Goal: Task Accomplishment & Management: Manage account settings

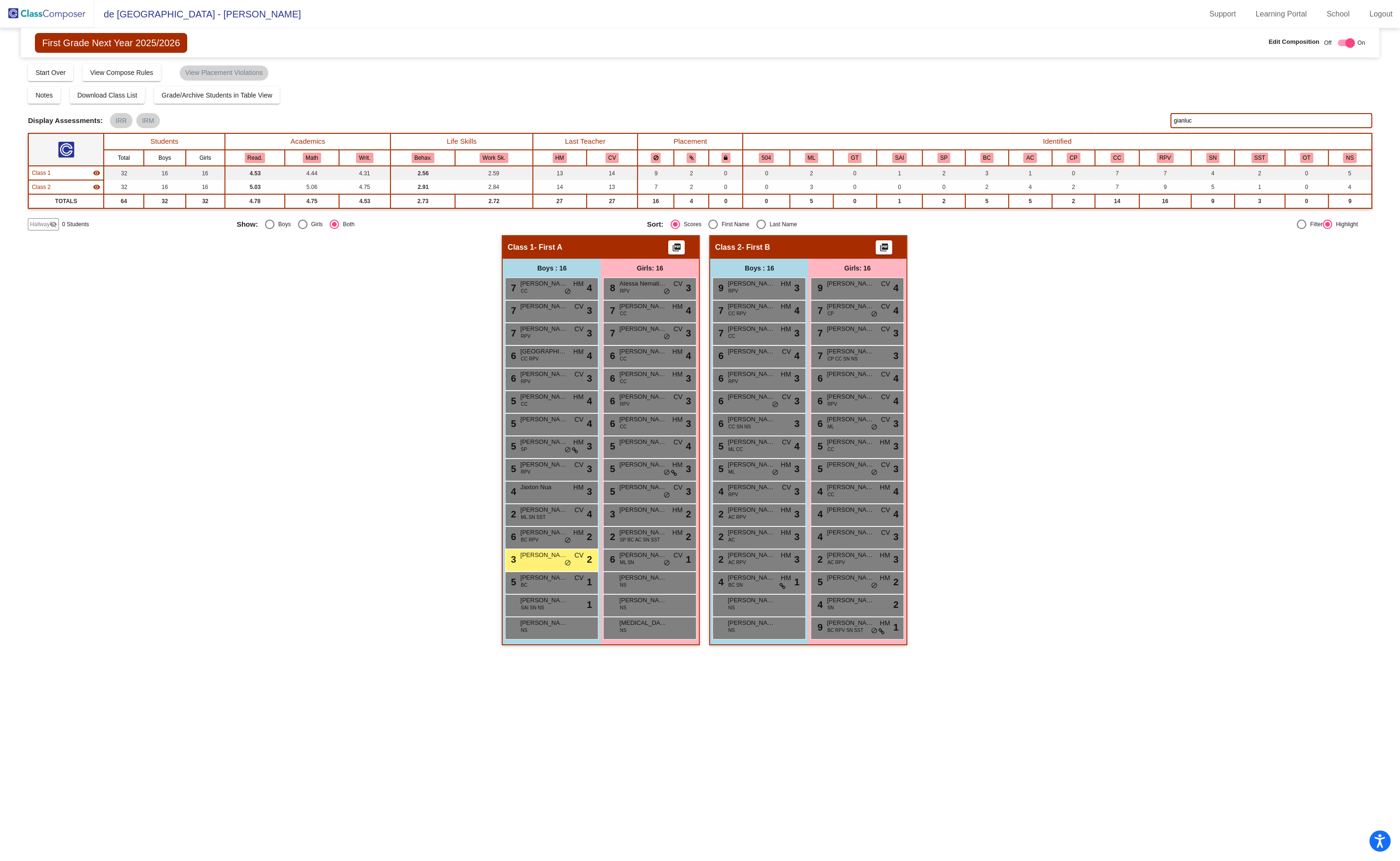
click at [59, 15] on img at bounding box center [47, 14] width 95 height 28
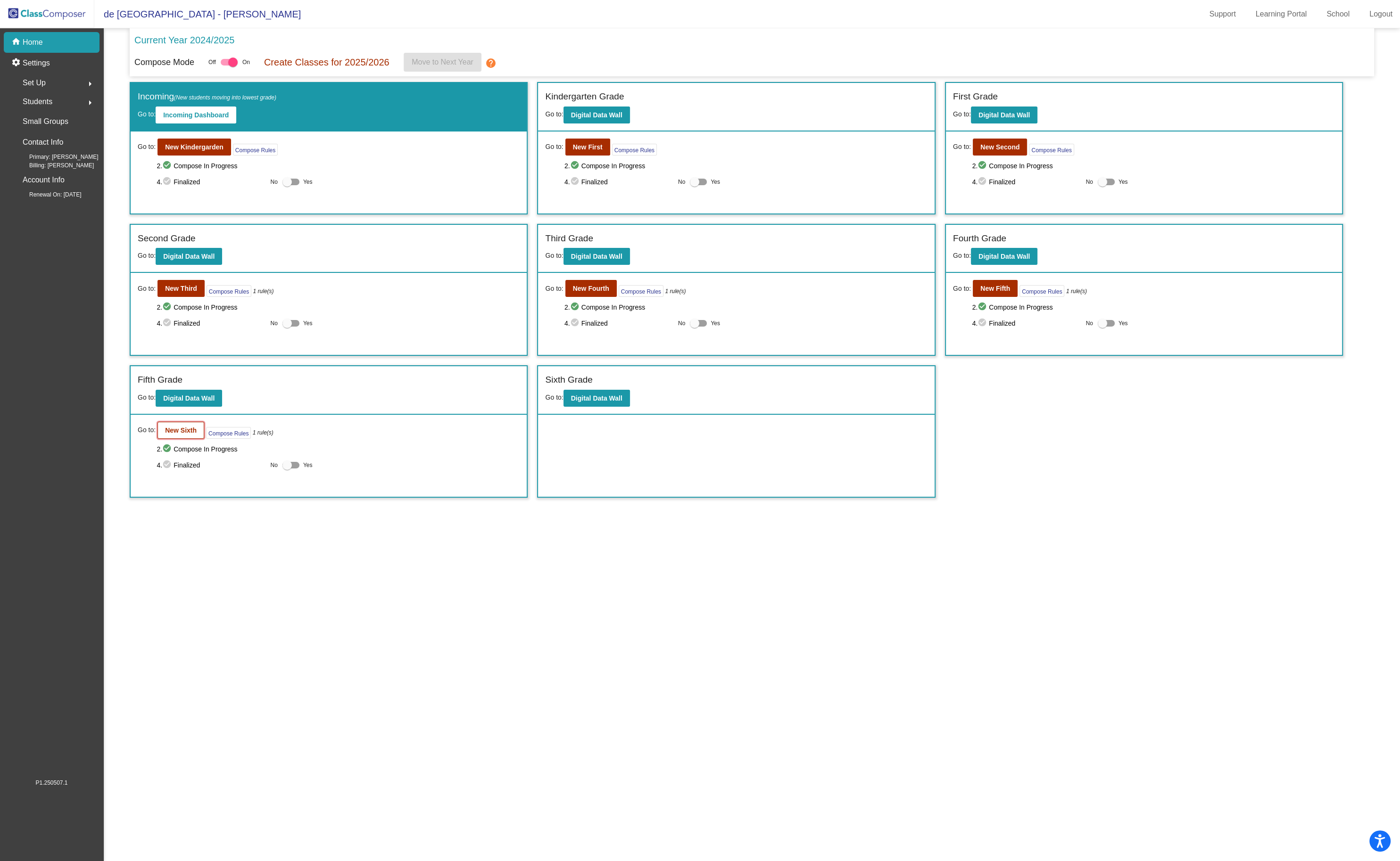
click at [174, 433] on button "New Sixth" at bounding box center [181, 430] width 47 height 17
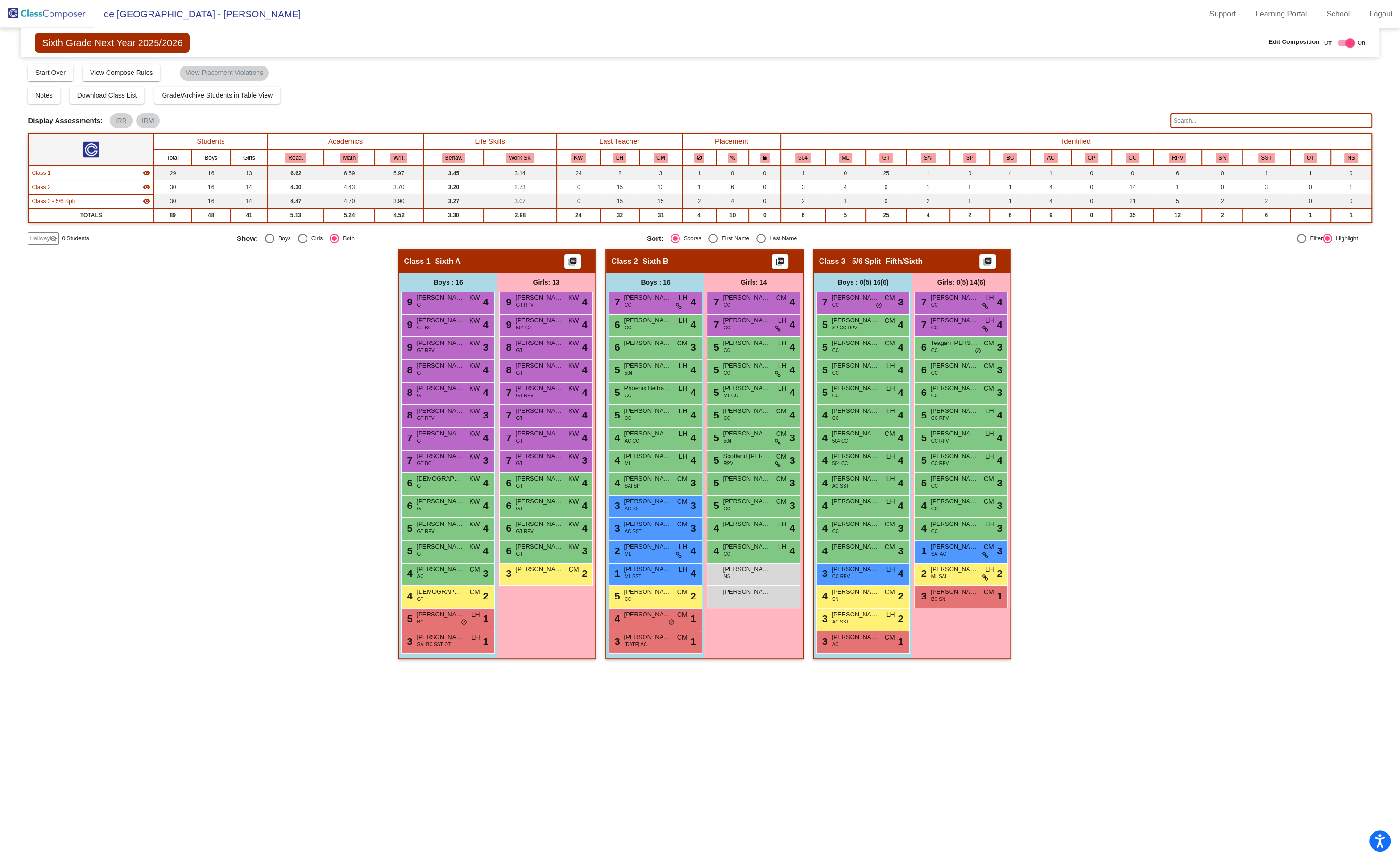
click at [1201, 123] on input "text" at bounding box center [1271, 121] width 202 height 15
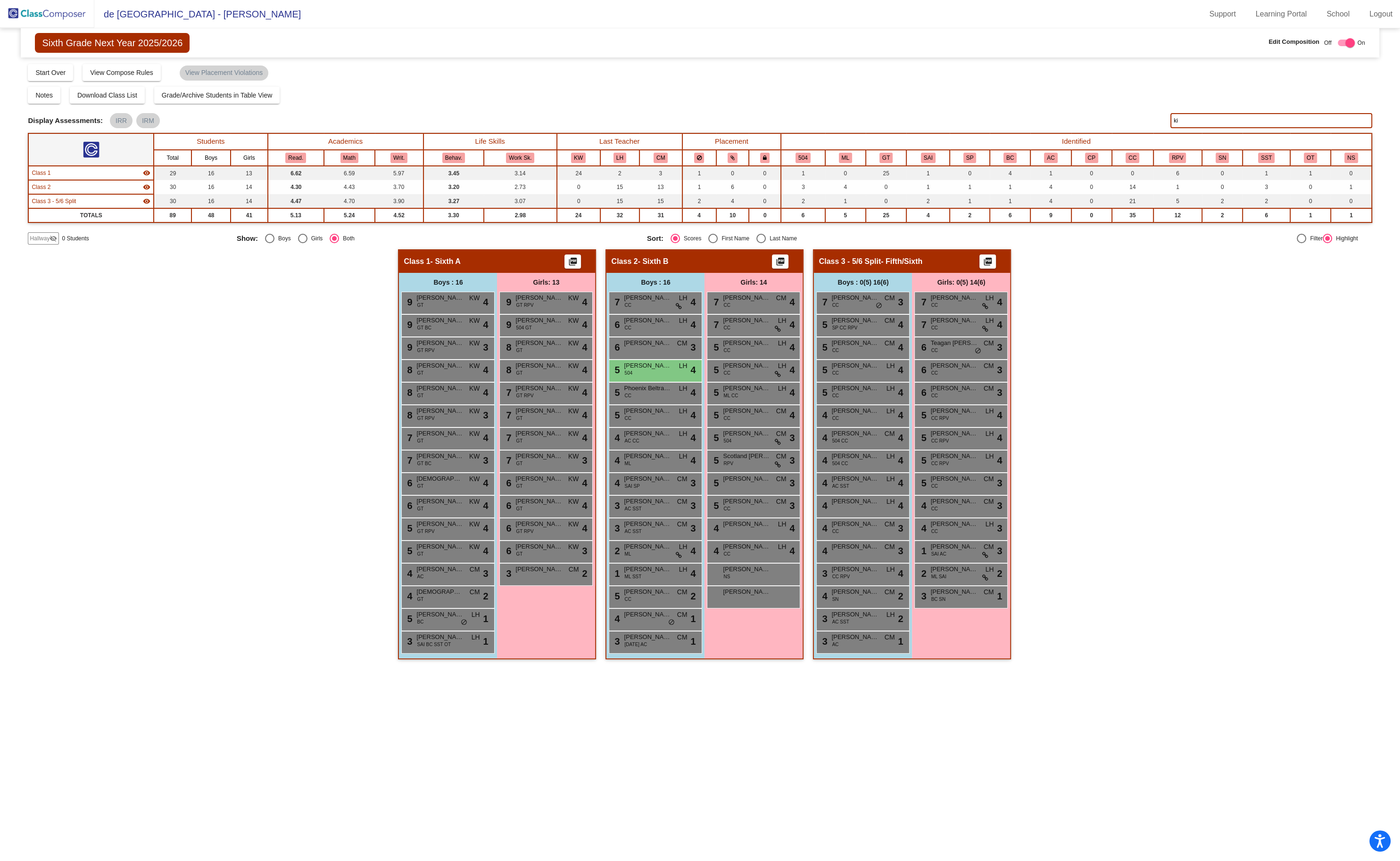
type input "k"
type input "z"
type input "l"
type input "z"
type input "[PERSON_NAME]"
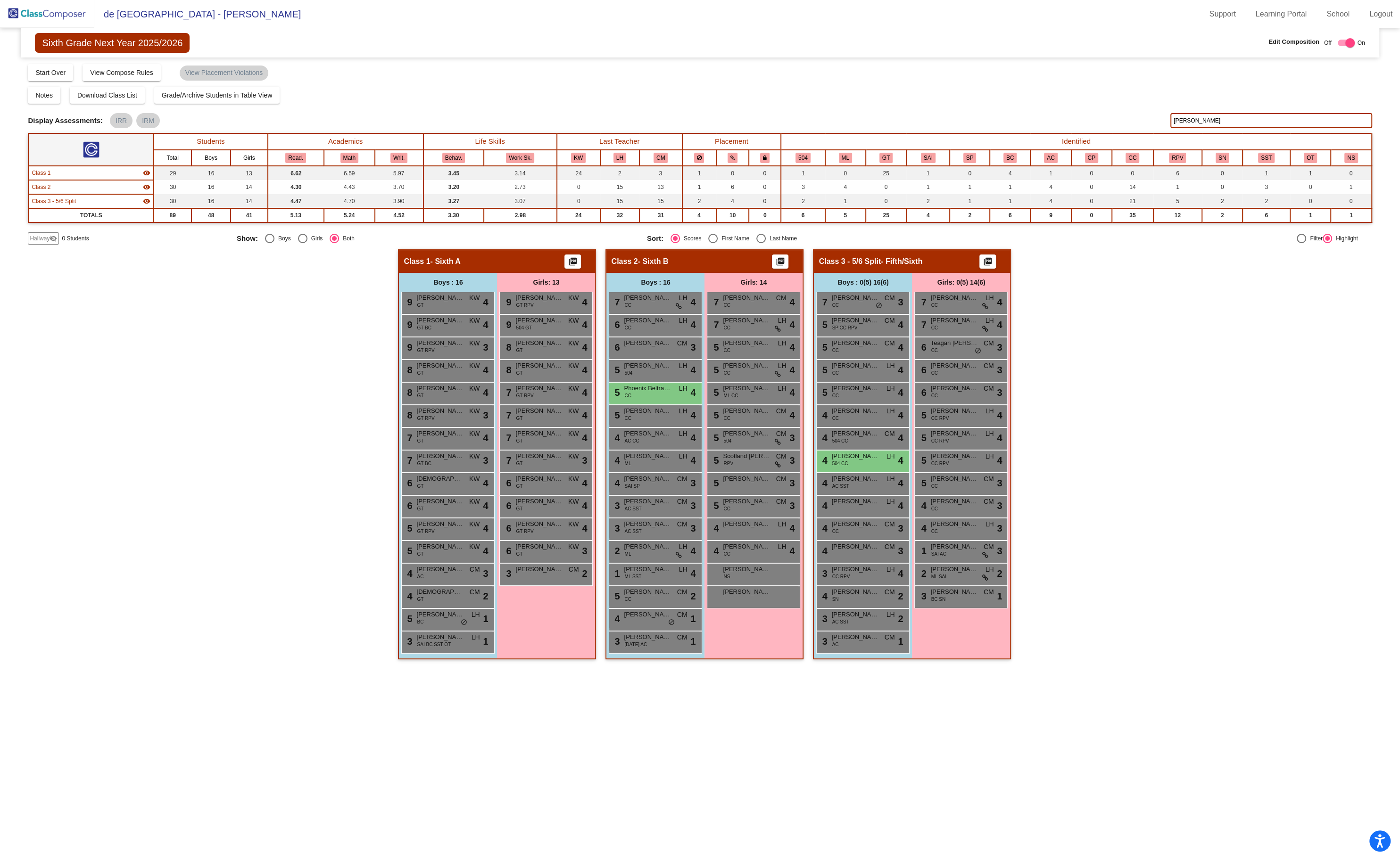
click at [45, 11] on img at bounding box center [47, 14] width 95 height 28
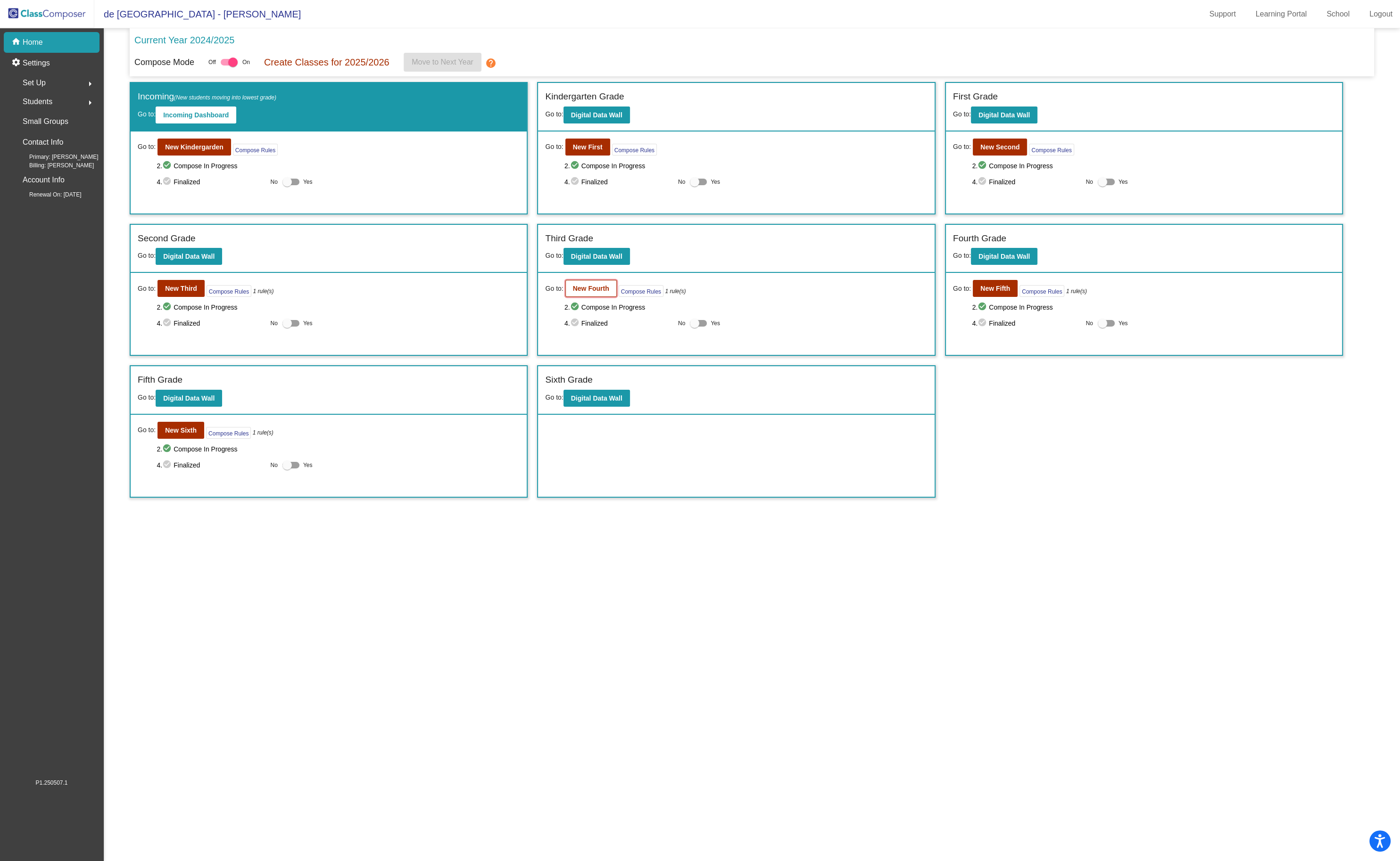
click at [594, 285] on b "New Fourth" at bounding box center [591, 288] width 36 height 8
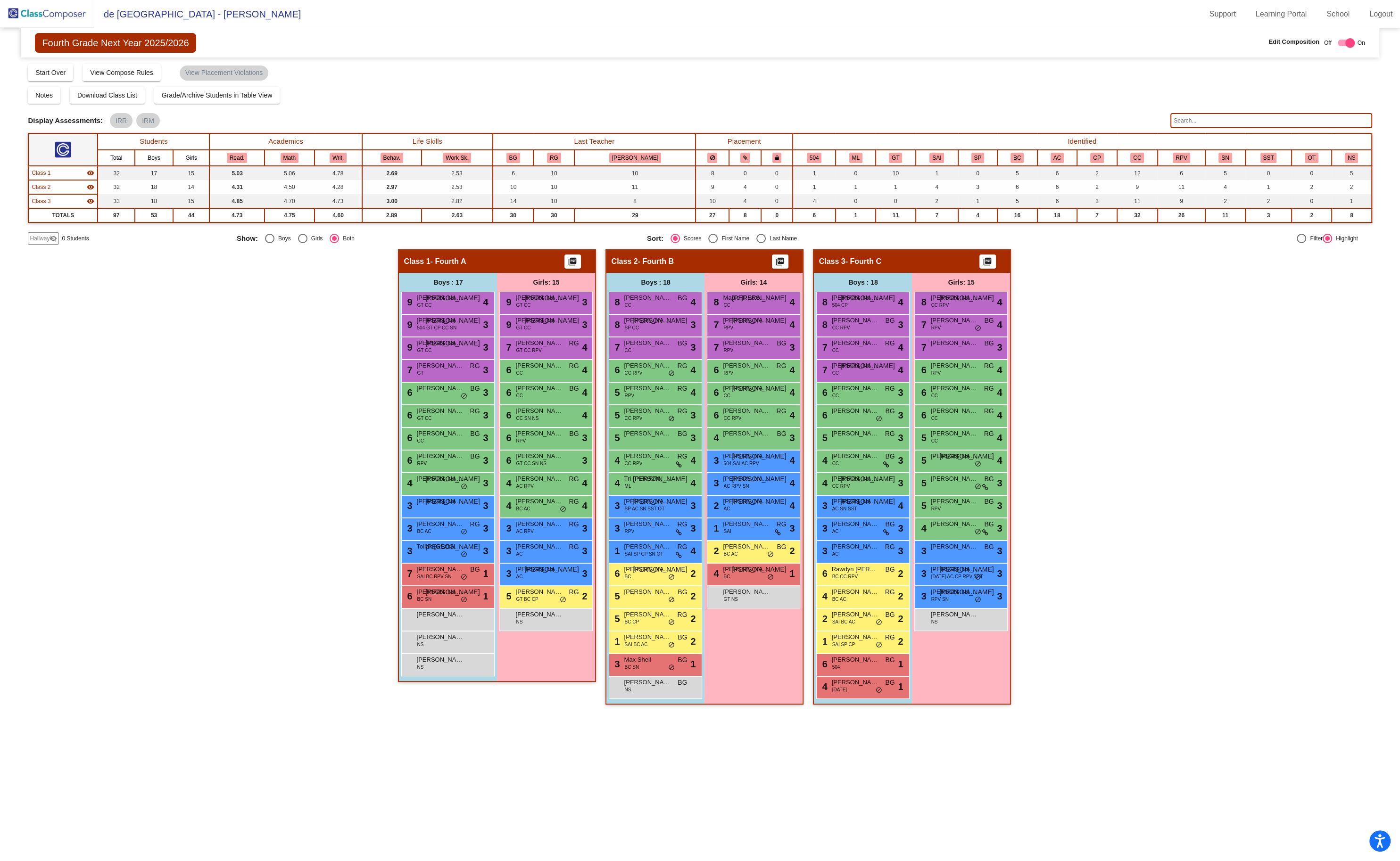
click at [1182, 114] on input "text" at bounding box center [1271, 121] width 202 height 15
type input "h"
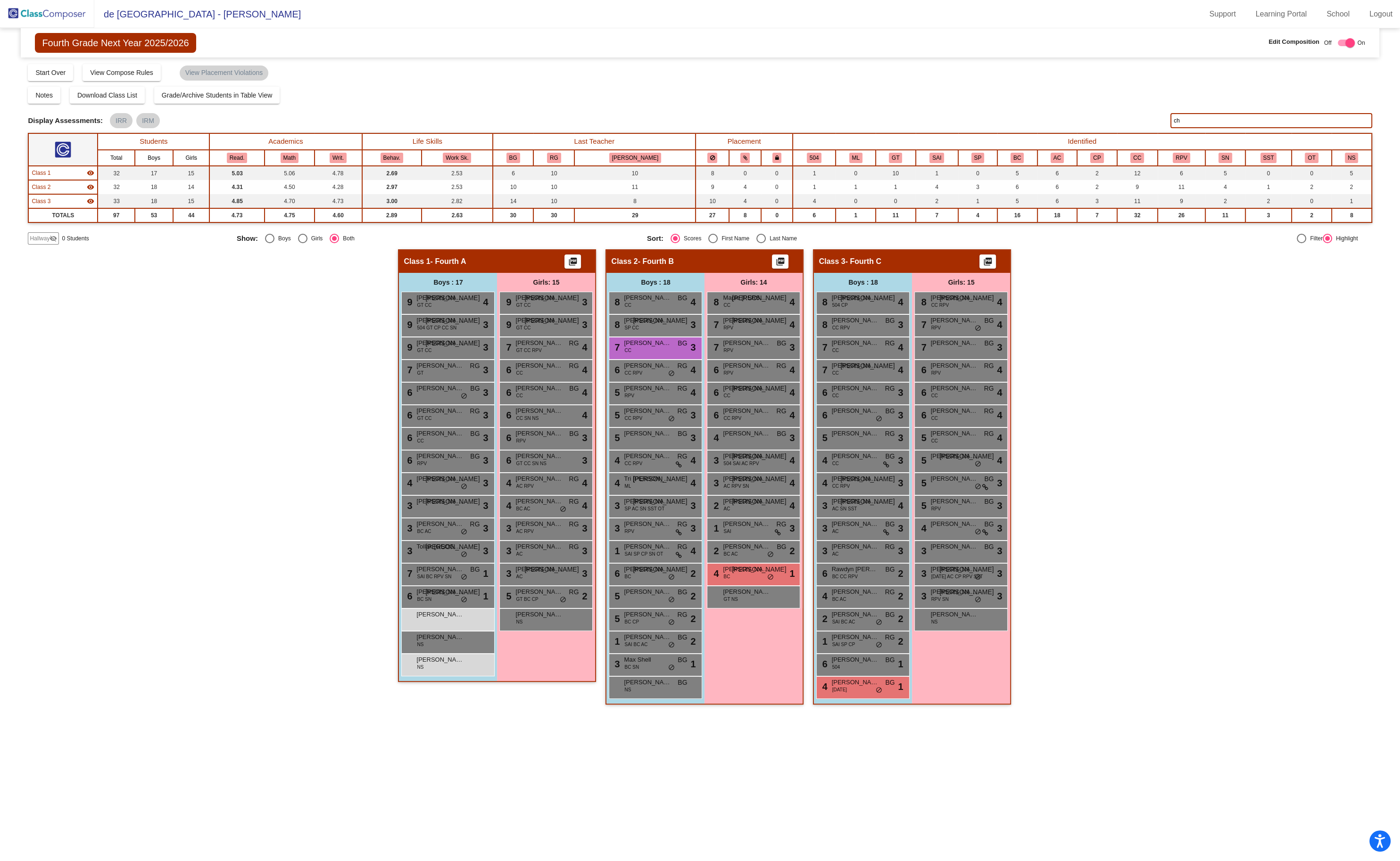
type input "c"
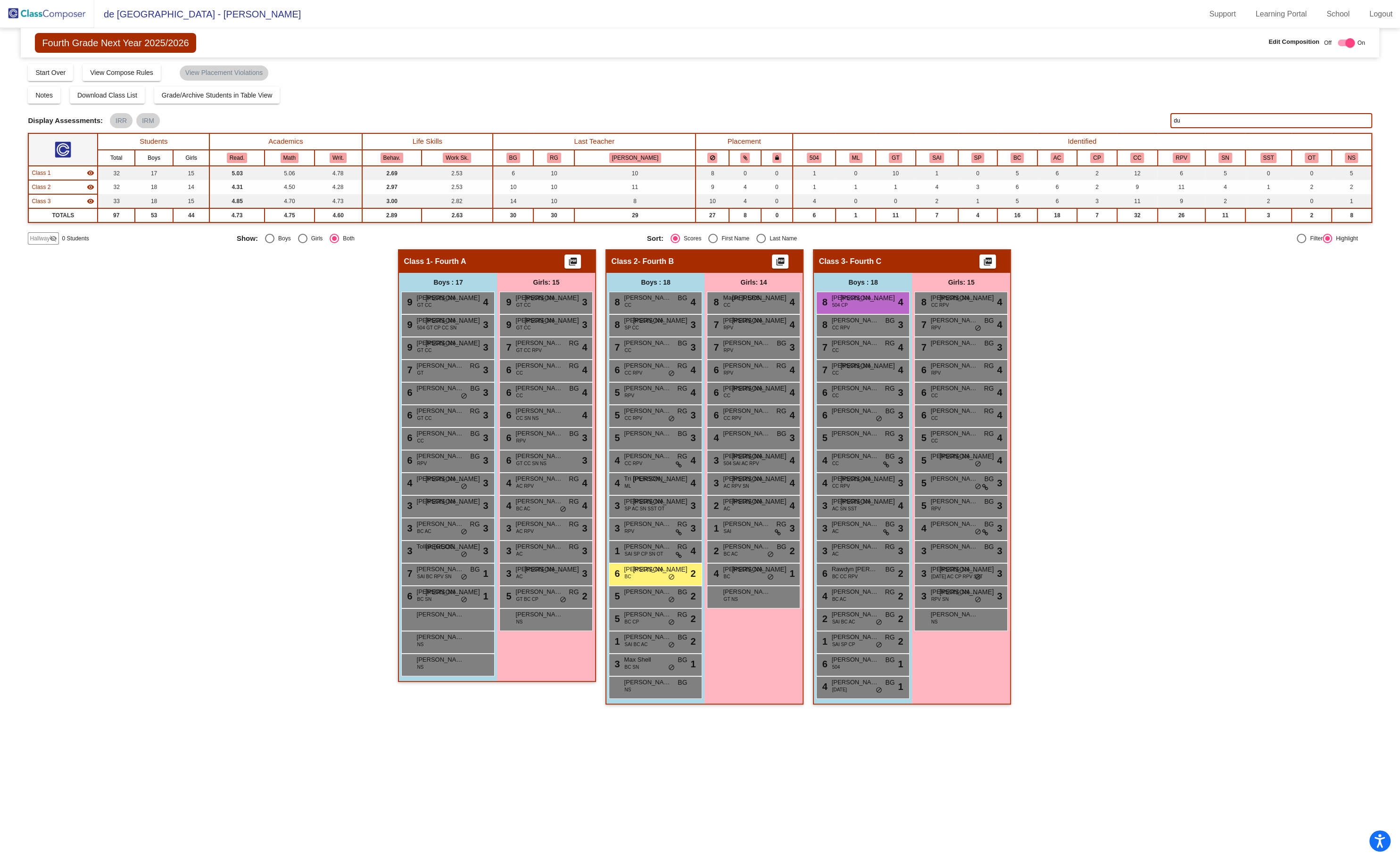
type input "d"
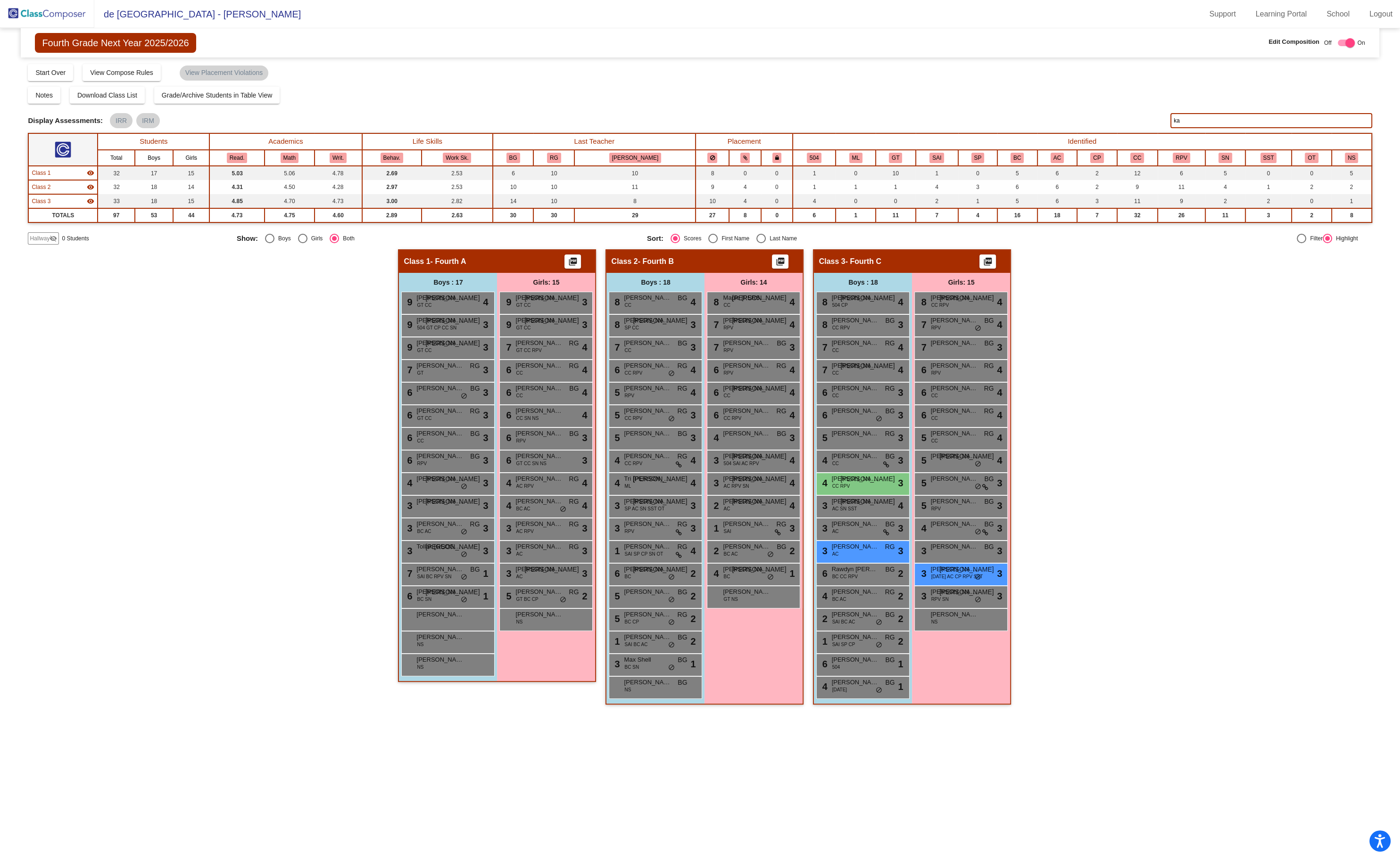
type input "k"
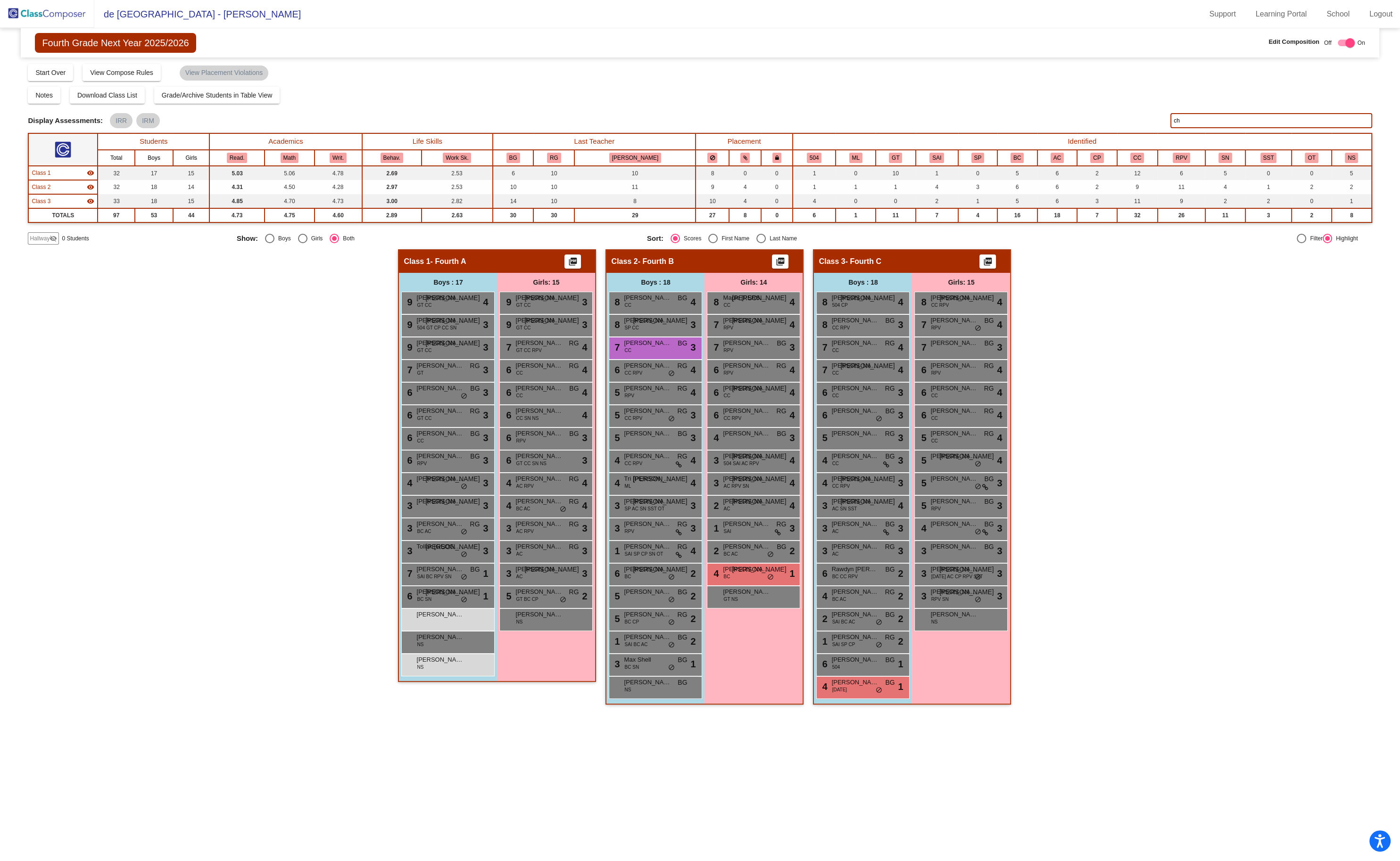
type input "c"
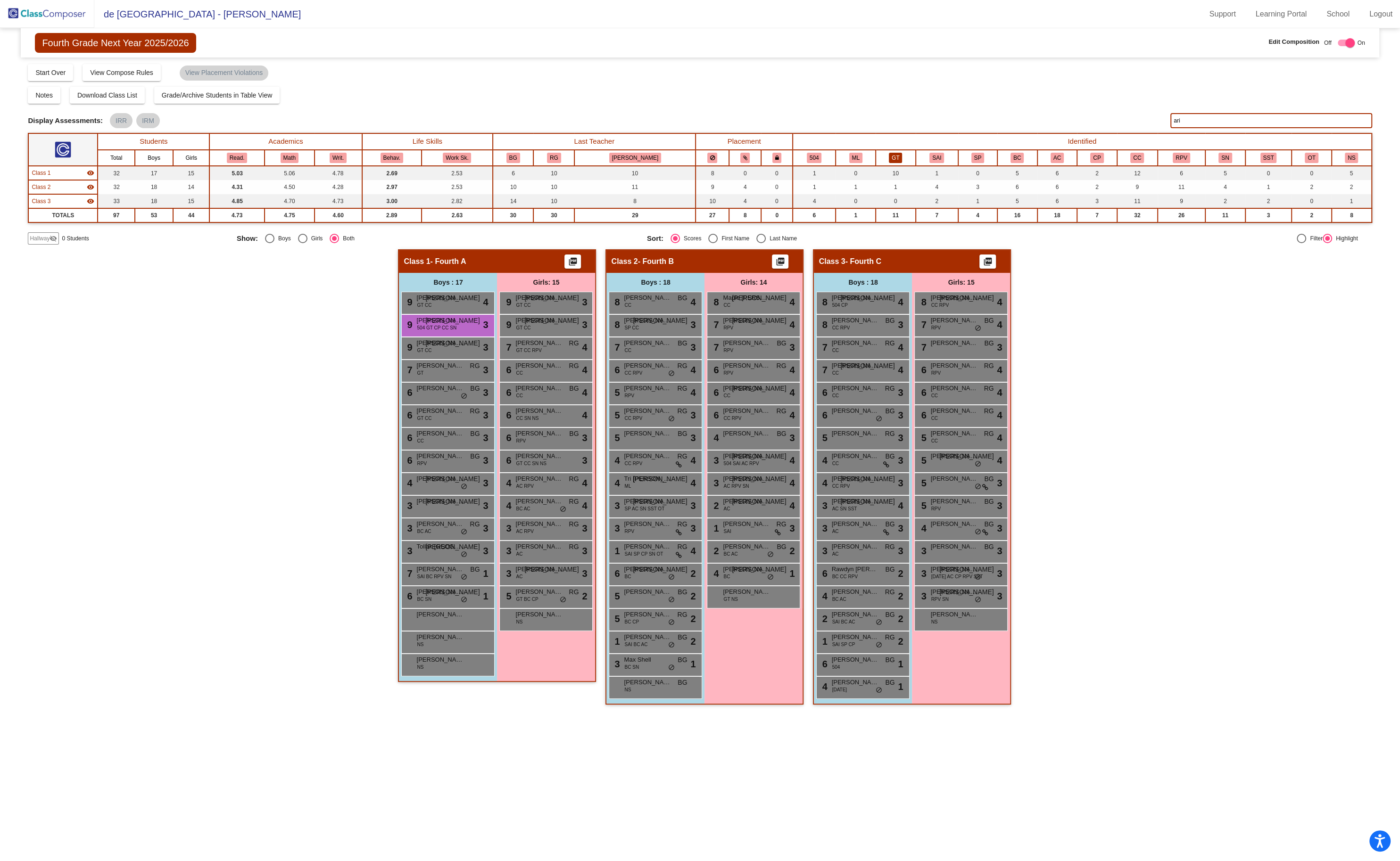
type input "ari"
click at [889, 157] on button "GT" at bounding box center [895, 158] width 13 height 10
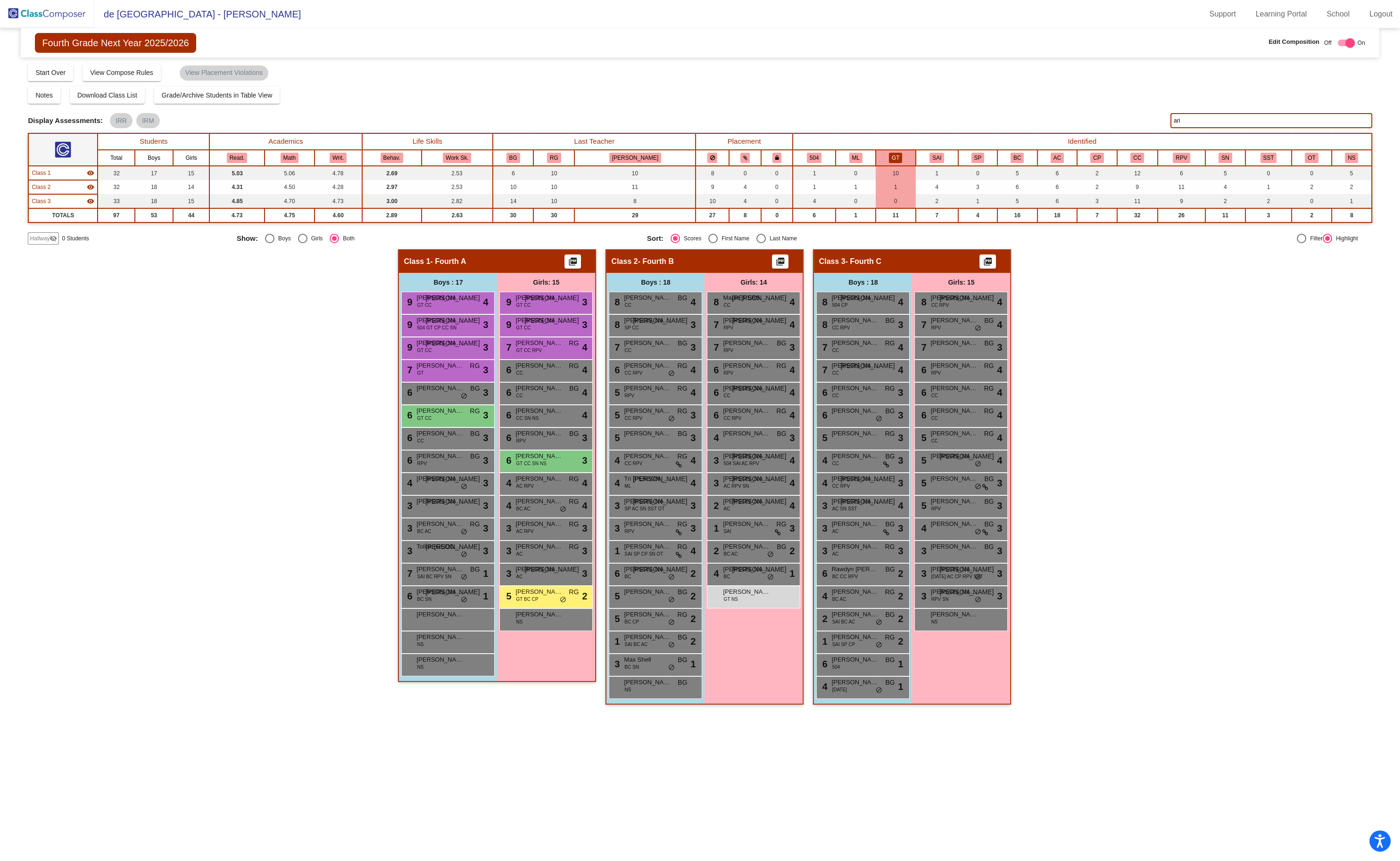
click at [37, 16] on img at bounding box center [47, 14] width 95 height 28
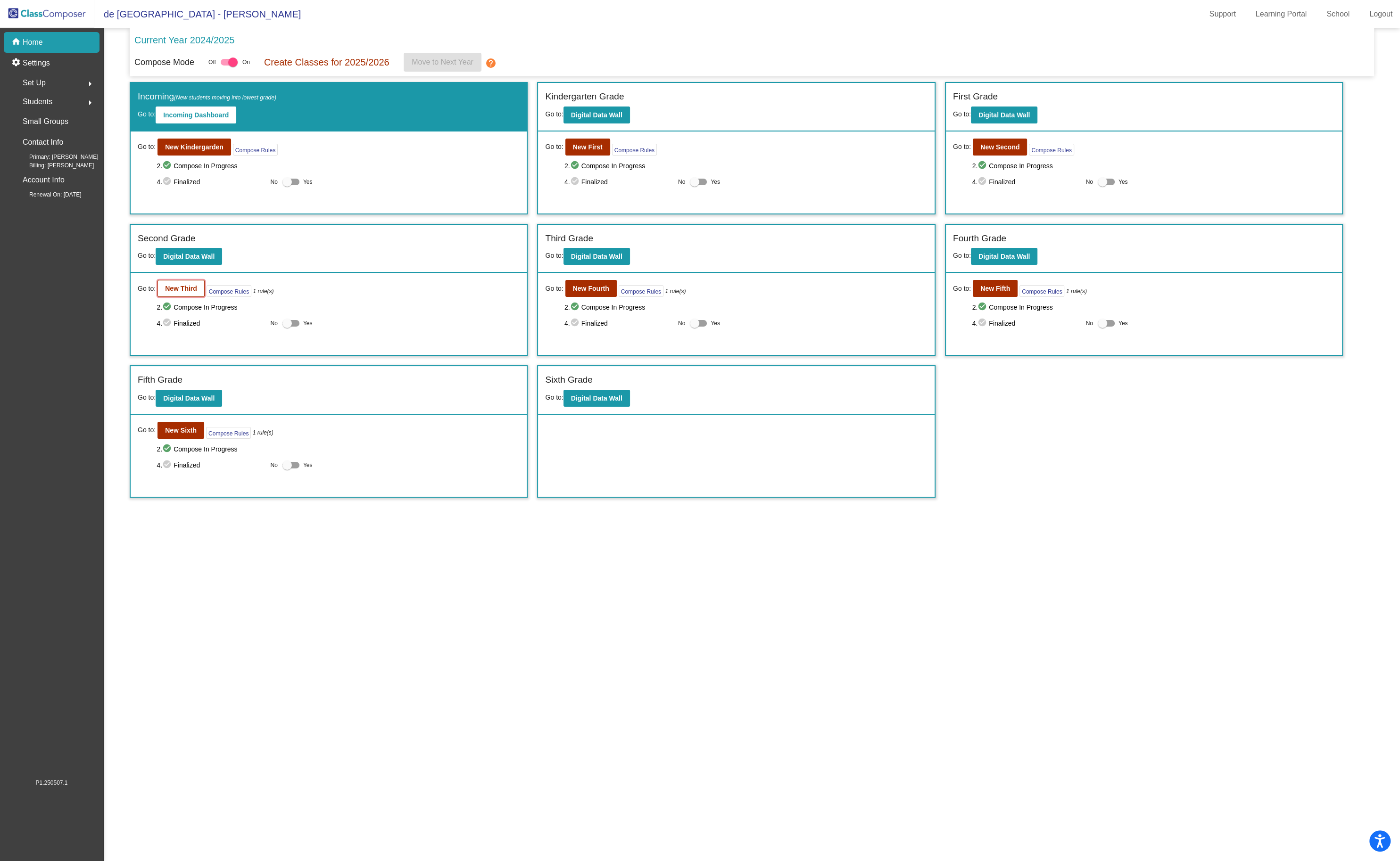
click at [189, 294] on button "New Third" at bounding box center [181, 288] width 47 height 17
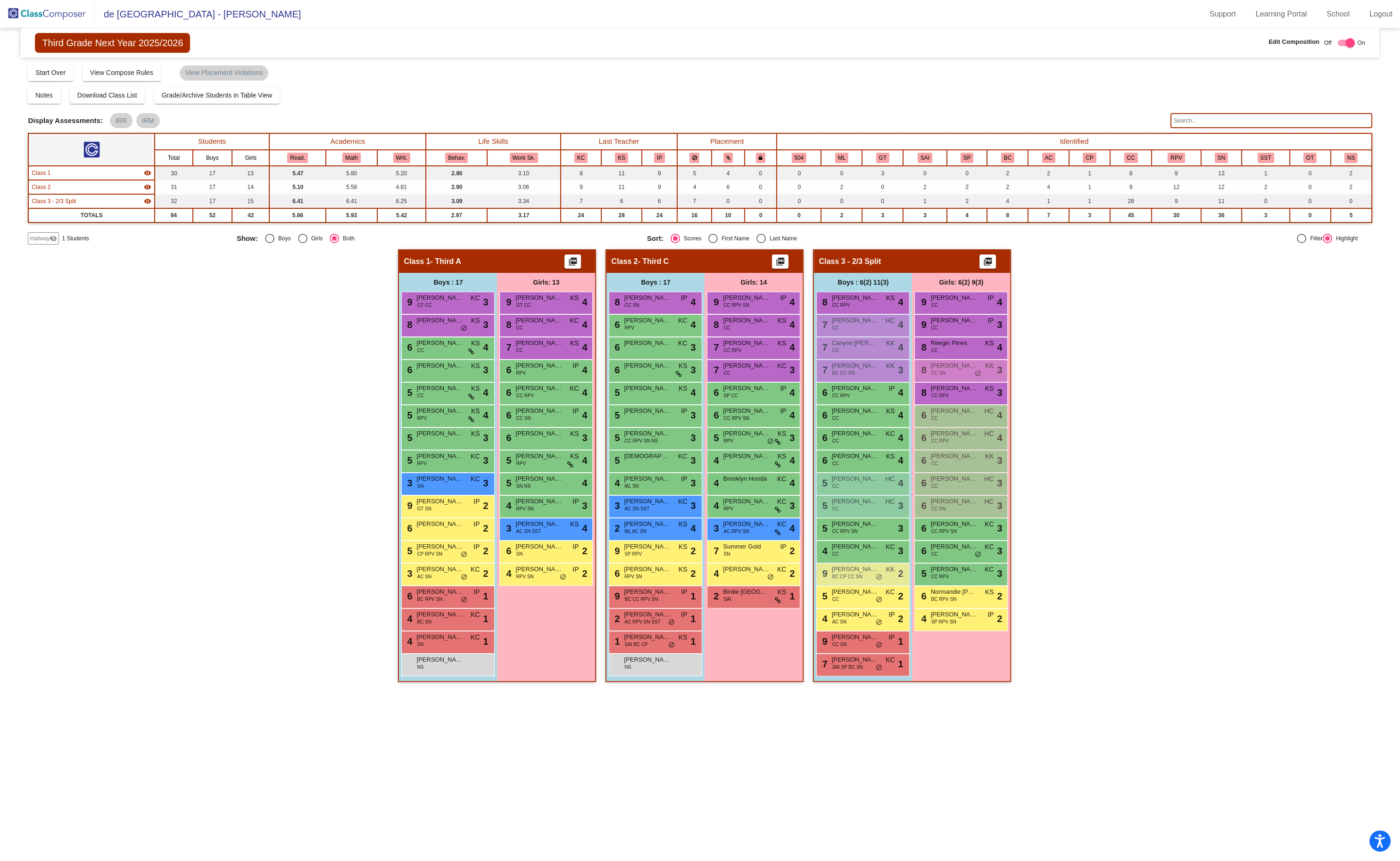
click at [57, 237] on mat-icon "visibility_off" at bounding box center [53, 238] width 8 height 8
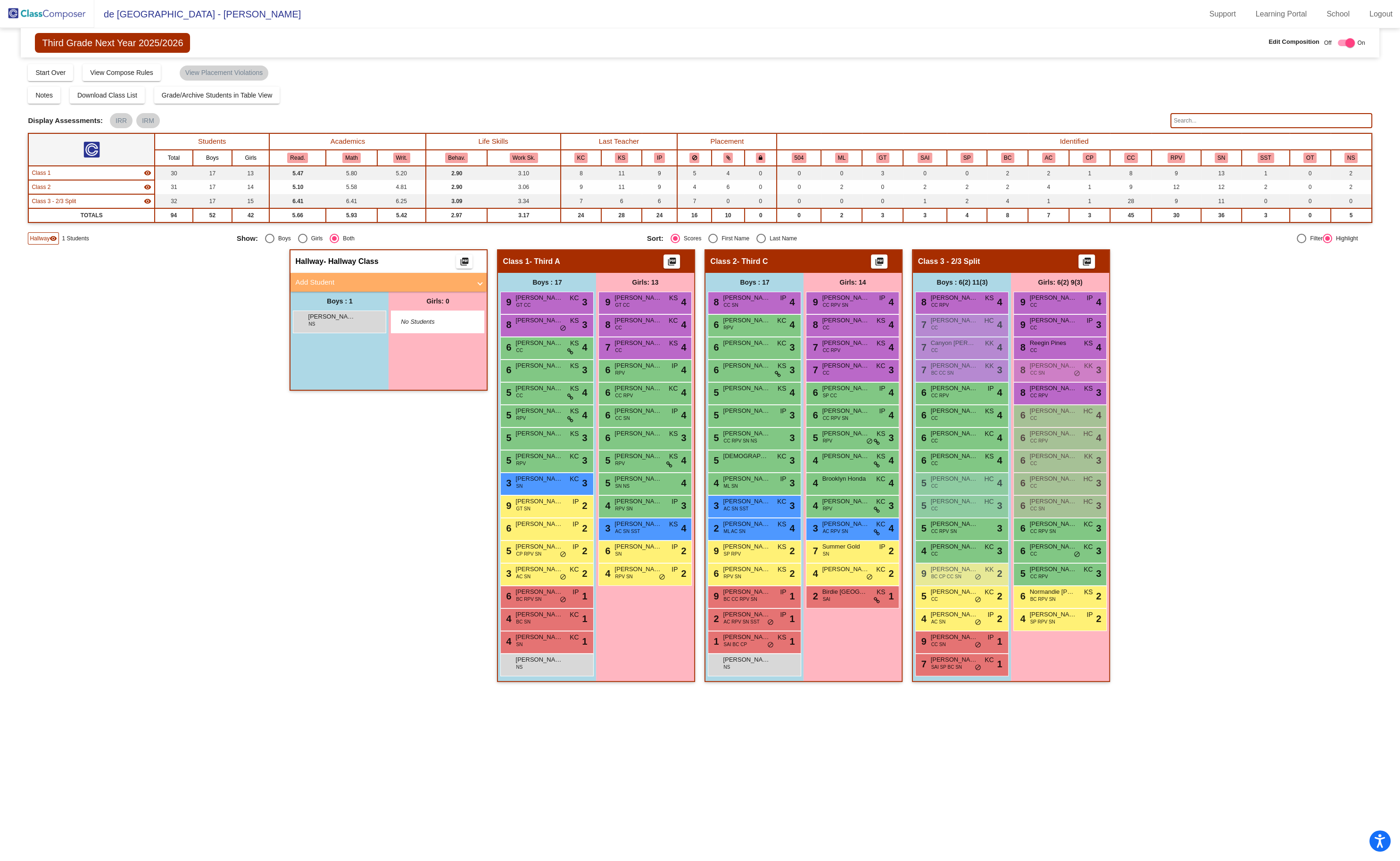
click at [431, 279] on mat-panel-title "Add Student" at bounding box center [383, 282] width 176 height 11
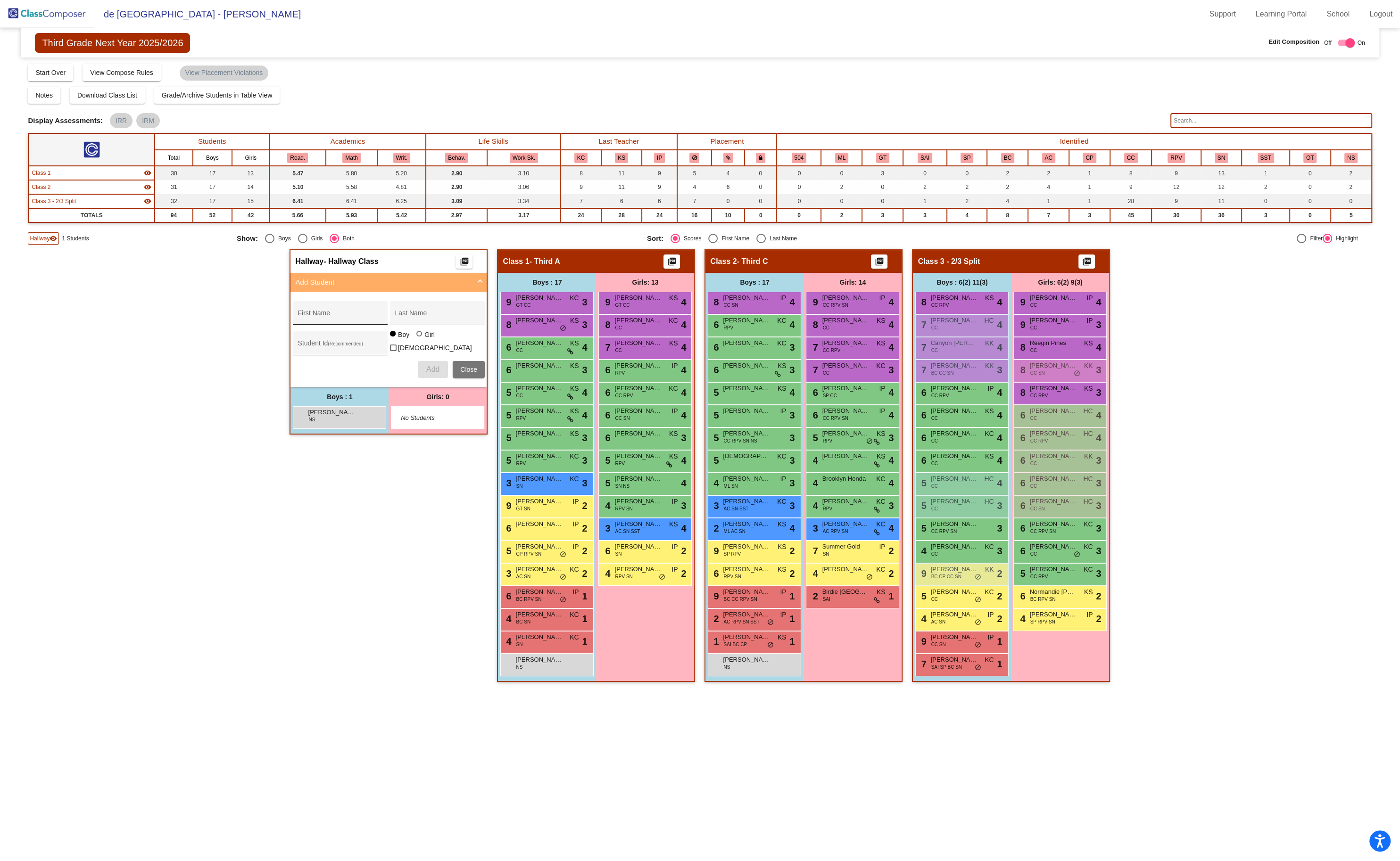
click at [338, 316] on input "First Name" at bounding box center [340, 317] width 85 height 8
type input "[PERSON_NAME]"
click at [322, 343] on input "Student Id (Recommended)" at bounding box center [340, 347] width 85 height 8
type input "911024"
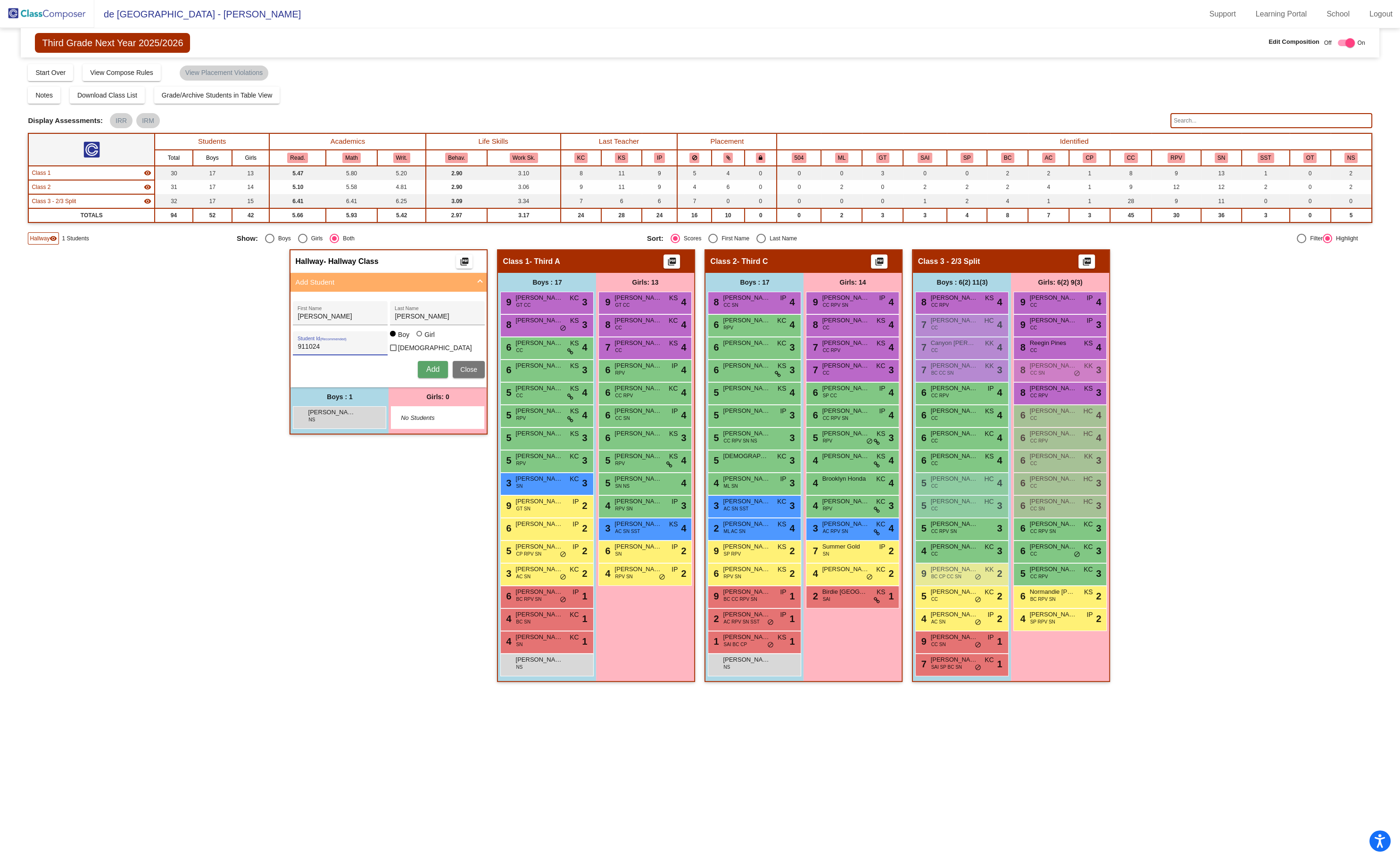
click at [418, 336] on div at bounding box center [419, 334] width 5 height 5
click at [420, 338] on input "Girl" at bounding box center [420, 338] width 1 height 1
radio input "true"
click at [427, 365] on span "Add" at bounding box center [433, 369] width 13 height 8
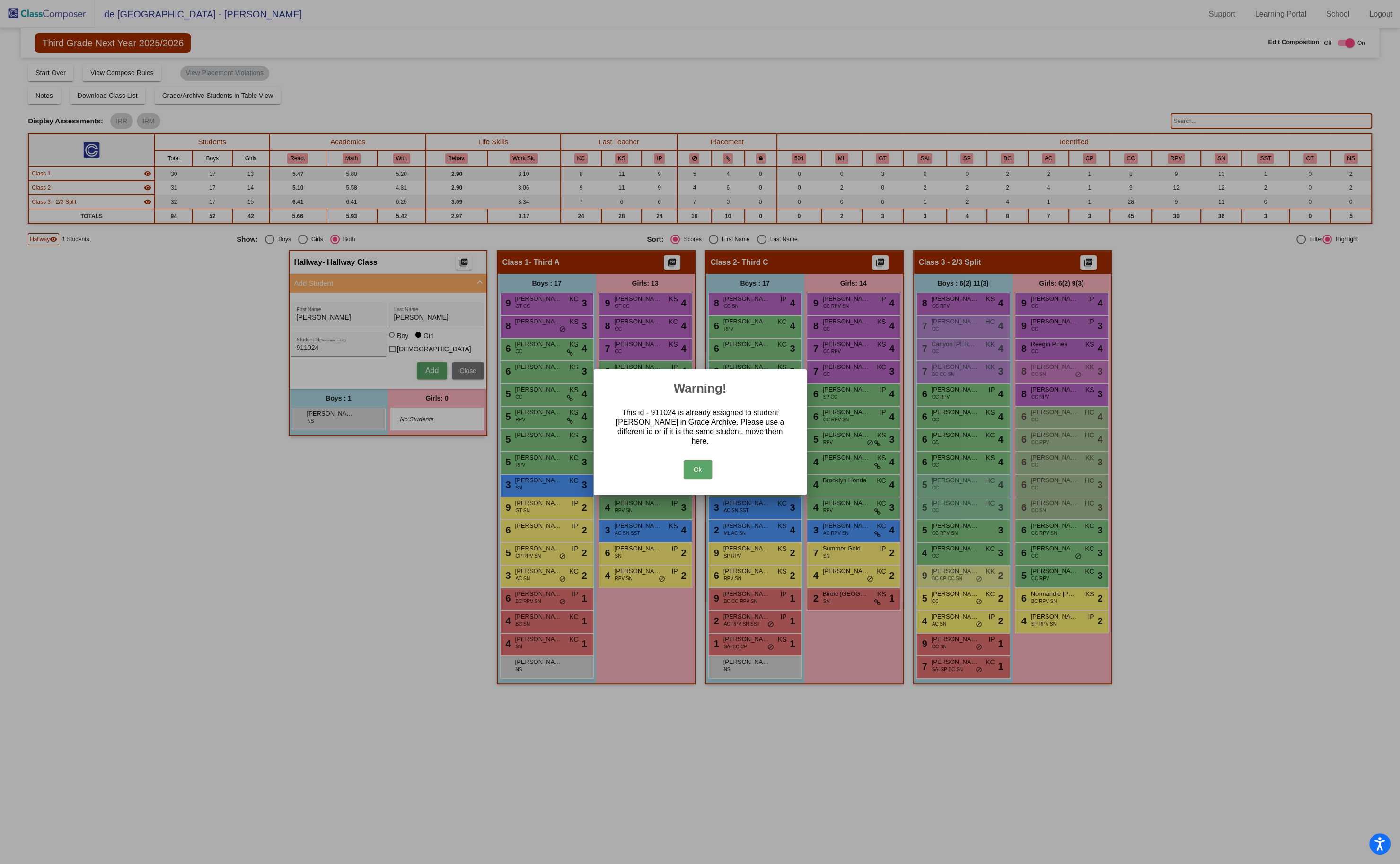
click at [697, 469] on button "Ok" at bounding box center [698, 469] width 28 height 19
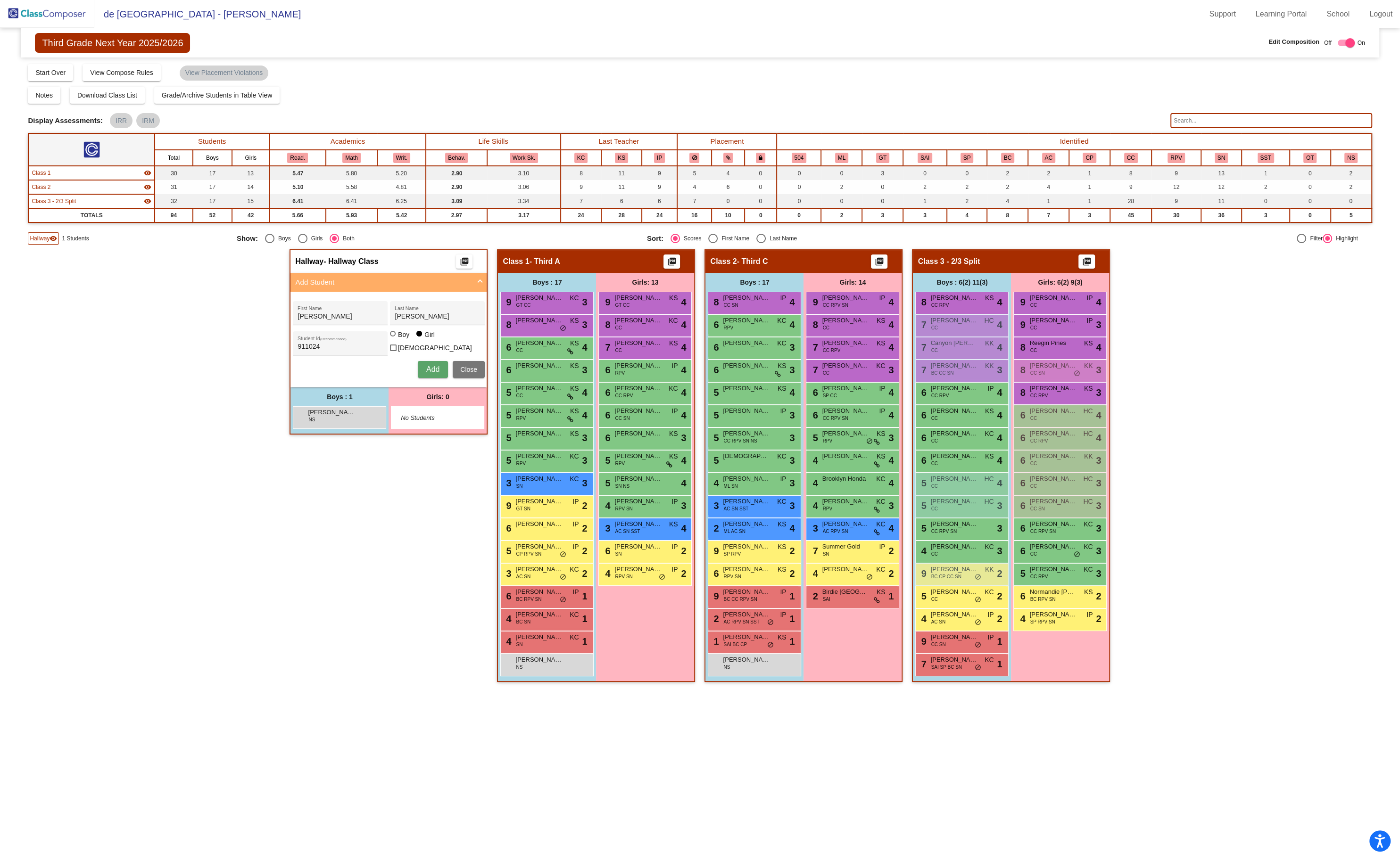
click at [41, 16] on img at bounding box center [47, 14] width 95 height 28
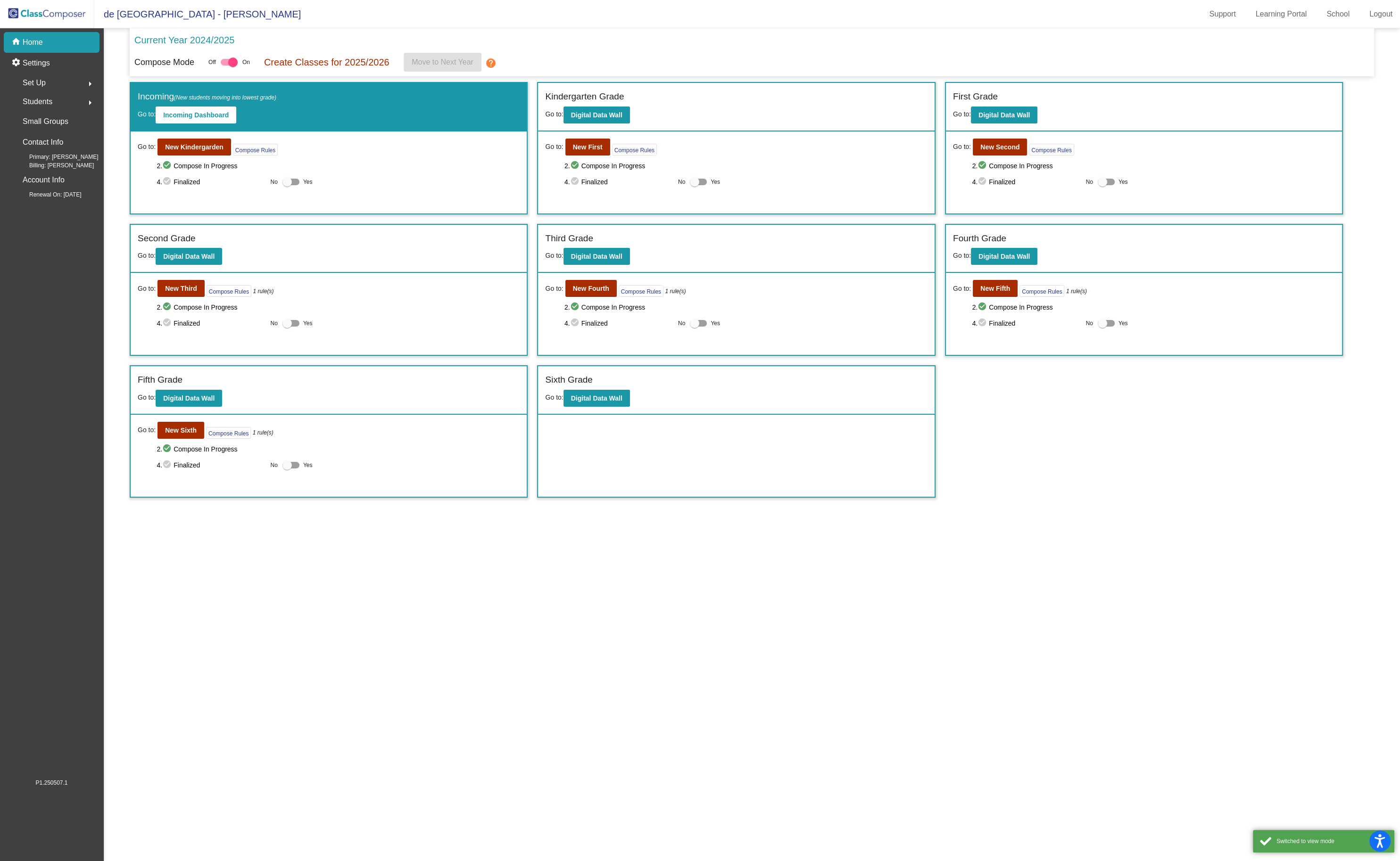
click at [52, 102] on span "Students" at bounding box center [38, 102] width 30 height 13
click at [67, 161] on p "Archived Students" at bounding box center [52, 163] width 58 height 11
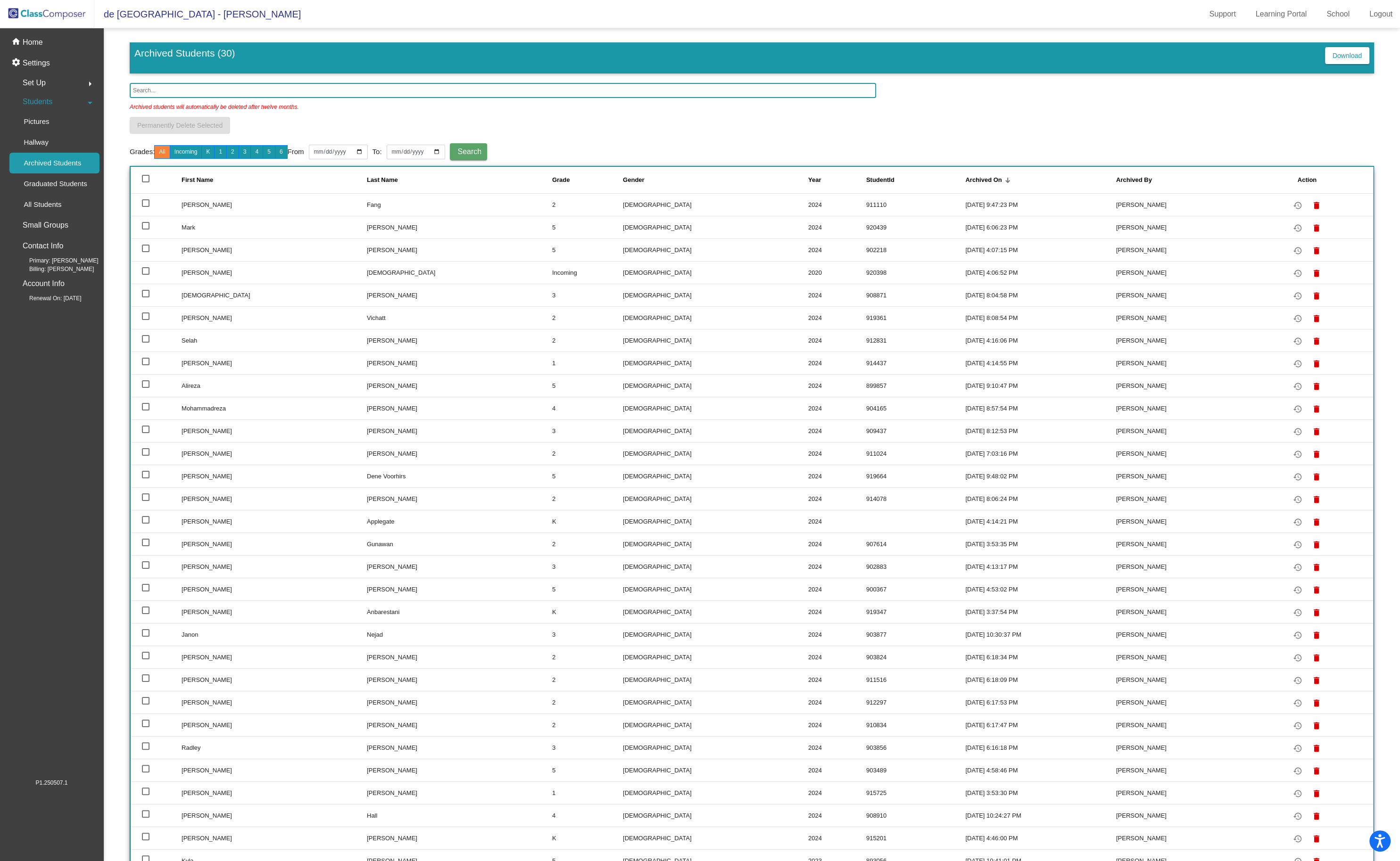
click at [169, 89] on input "text" at bounding box center [503, 91] width 746 height 15
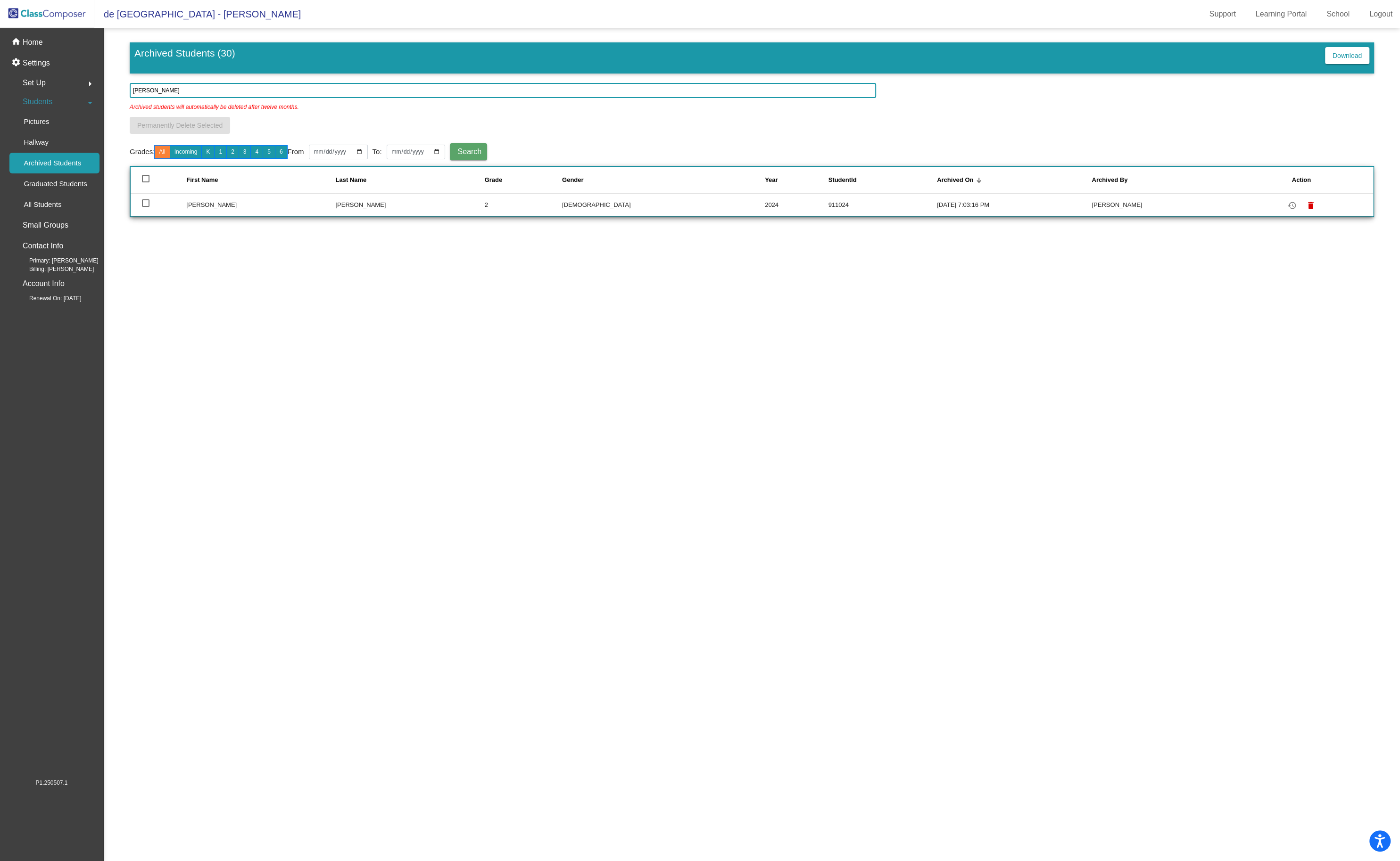
type input "[PERSON_NAME]"
click at [147, 204] on div at bounding box center [146, 203] width 8 height 8
click at [146, 207] on input "select row 8" at bounding box center [145, 207] width 1 height 1
checkbox input "true"
click at [1286, 207] on mat-icon "restore" at bounding box center [1291, 205] width 11 height 11
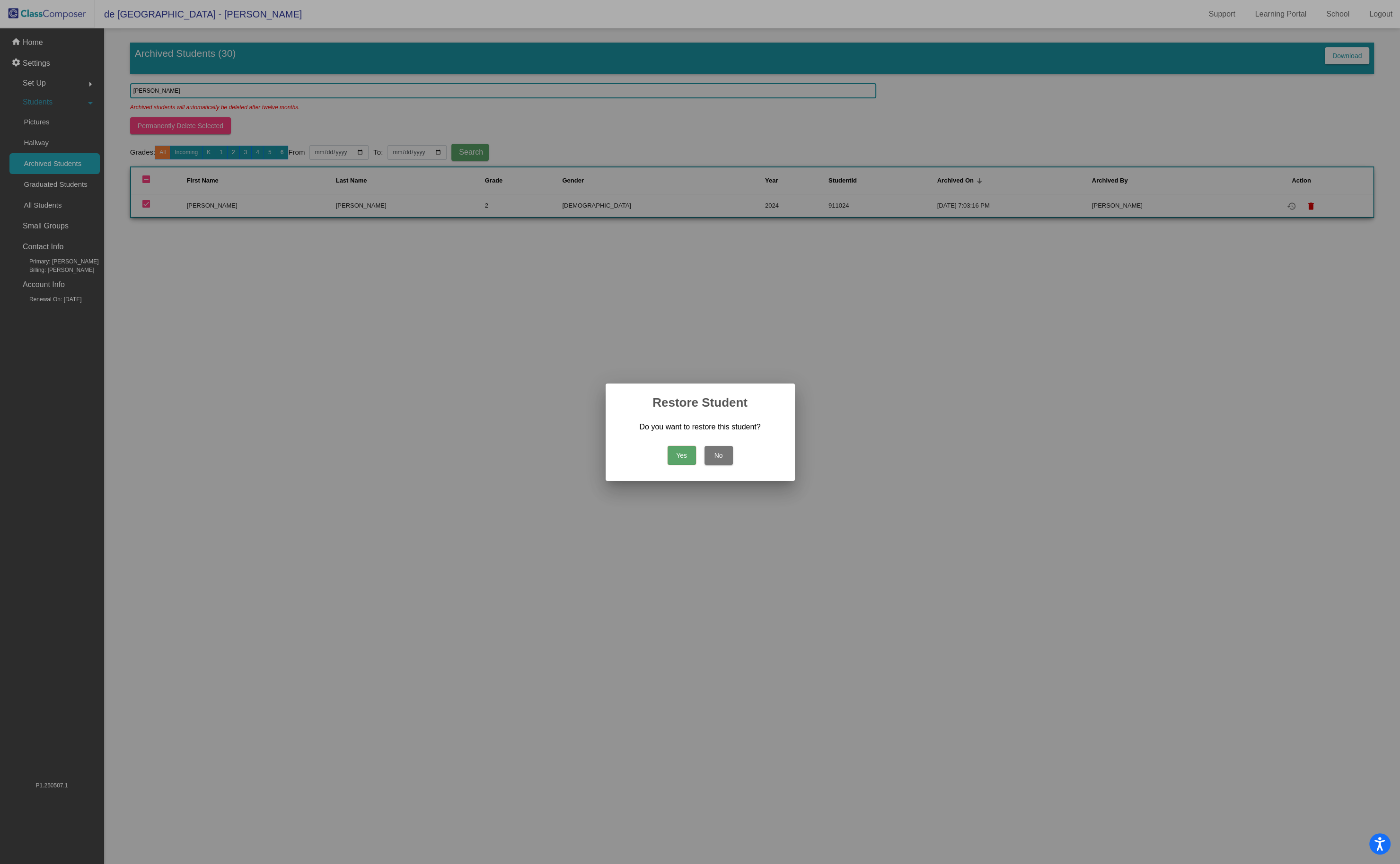
click at [675, 454] on button "Yes" at bounding box center [682, 455] width 28 height 19
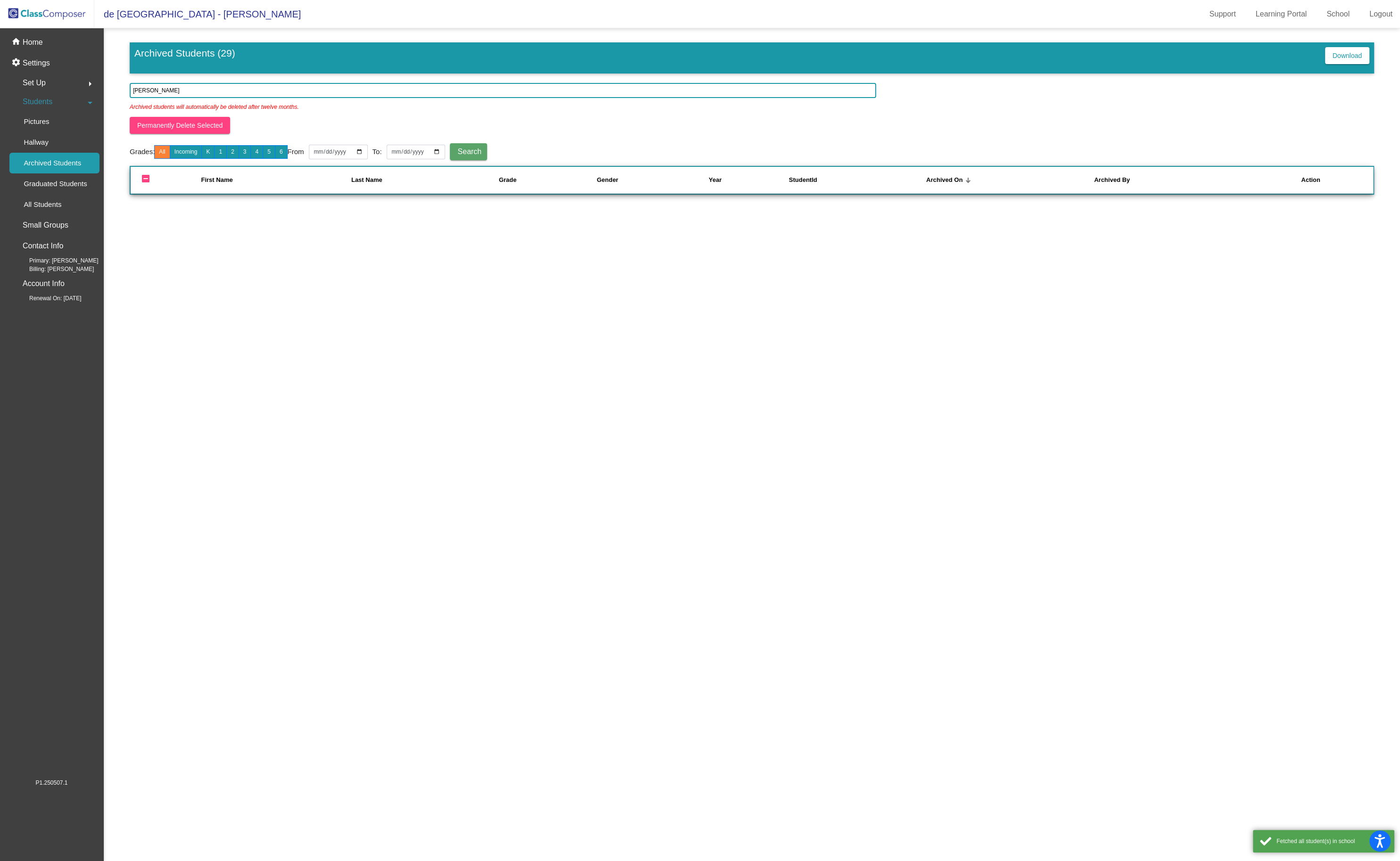
click at [227, 84] on input "[PERSON_NAME]" at bounding box center [503, 91] width 746 height 15
type input "e"
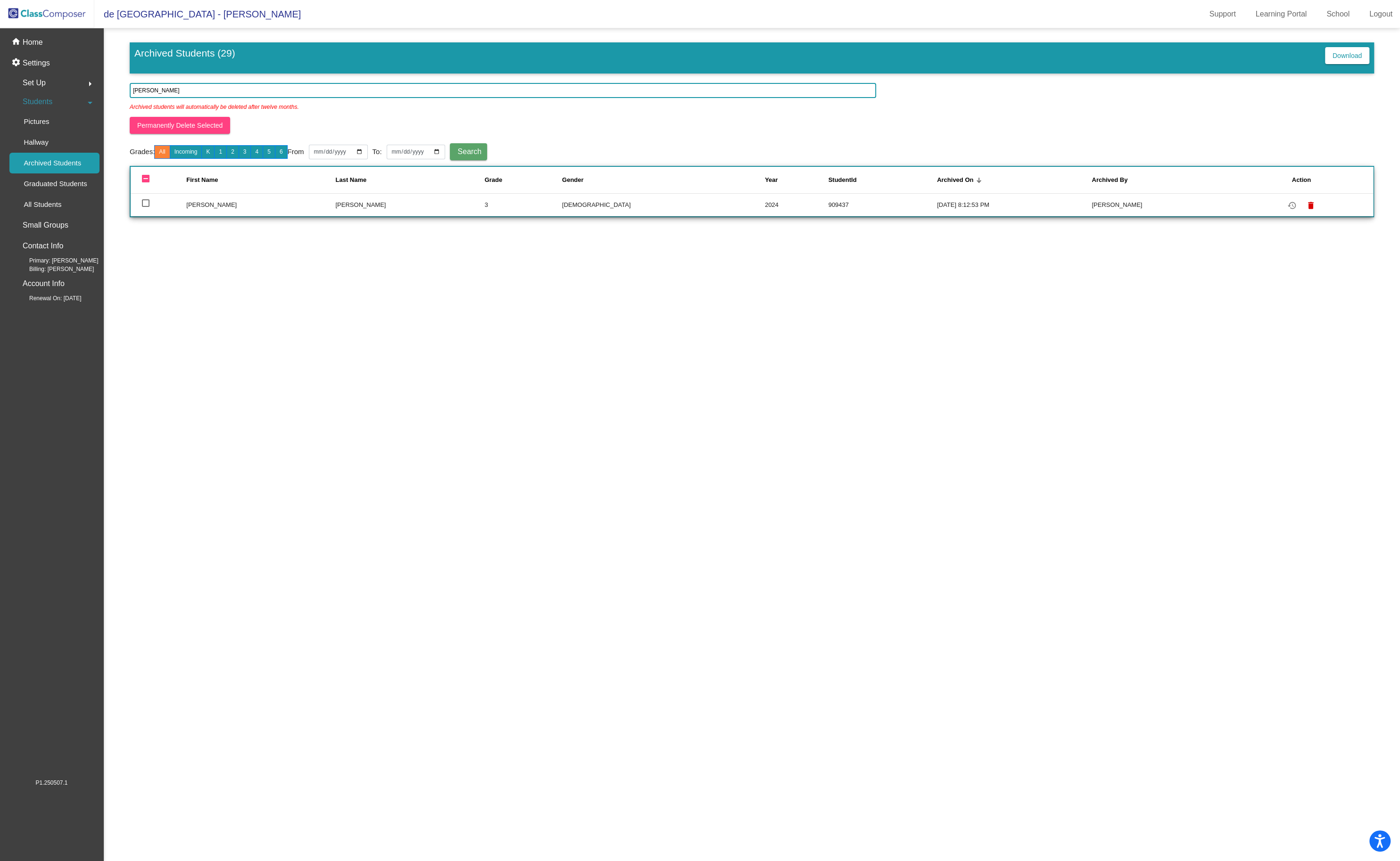
type input "[PERSON_NAME]"
click at [144, 203] on div at bounding box center [146, 203] width 8 height 8
click at [145, 207] on input "select row 4" at bounding box center [145, 207] width 1 height 1
checkbox input "true"
click at [1286, 207] on mat-icon "restore" at bounding box center [1291, 205] width 11 height 11
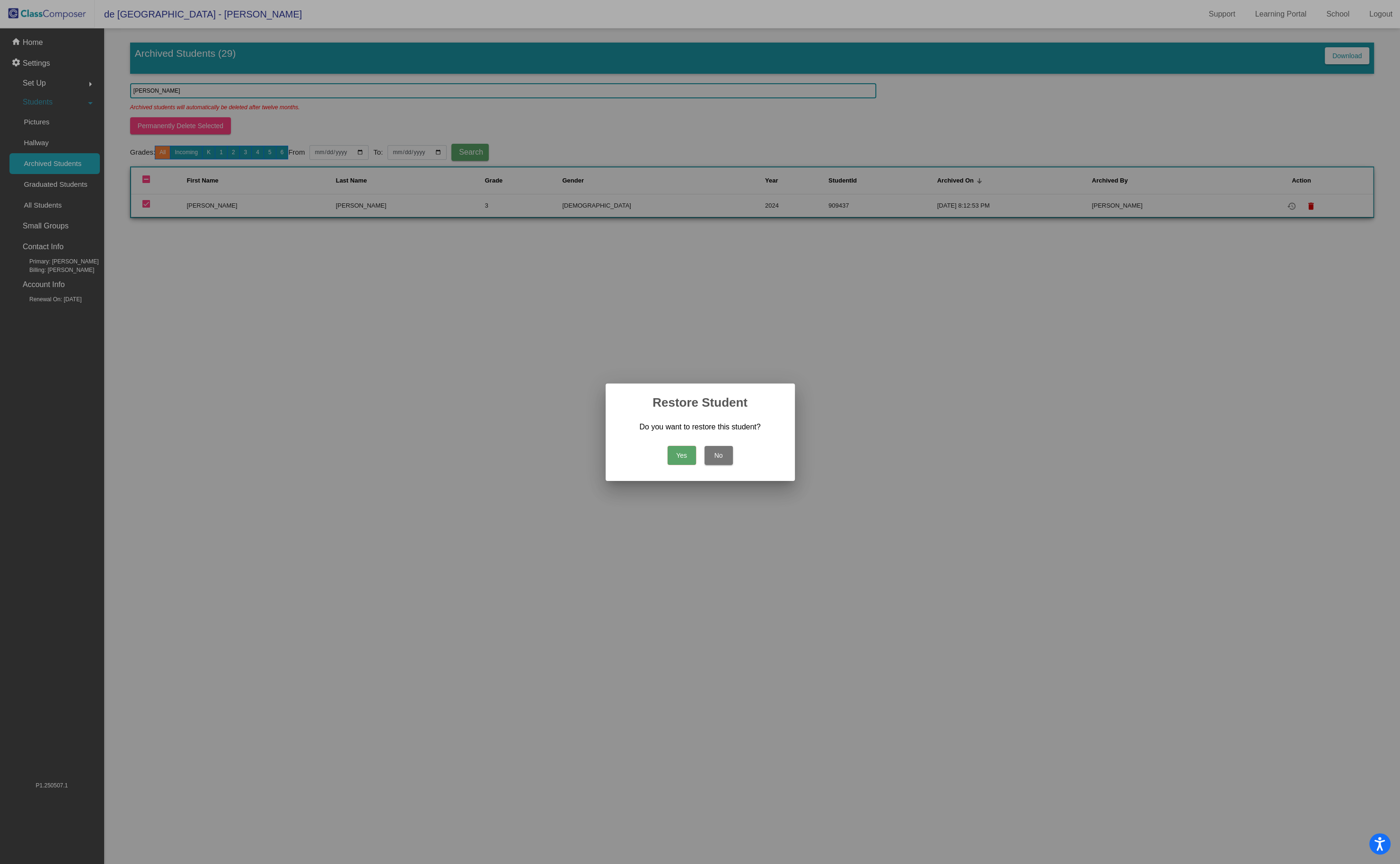
click at [681, 454] on button "Yes" at bounding box center [682, 455] width 28 height 19
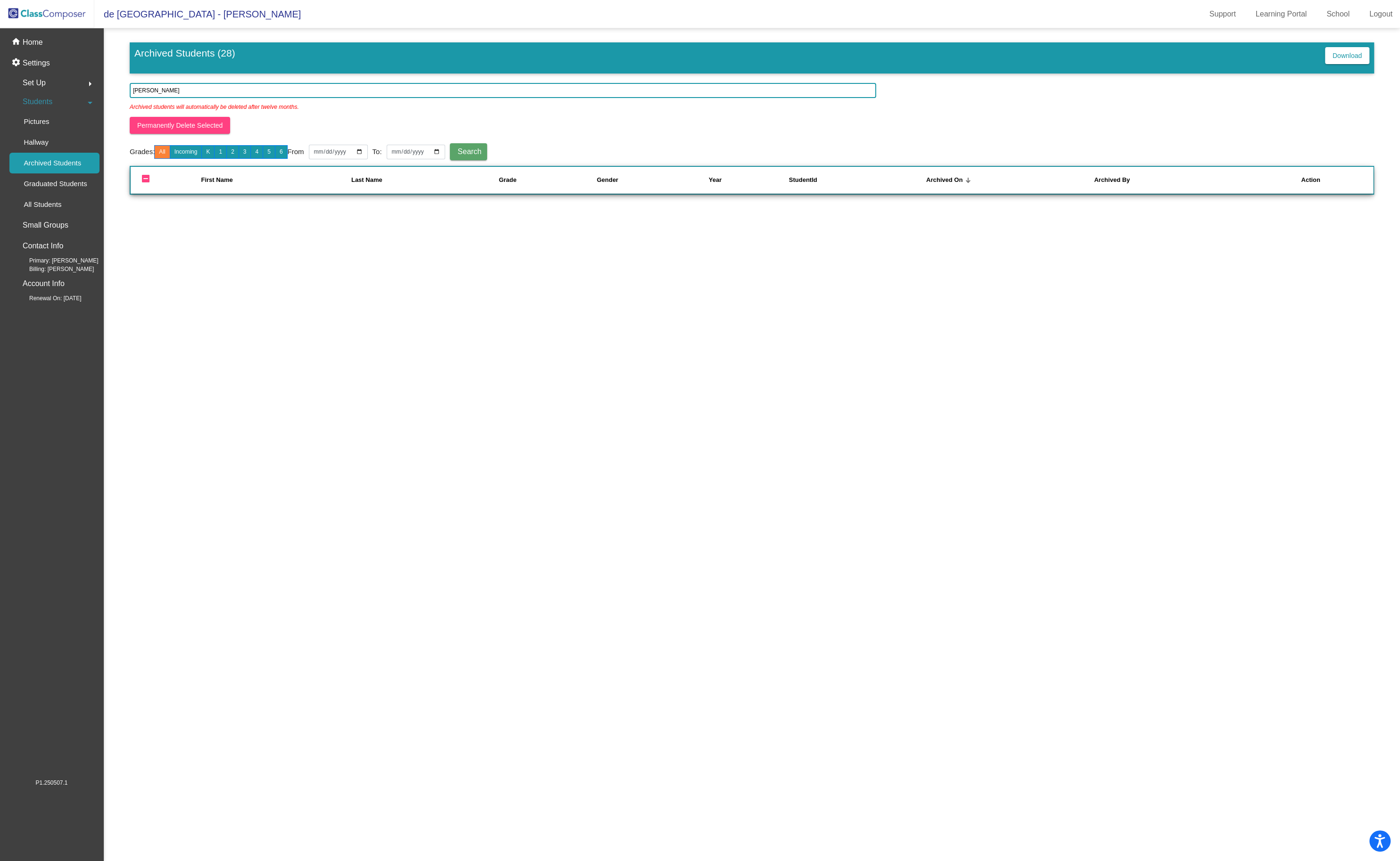
click at [27, 15] on img at bounding box center [47, 14] width 95 height 28
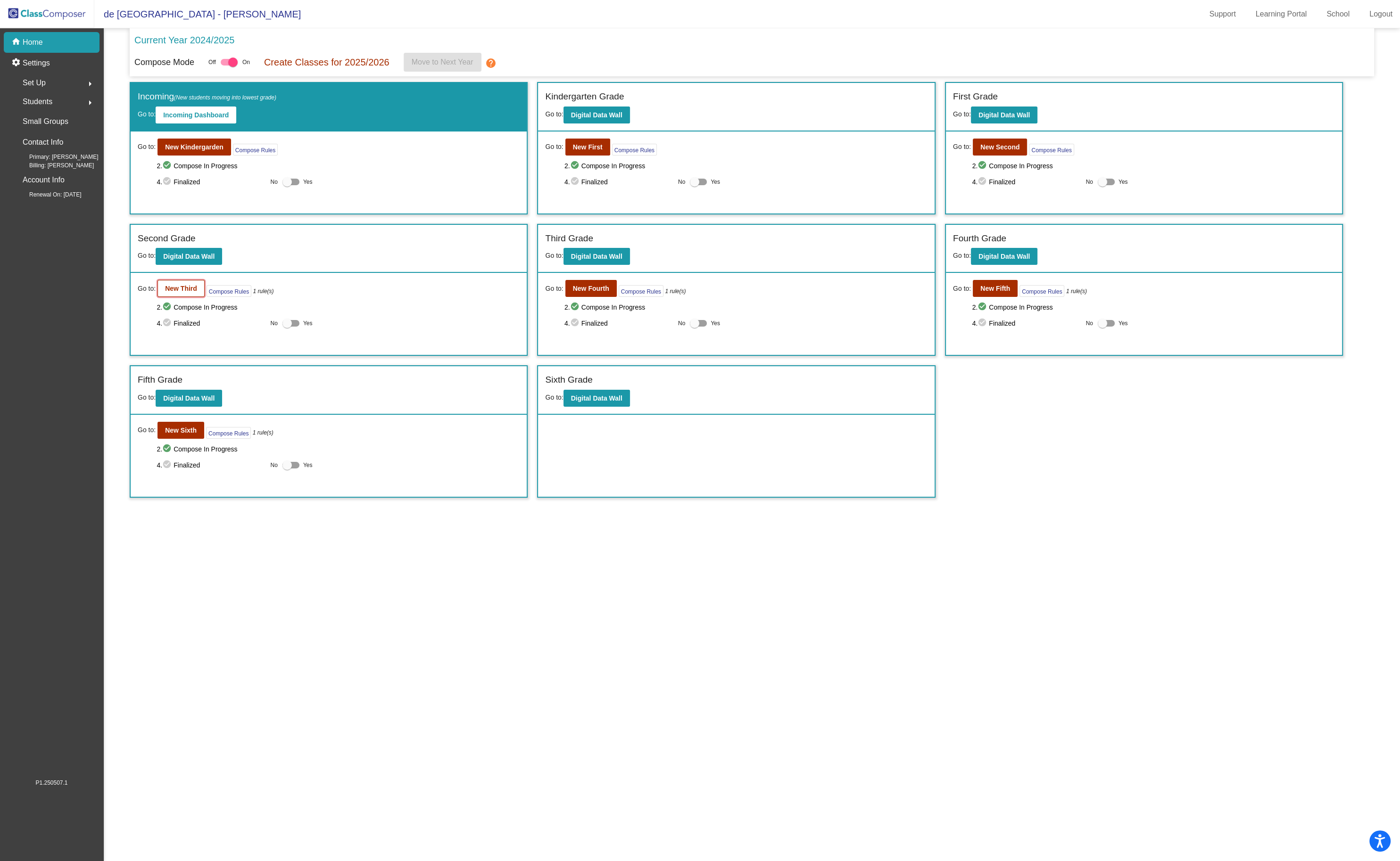
click at [194, 285] on b "New Third" at bounding box center [181, 288] width 32 height 8
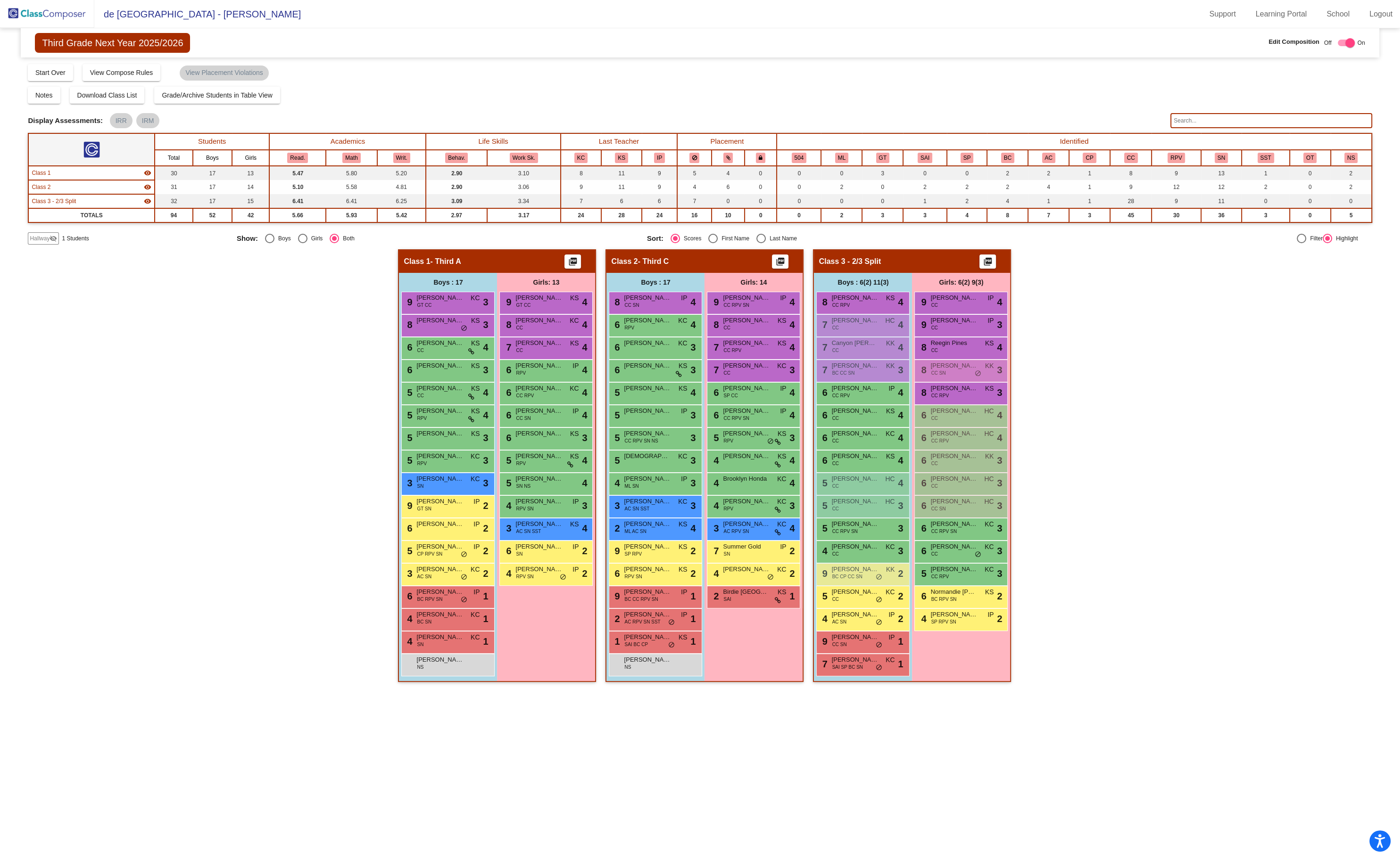
click at [43, 234] on span "Hallway" at bounding box center [40, 238] width 20 height 9
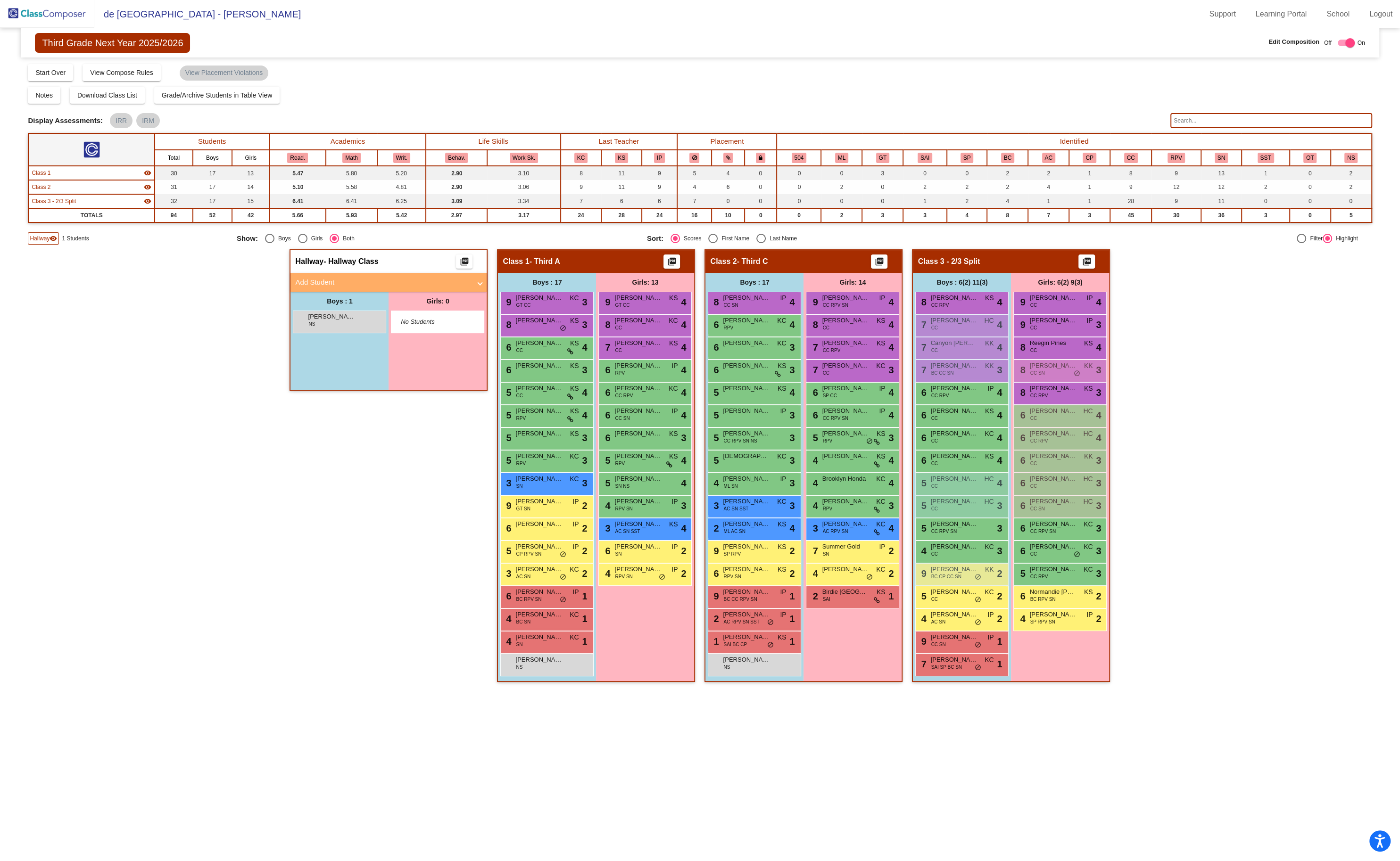
click at [355, 468] on div "Hallway - Hallway Class picture_as_pdf Add Student First Name Last Name Student…" at bounding box center [389, 470] width 198 height 442
click at [185, 329] on div "Hallway - Hallway Class picture_as_pdf Add Student First Name Last Name Student…" at bounding box center [699, 470] width 1344 height 442
click at [202, 100] on button "Grade/Archive Students in Table View" at bounding box center [217, 95] width 126 height 17
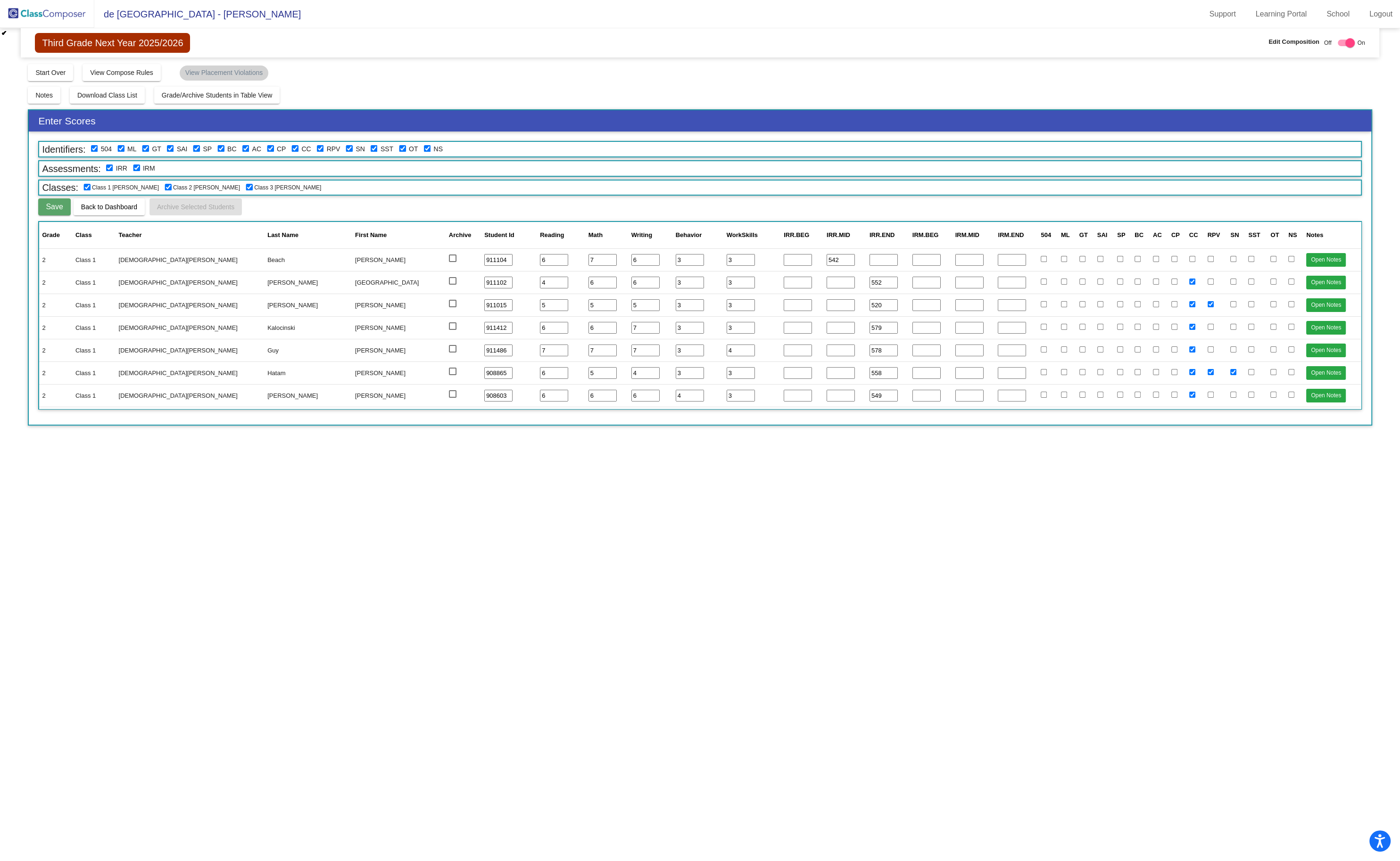
click at [340, 80] on div "Compose Start Over Submit Classes Compose has been submitted Check for Incomple…" at bounding box center [699, 72] width 1344 height 18
click at [43, 98] on span "Notes" at bounding box center [44, 95] width 17 height 8
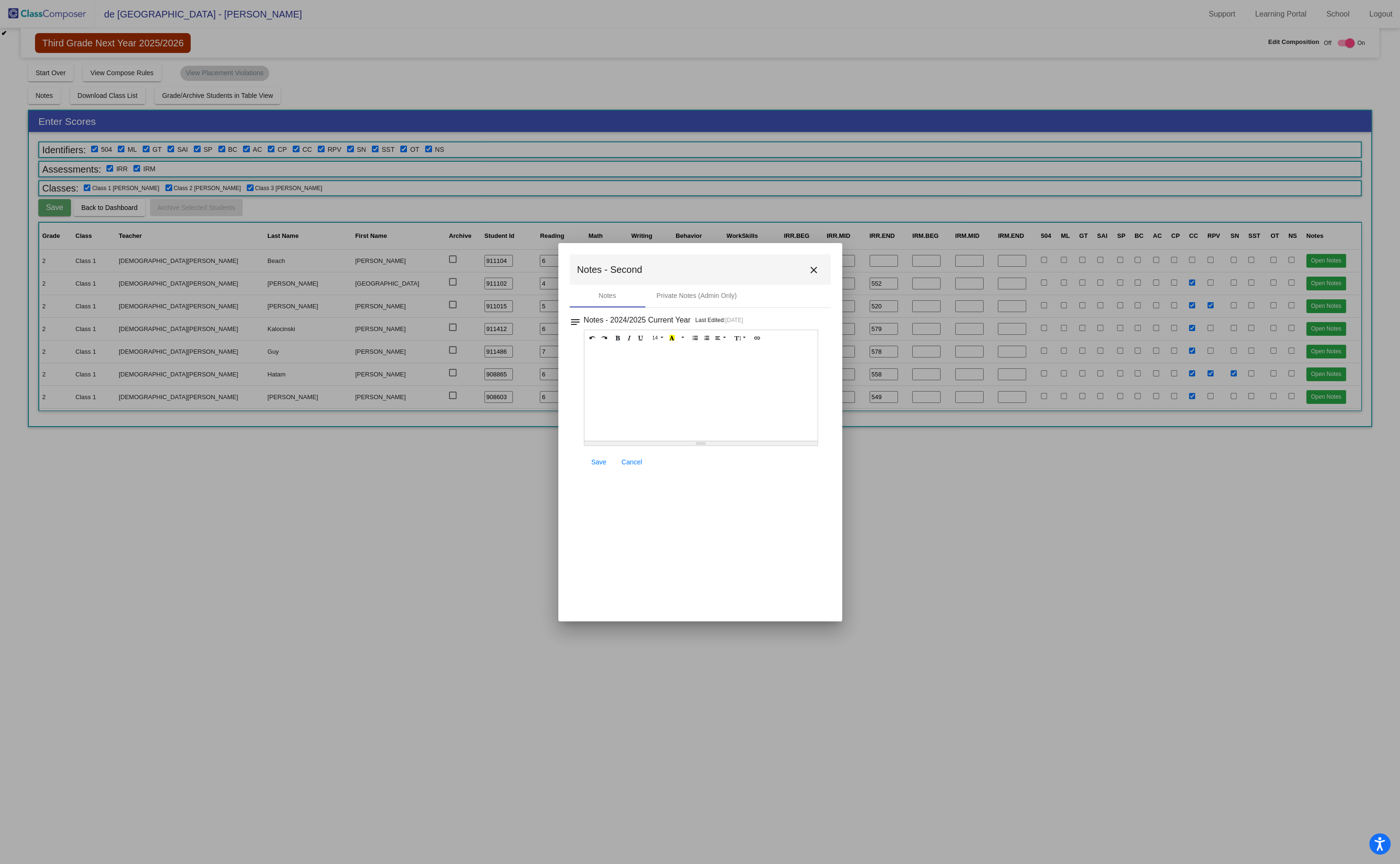
click at [815, 272] on mat-icon "close" at bounding box center [814, 270] width 11 height 11
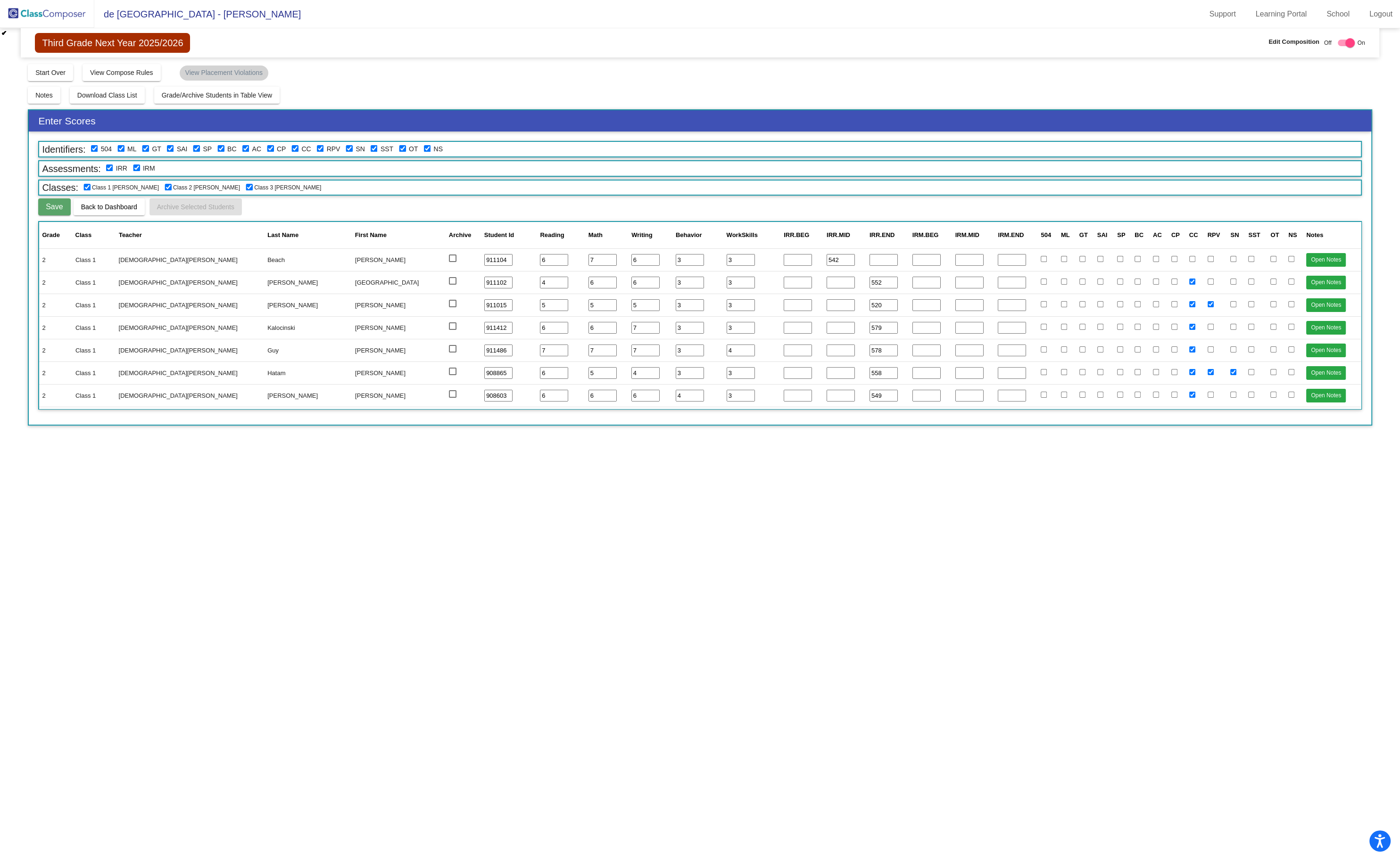
click at [52, 12] on img at bounding box center [47, 14] width 95 height 28
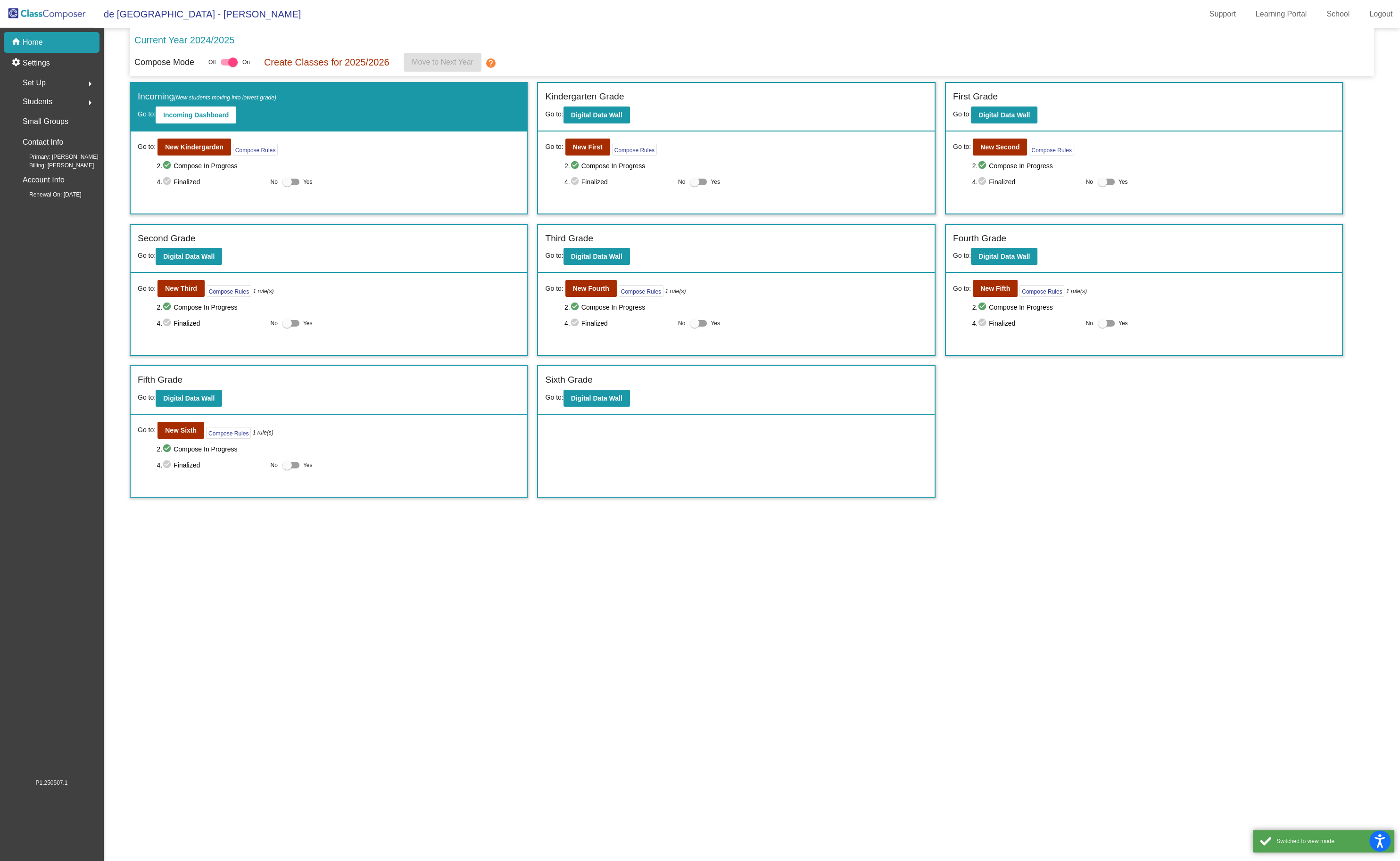
click at [427, 539] on mat-sidenav-content "Current Year 2024/2025 Compose Mode Off On Create Classes for 2025/2026 Move to…" at bounding box center [752, 444] width 1296 height 833
click at [47, 79] on div "Set Up arrow_right" at bounding box center [54, 83] width 90 height 19
click at [51, 162] on div "Classes" at bounding box center [33, 165] width 47 height 21
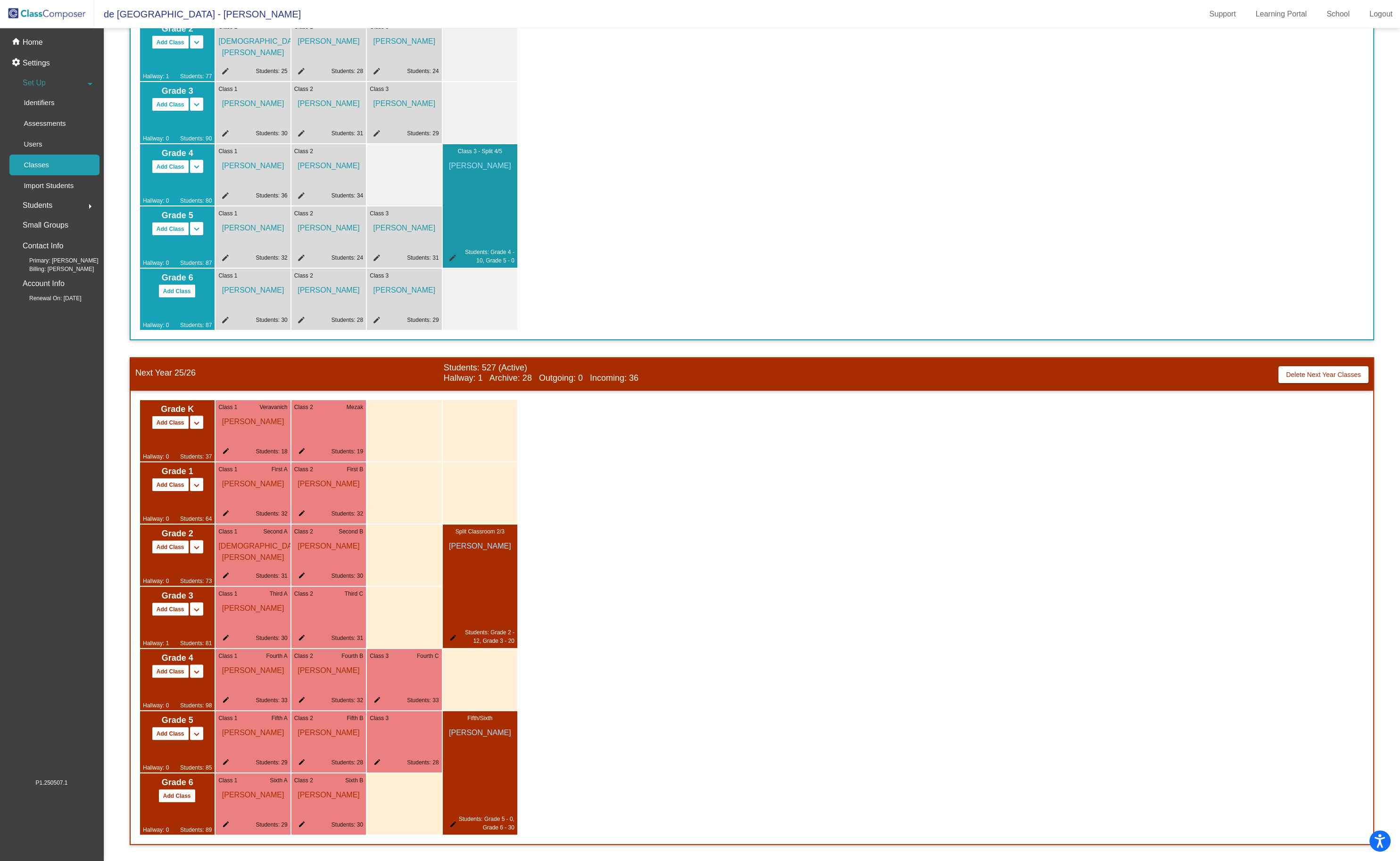
scroll to position [222, 0]
click at [452, 824] on mat-icon "edit" at bounding box center [451, 826] width 11 height 11
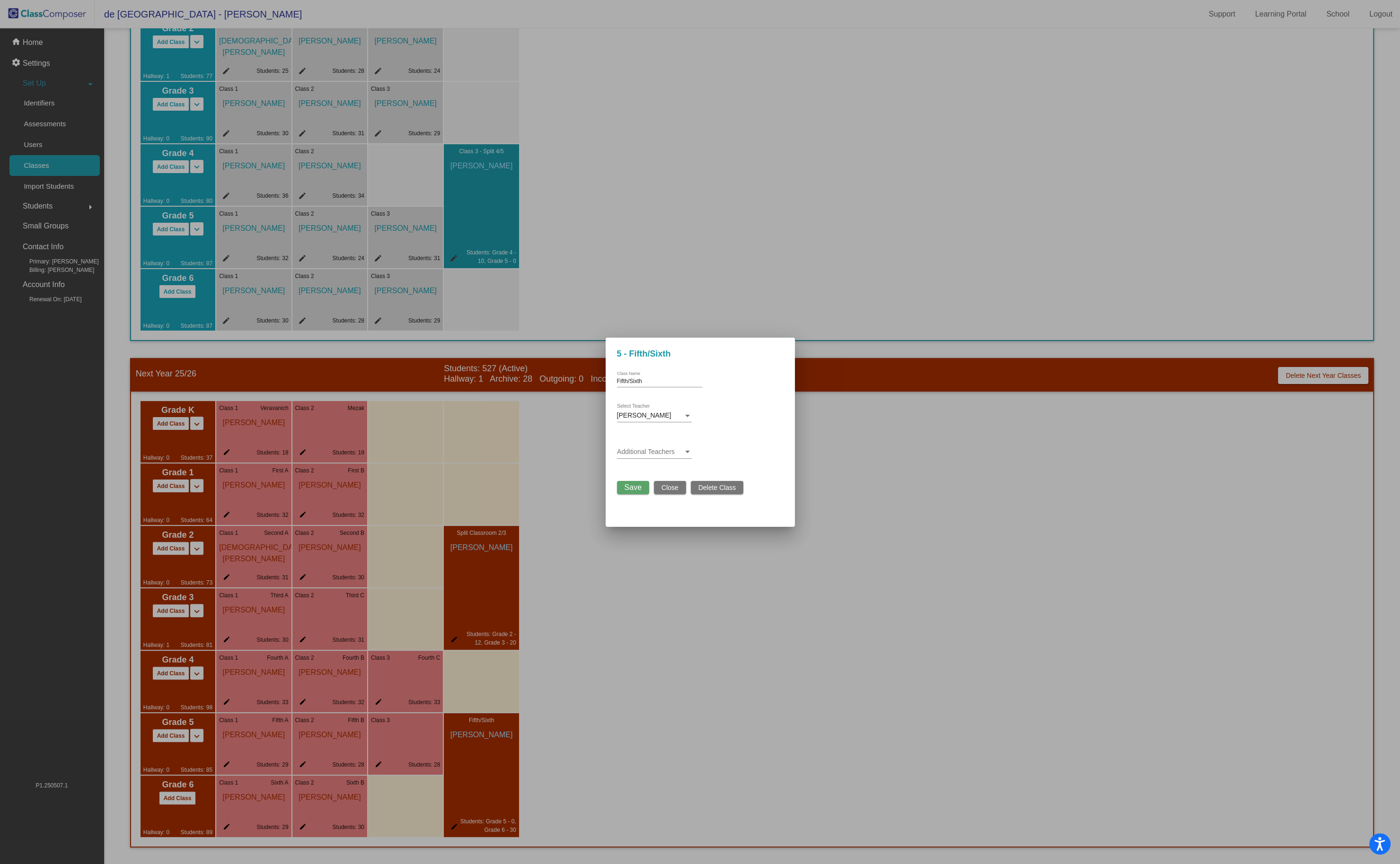
click at [669, 373] on div "Fifth/Sixth Class Name" at bounding box center [659, 379] width 85 height 16
type input "F"
type input "Sixth"
click at [629, 490] on span "Save" at bounding box center [633, 487] width 17 height 8
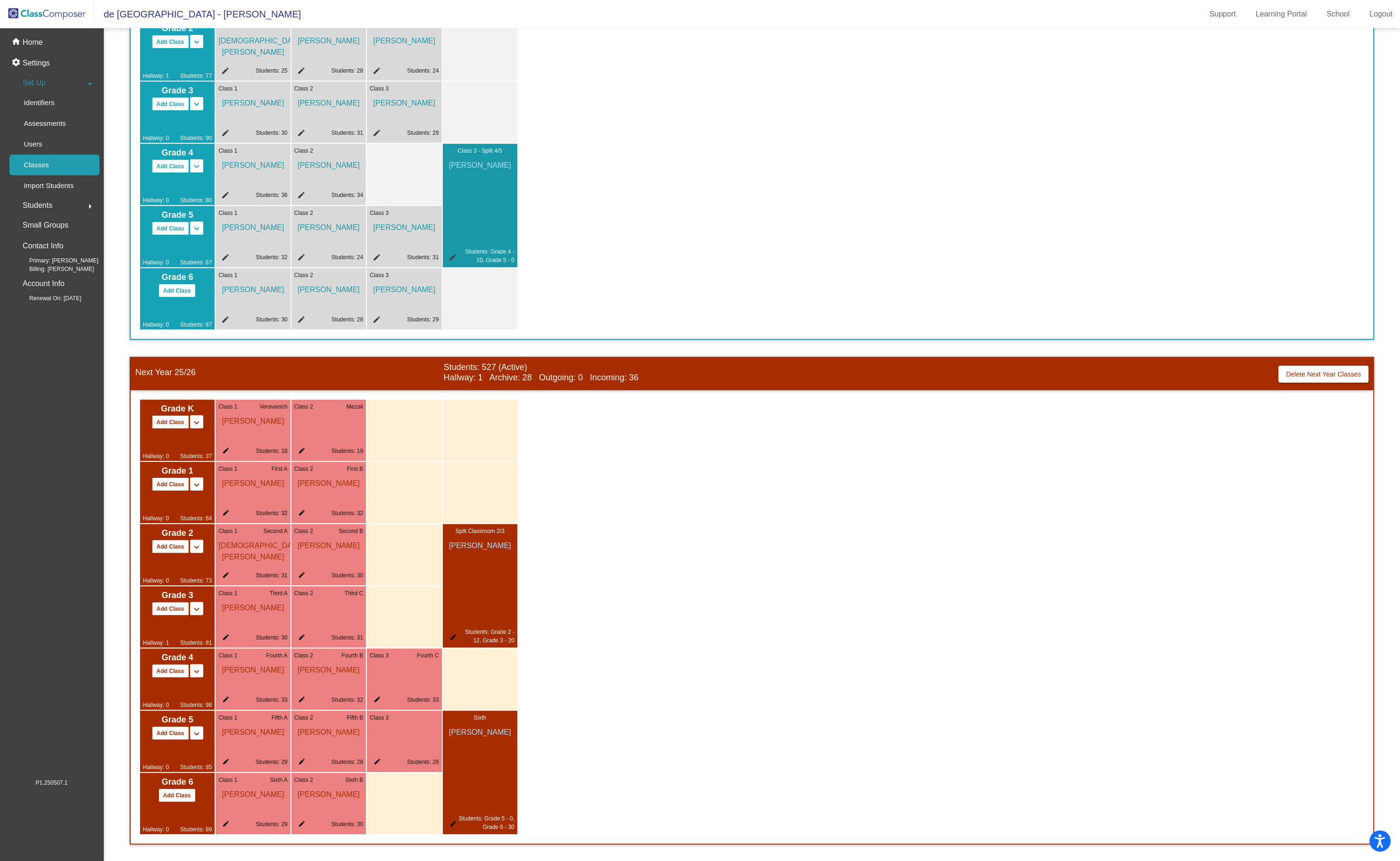
click at [194, 429] on mat-icon "keyboard_arrow_down" at bounding box center [196, 423] width 11 height 11
click at [163, 745] on span "Split 5/6" at bounding box center [167, 743] width 24 height 8
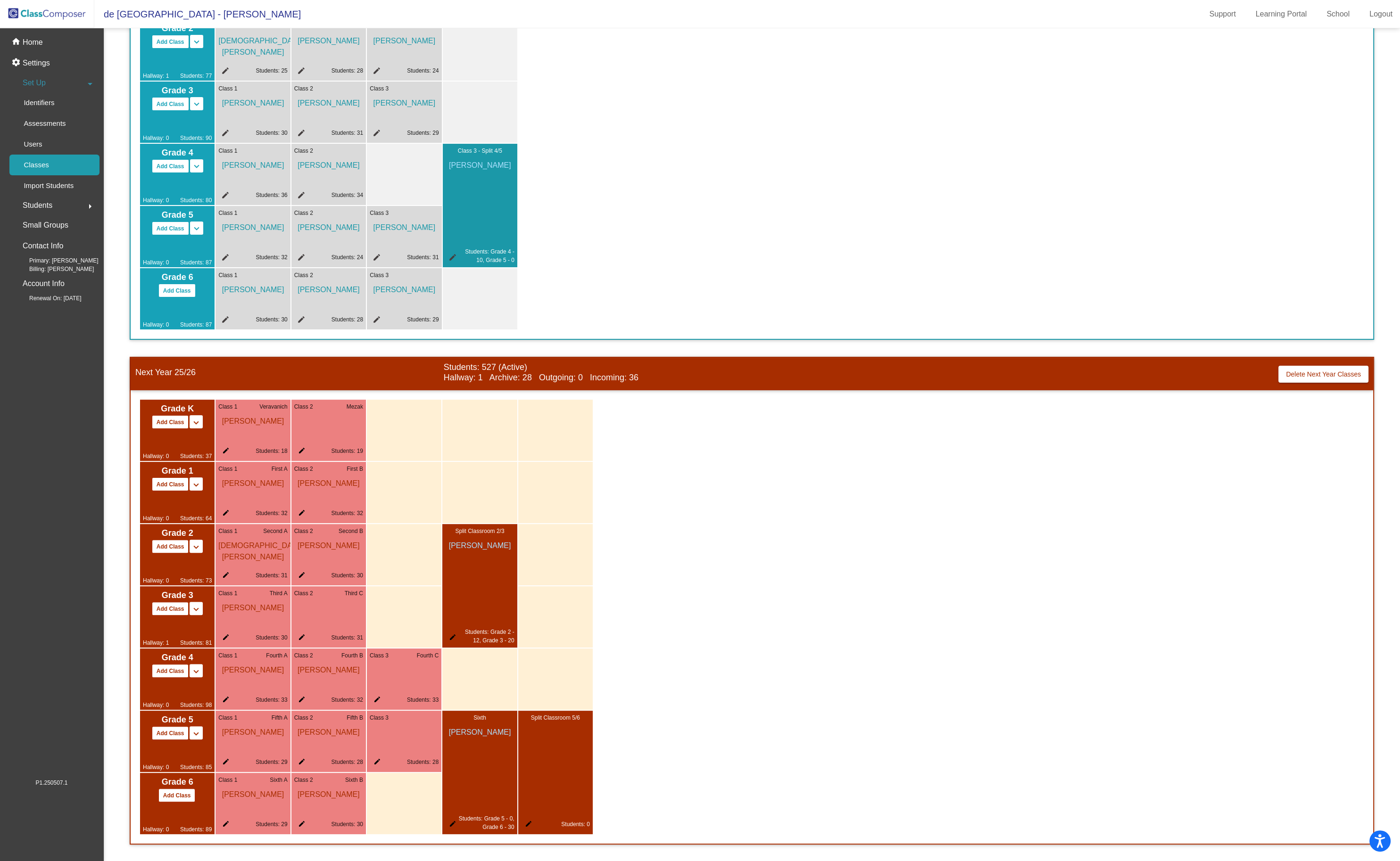
click at [527, 823] on mat-icon "edit" at bounding box center [527, 826] width 11 height 11
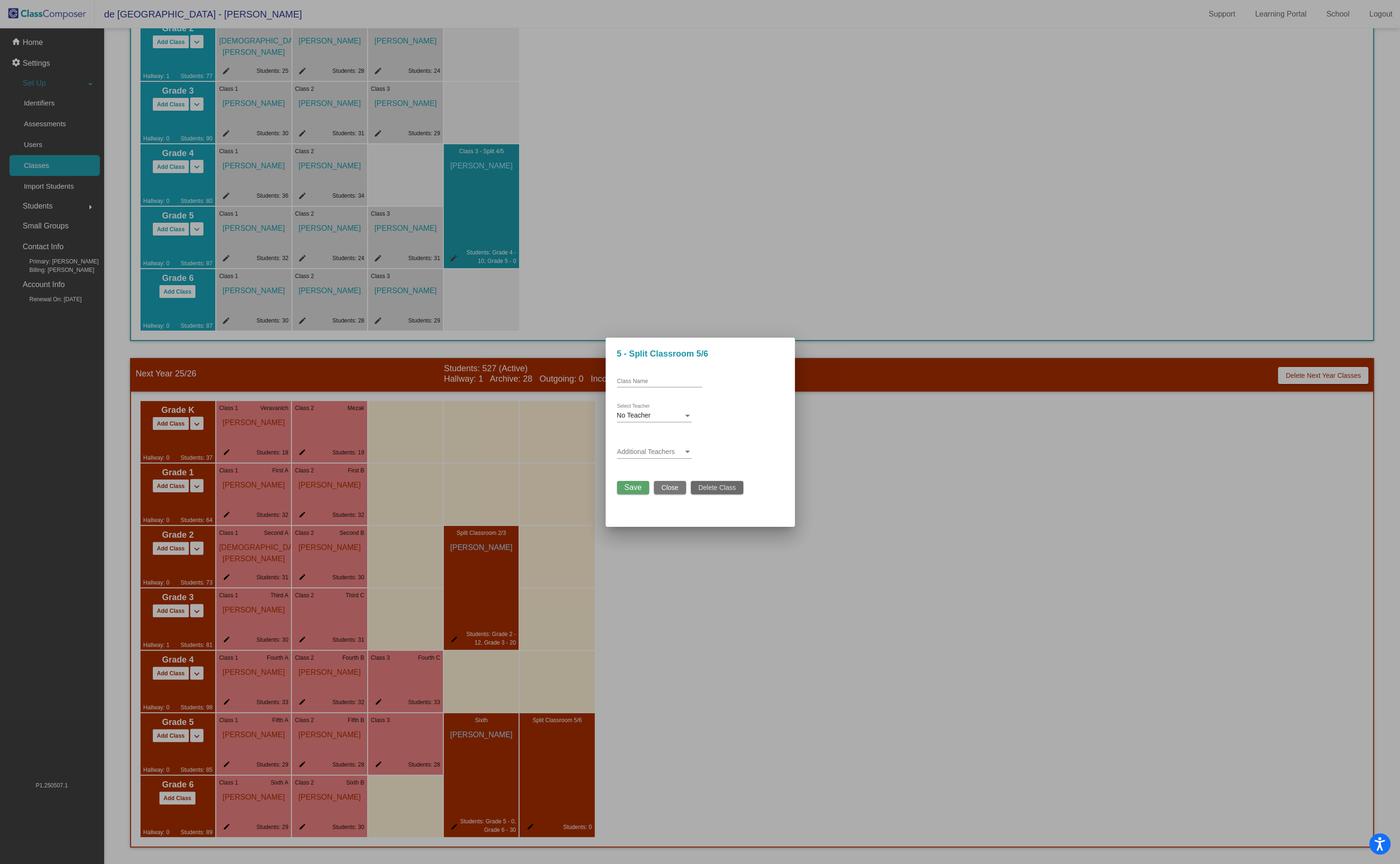
click at [702, 485] on span "Delete Class" at bounding box center [717, 488] width 38 height 8
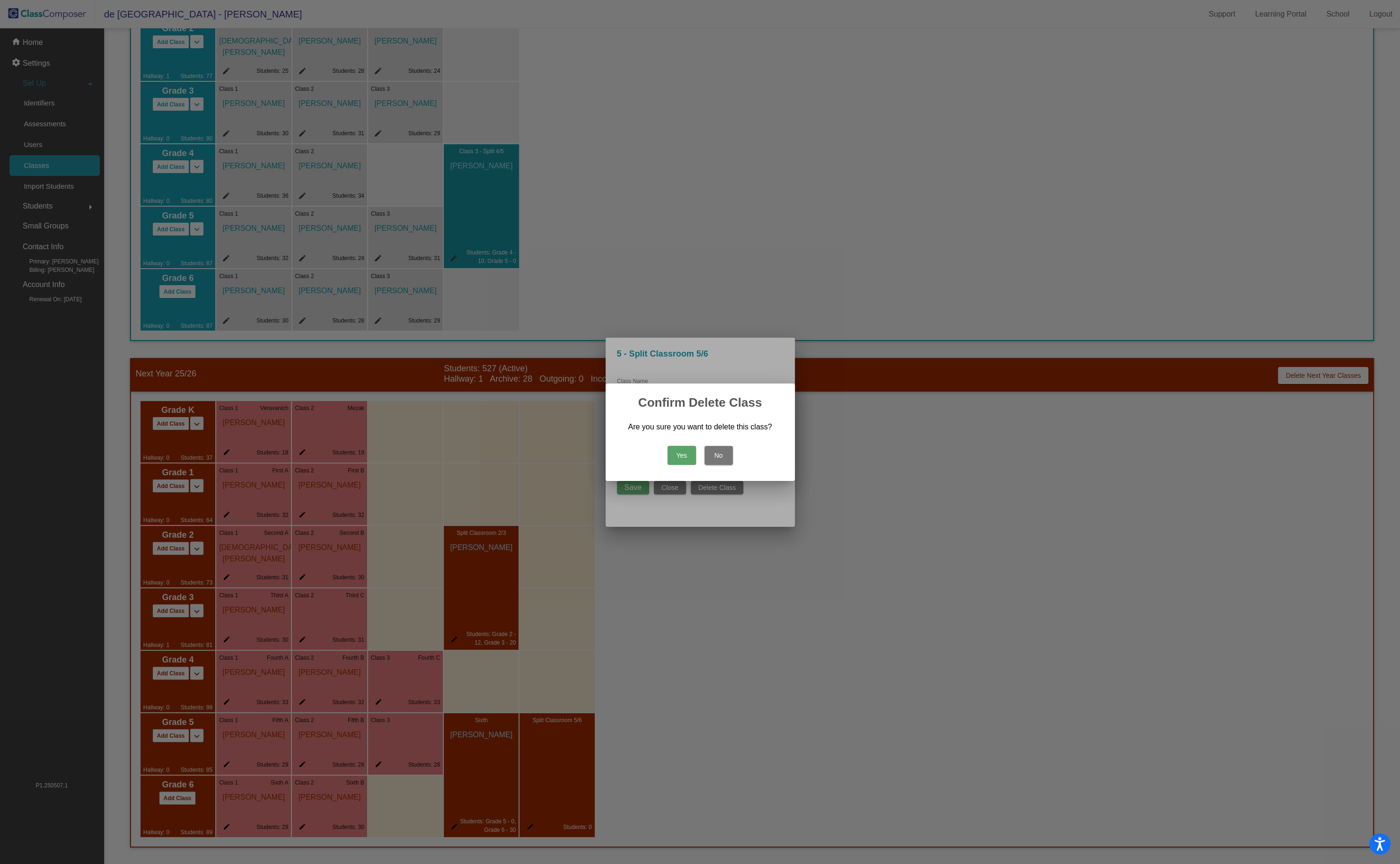
click at [680, 451] on button "Yes" at bounding box center [682, 455] width 28 height 19
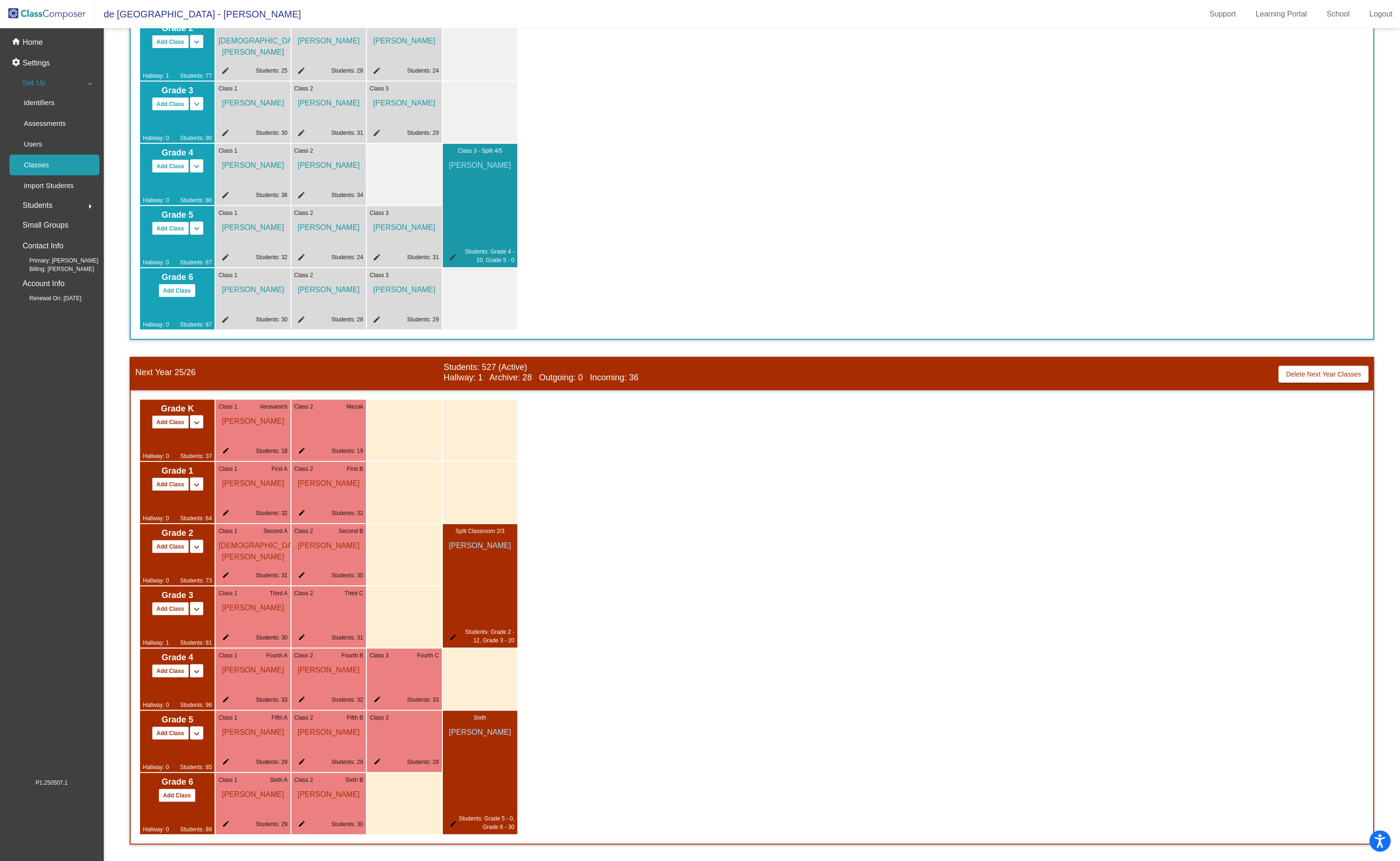
click at [452, 825] on mat-icon "edit" at bounding box center [451, 826] width 11 height 11
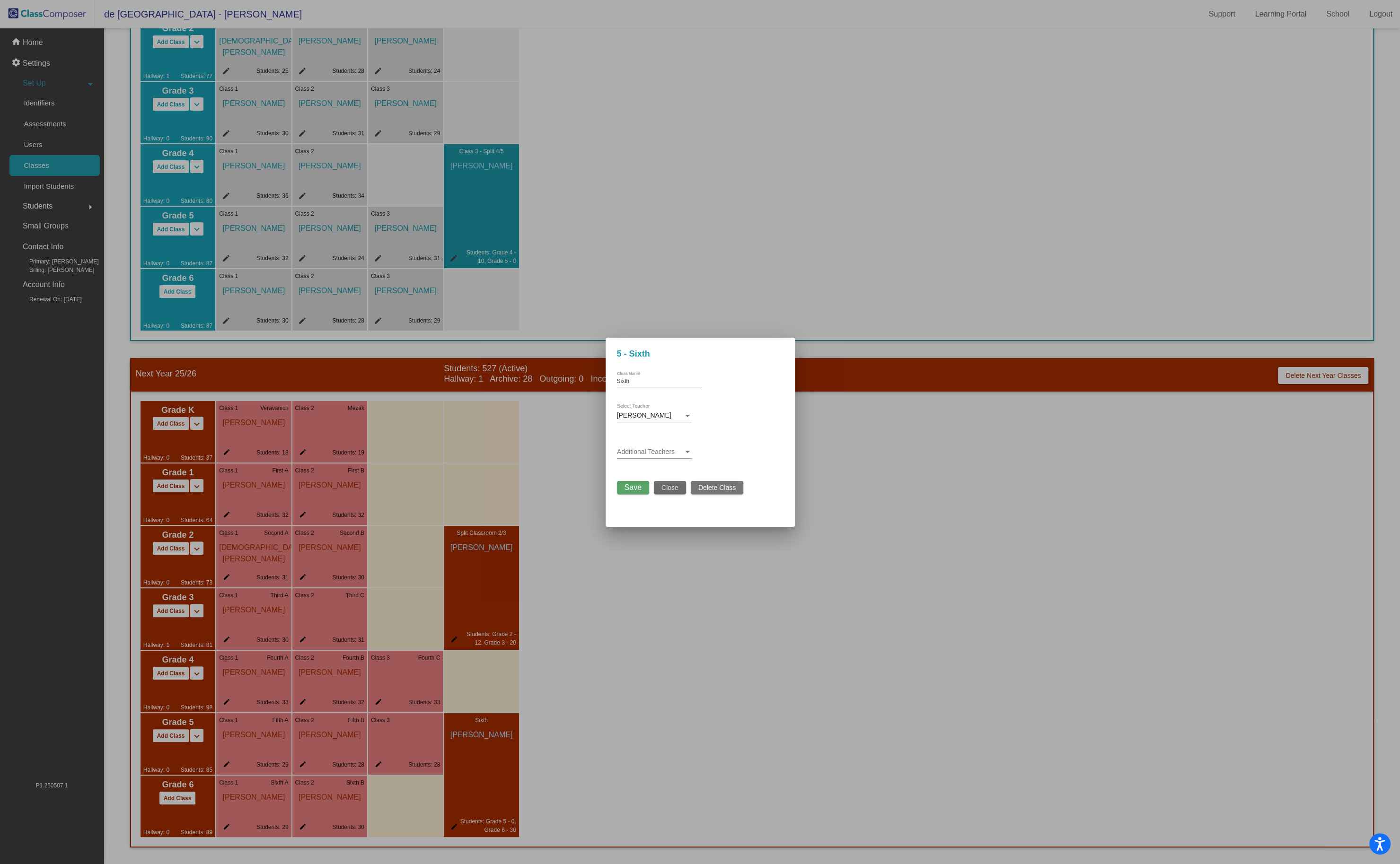
click at [662, 488] on span "Close" at bounding box center [670, 488] width 17 height 8
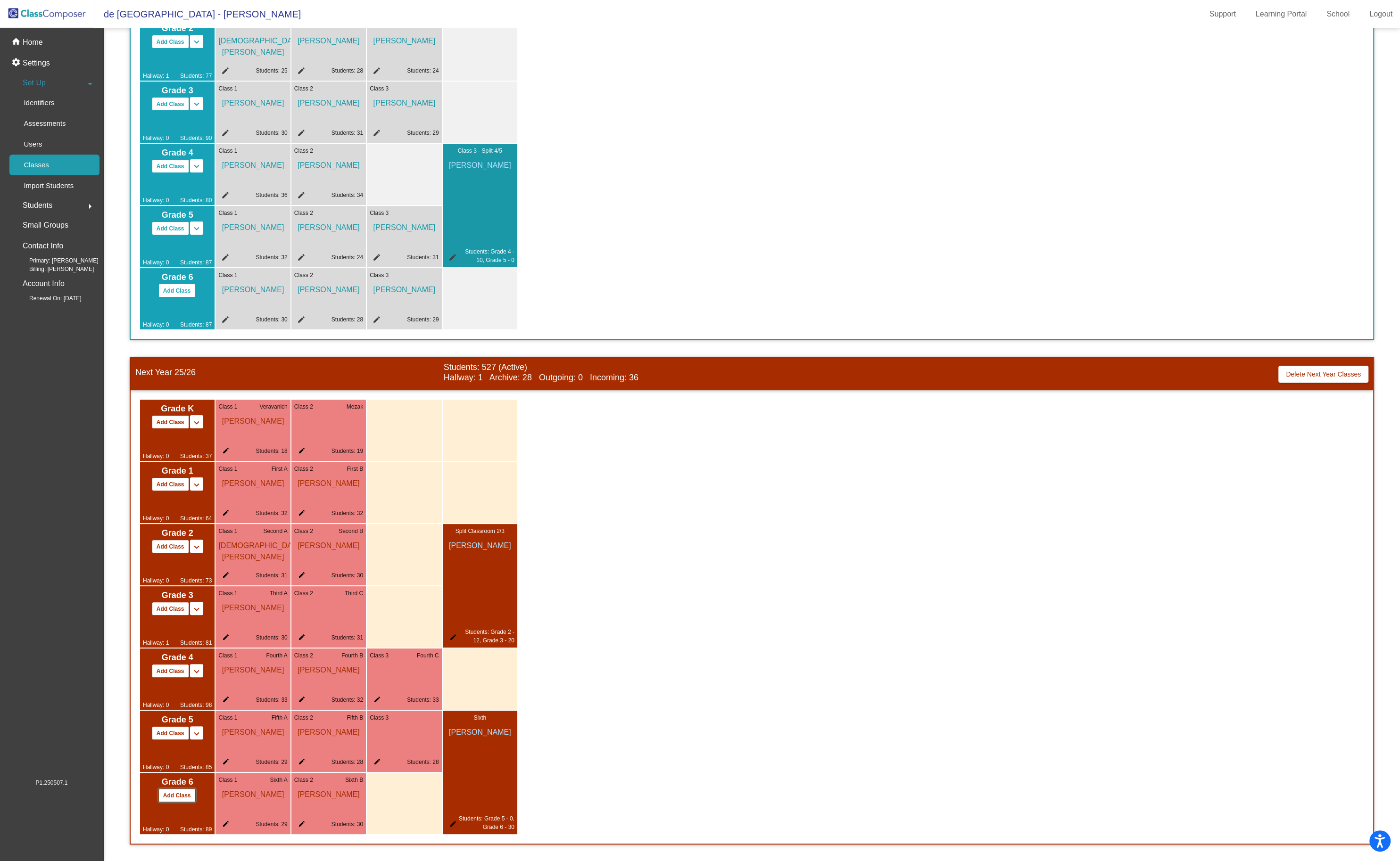
click at [166, 797] on button "Add Class" at bounding box center [177, 795] width 38 height 14
click at [379, 824] on mat-icon "edit" at bounding box center [375, 826] width 11 height 11
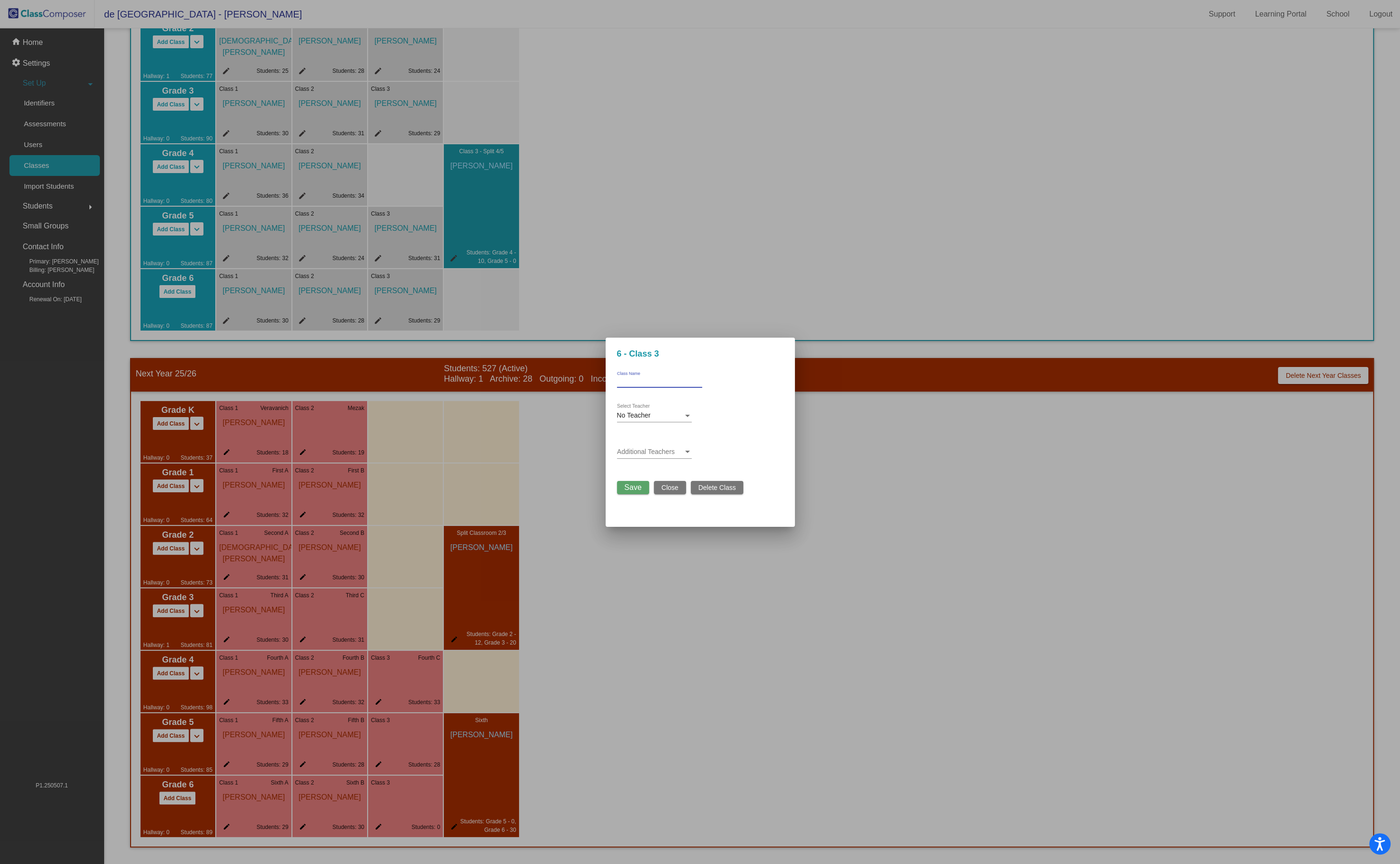
click at [653, 379] on input "Class Name" at bounding box center [659, 382] width 85 height 7
type input "Sixth C"
click at [653, 412] on div "No Teacher Select Teacher" at bounding box center [654, 413] width 75 height 19
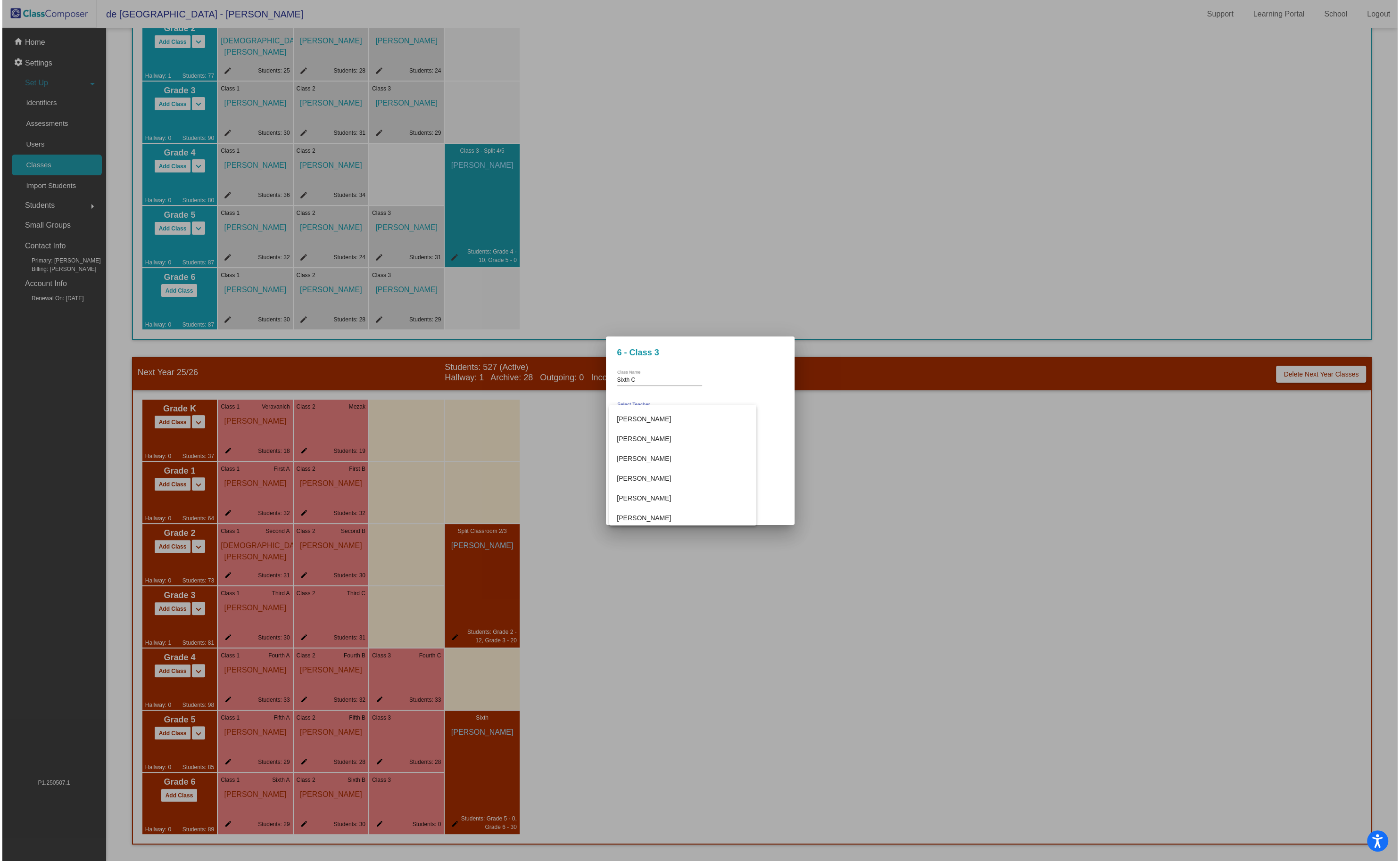
scroll to position [294, 0]
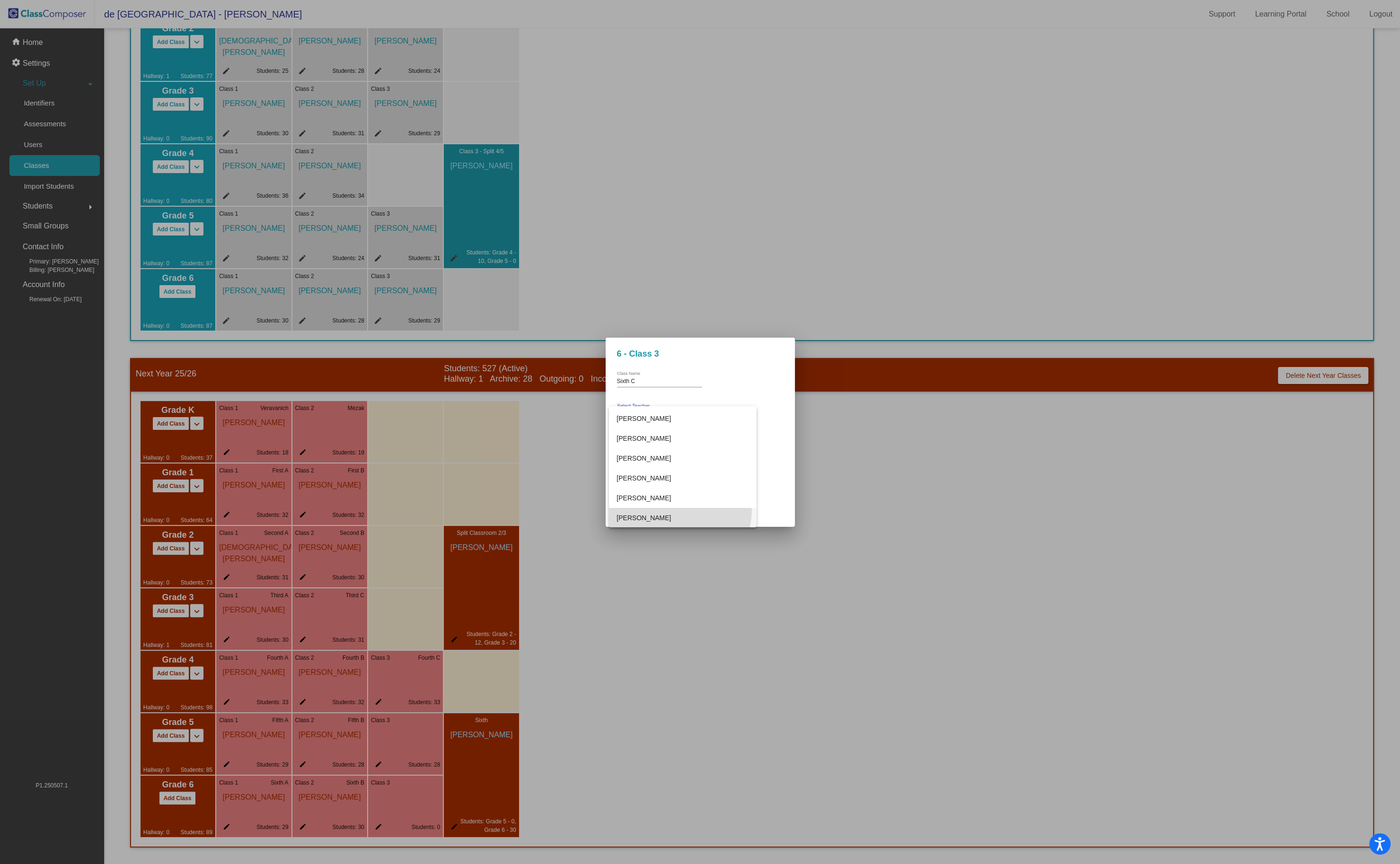
click at [680, 510] on span "[PERSON_NAME]" at bounding box center [683, 518] width 133 height 20
click at [637, 486] on span "Save" at bounding box center [633, 487] width 17 height 8
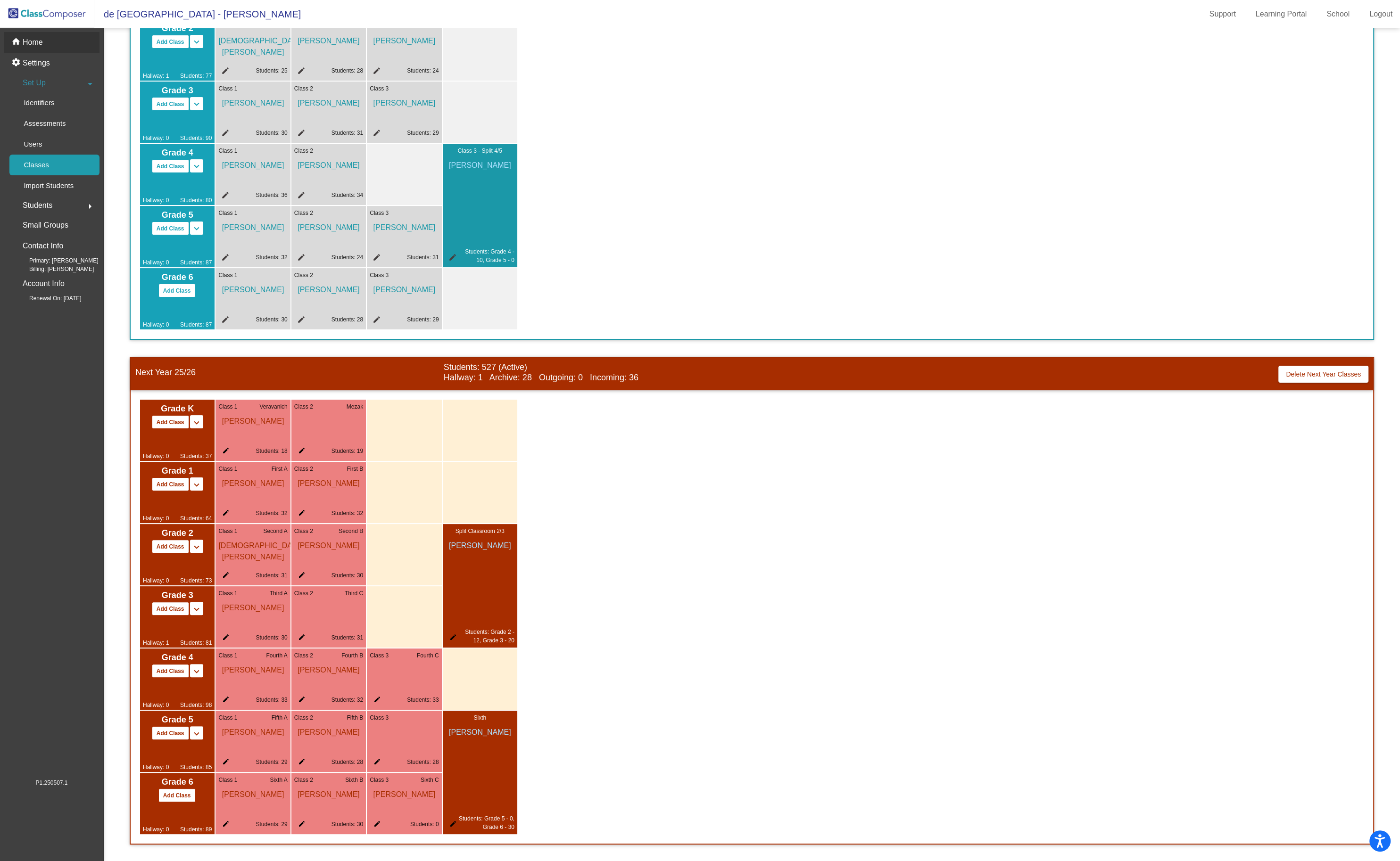
click at [36, 37] on p "Home" at bounding box center [33, 42] width 20 height 11
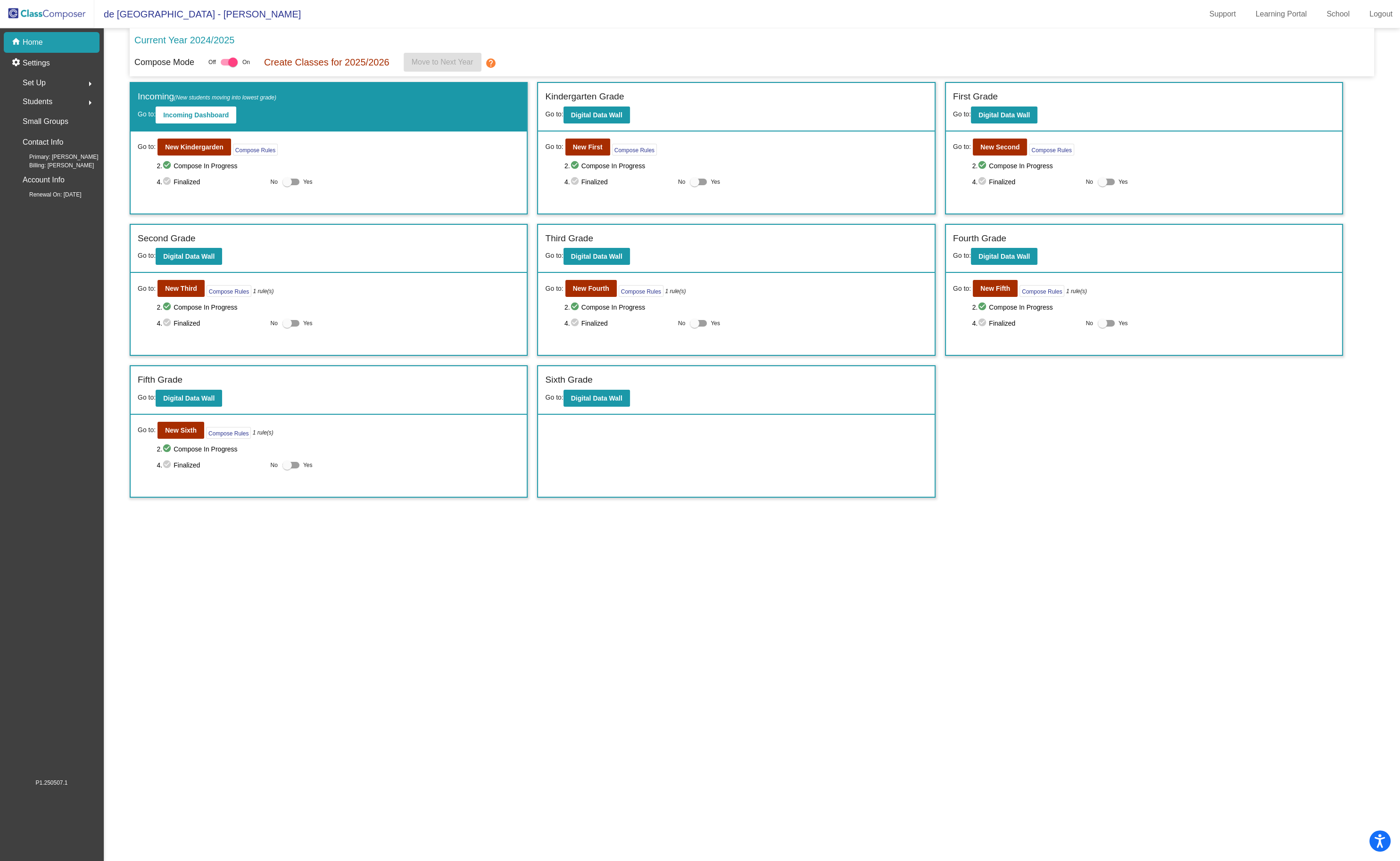
click at [75, 16] on img at bounding box center [47, 14] width 95 height 28
click at [195, 429] on b "New Sixth" at bounding box center [181, 430] width 32 height 8
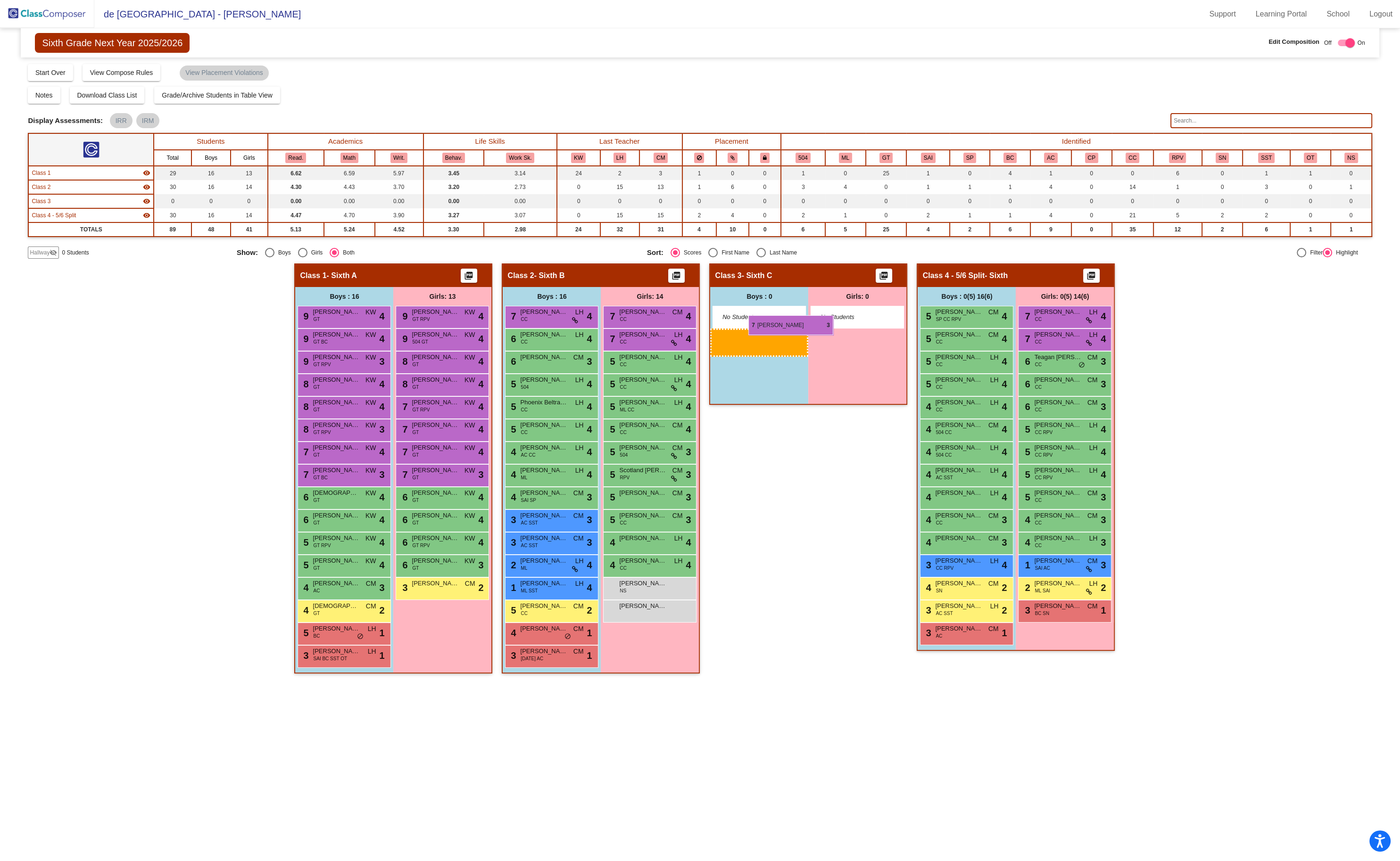
drag, startPoint x: 953, startPoint y: 315, endPoint x: 748, endPoint y: 315, distance: 205.0
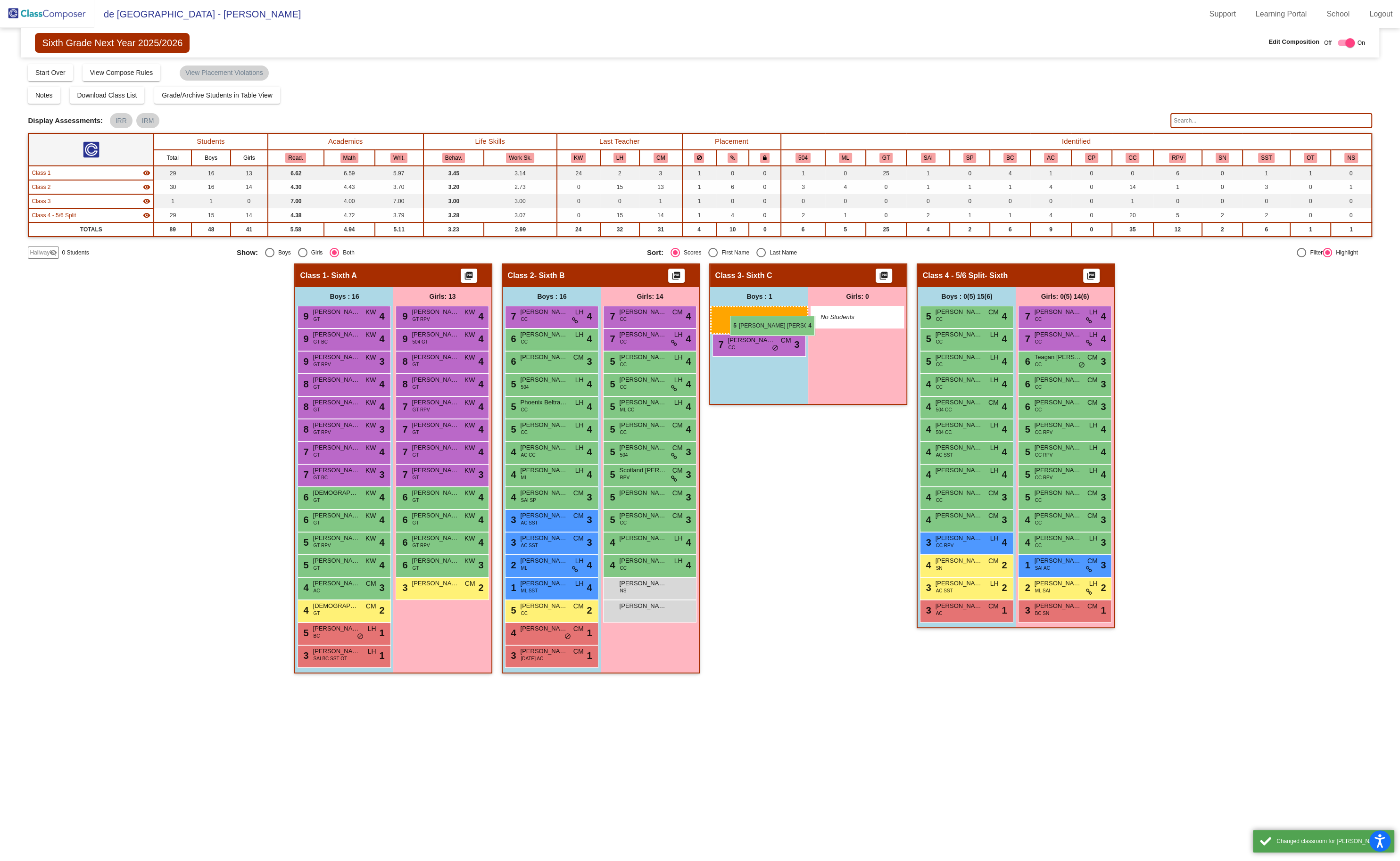
drag, startPoint x: 947, startPoint y: 313, endPoint x: 728, endPoint y: 315, distance: 219.0
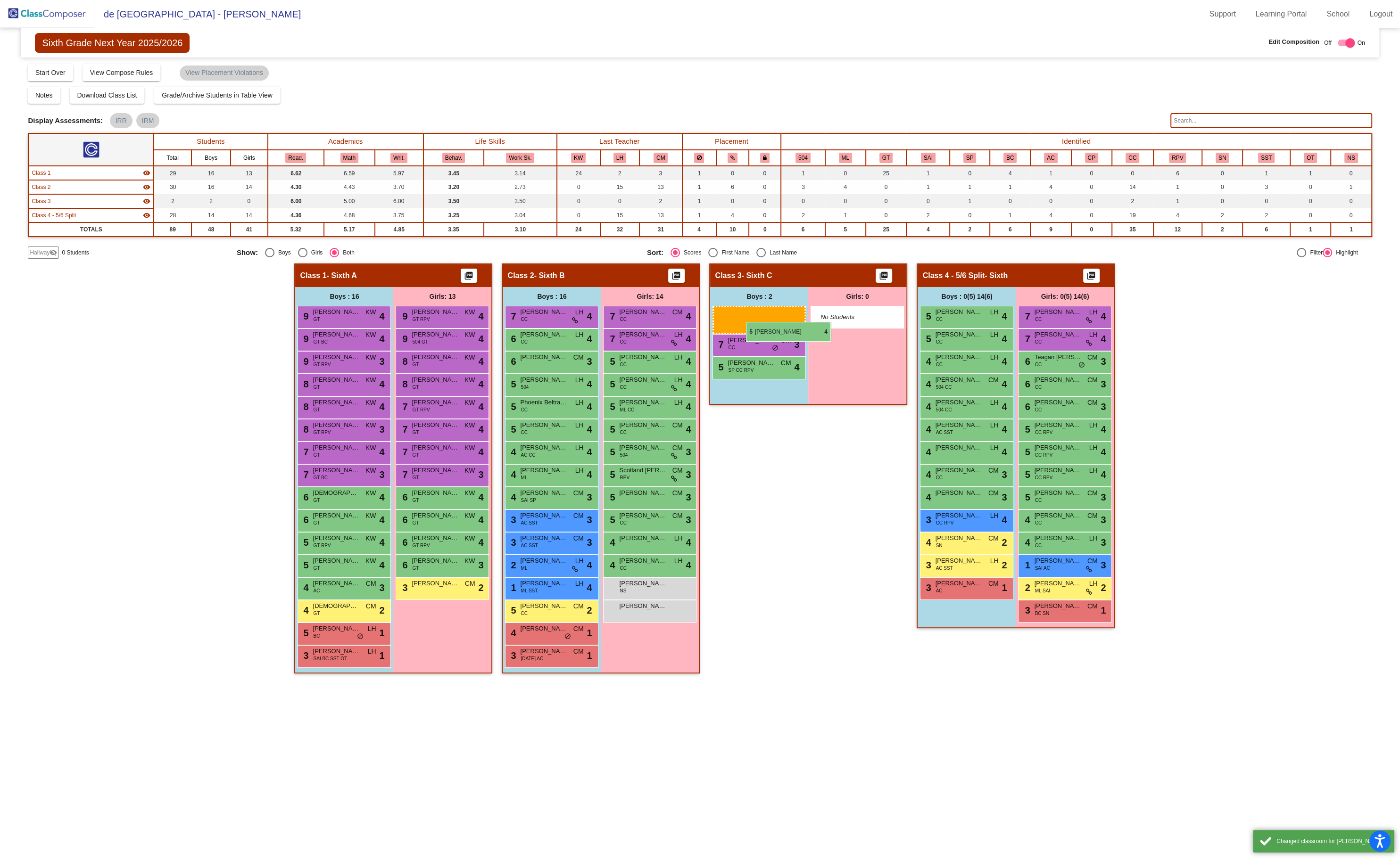
drag, startPoint x: 946, startPoint y: 311, endPoint x: 746, endPoint y: 322, distance: 200.3
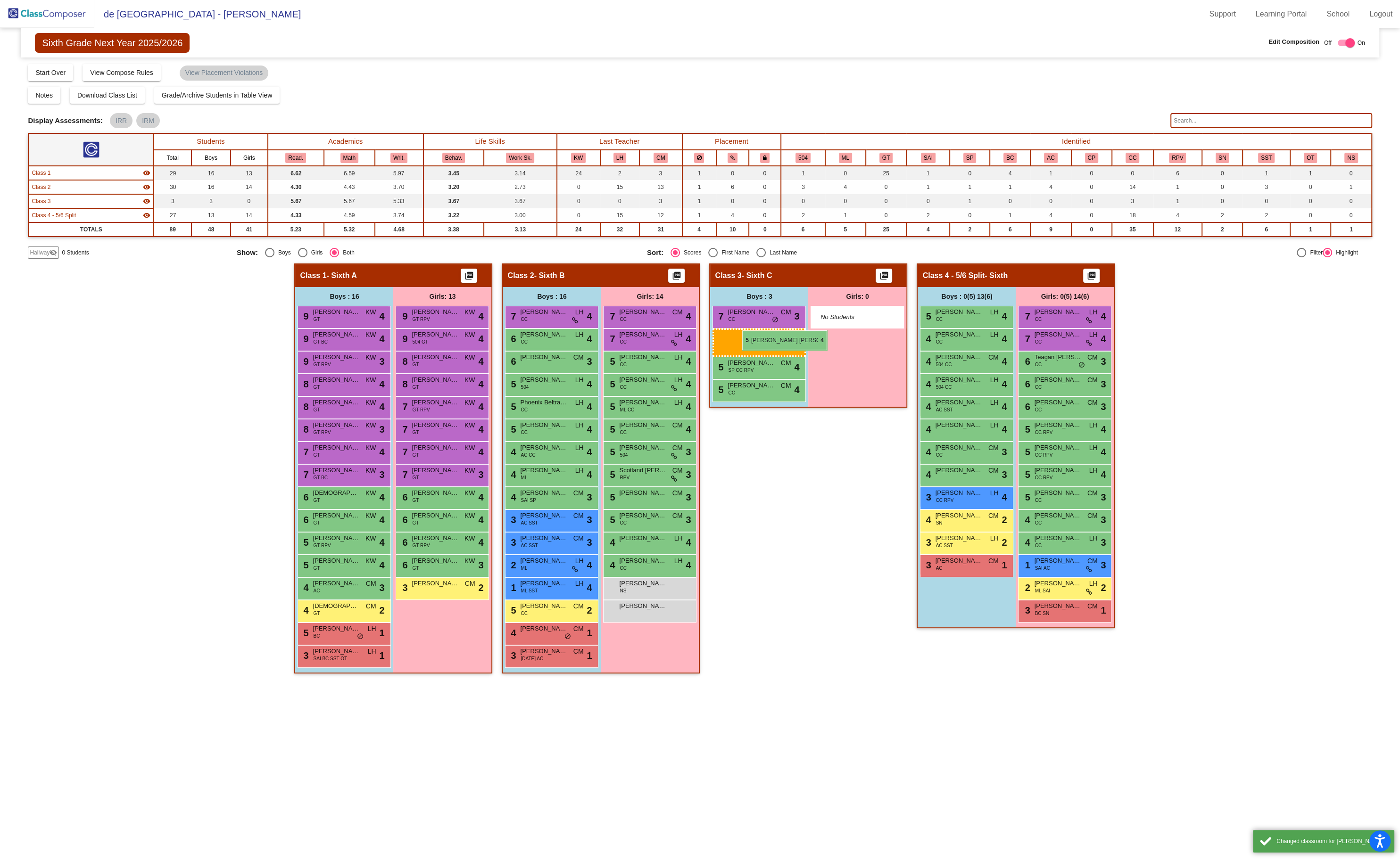
drag, startPoint x: 941, startPoint y: 312, endPoint x: 742, endPoint y: 330, distance: 199.8
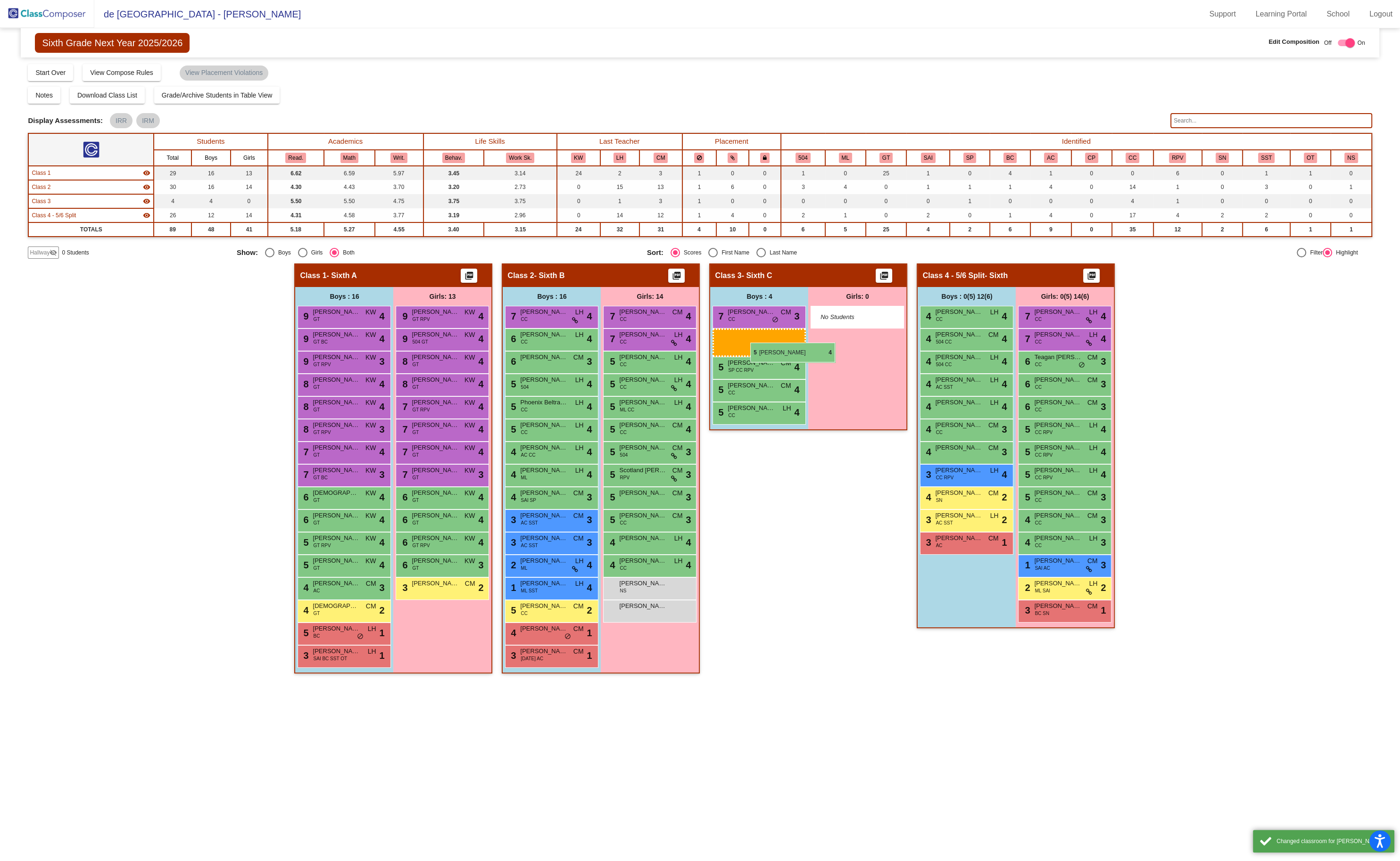
drag, startPoint x: 949, startPoint y: 316, endPoint x: 730, endPoint y: 342, distance: 220.5
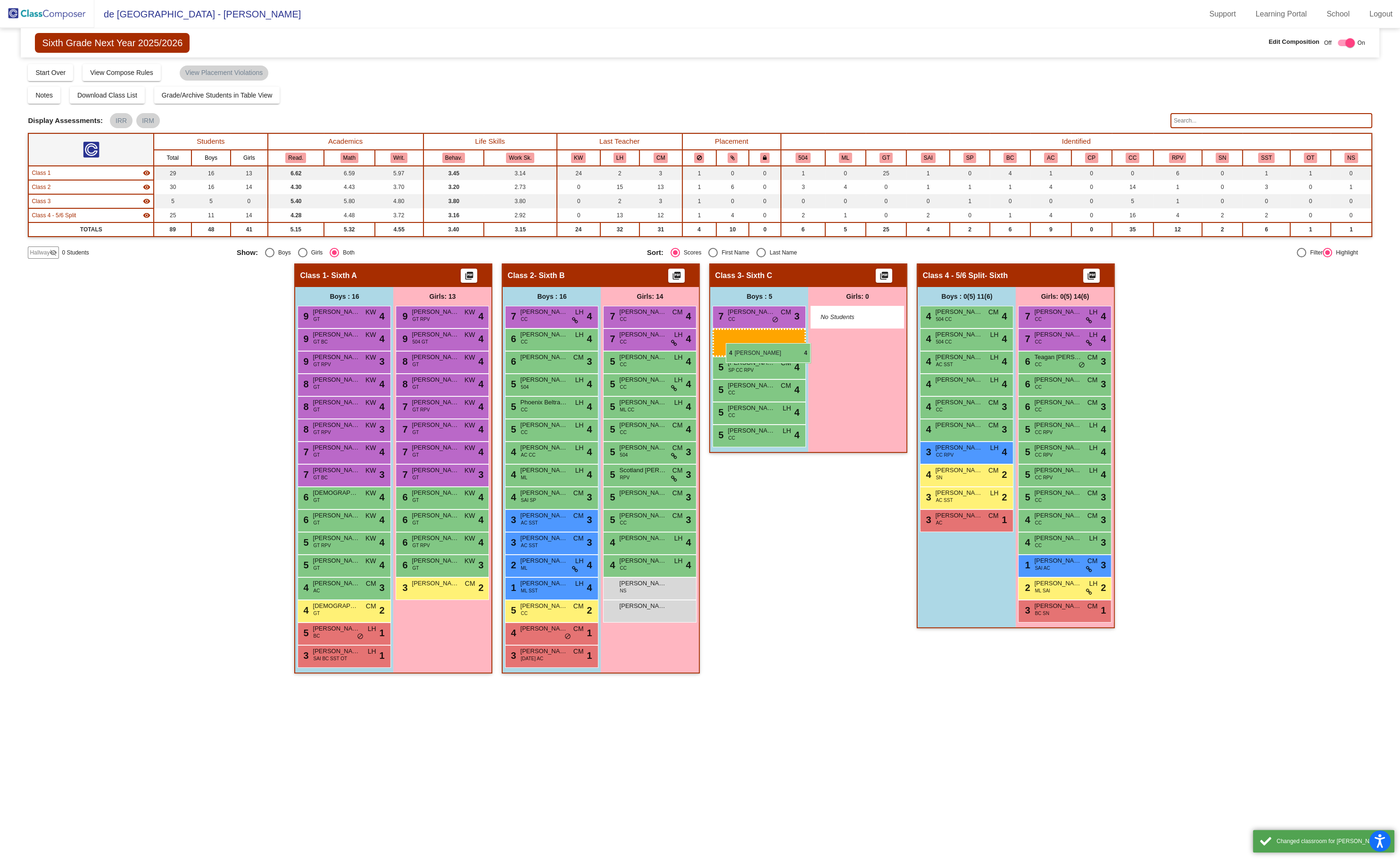
drag, startPoint x: 941, startPoint y: 317, endPoint x: 726, endPoint y: 343, distance: 216.6
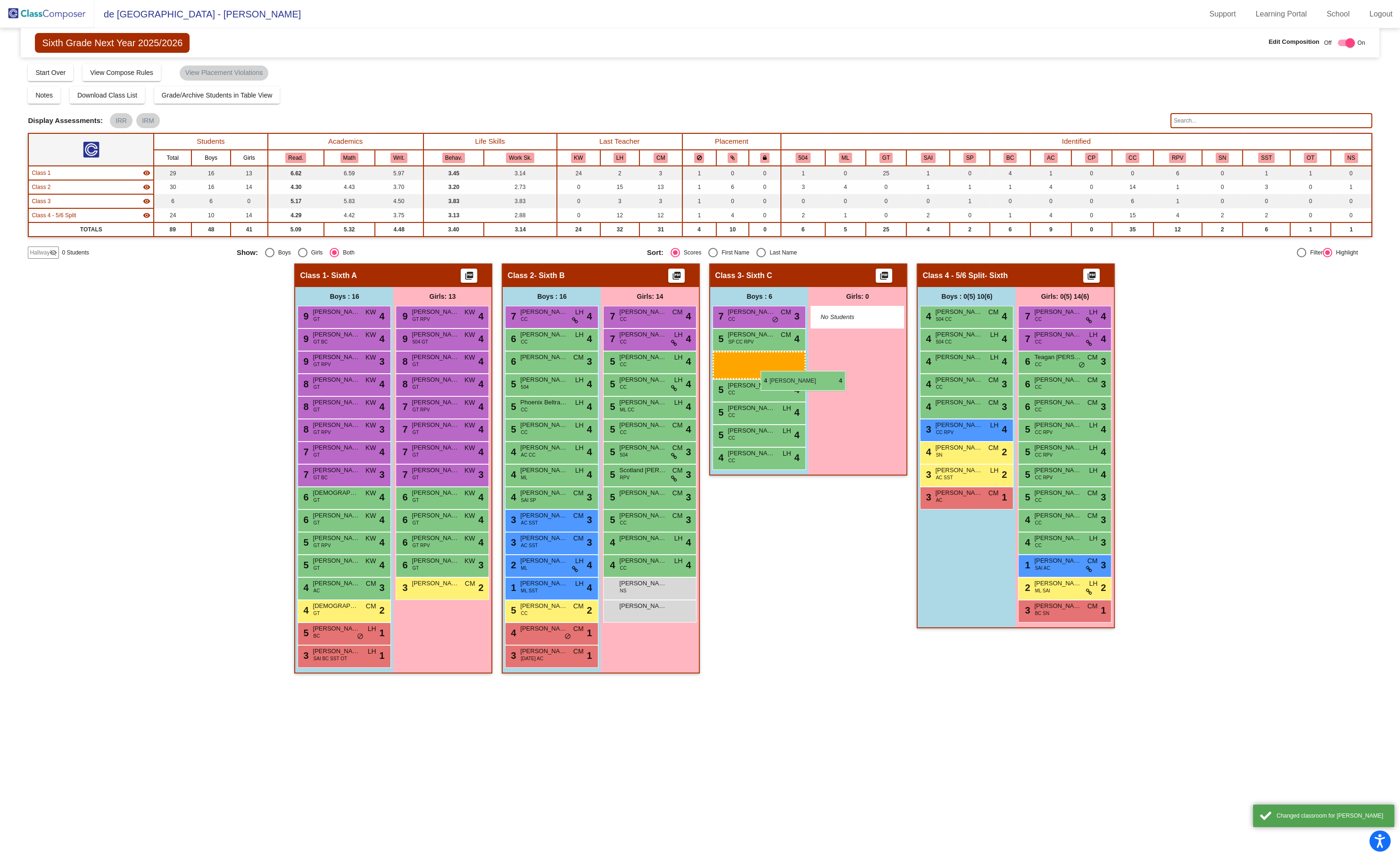
drag, startPoint x: 951, startPoint y: 372, endPoint x: 767, endPoint y: 370, distance: 184.0
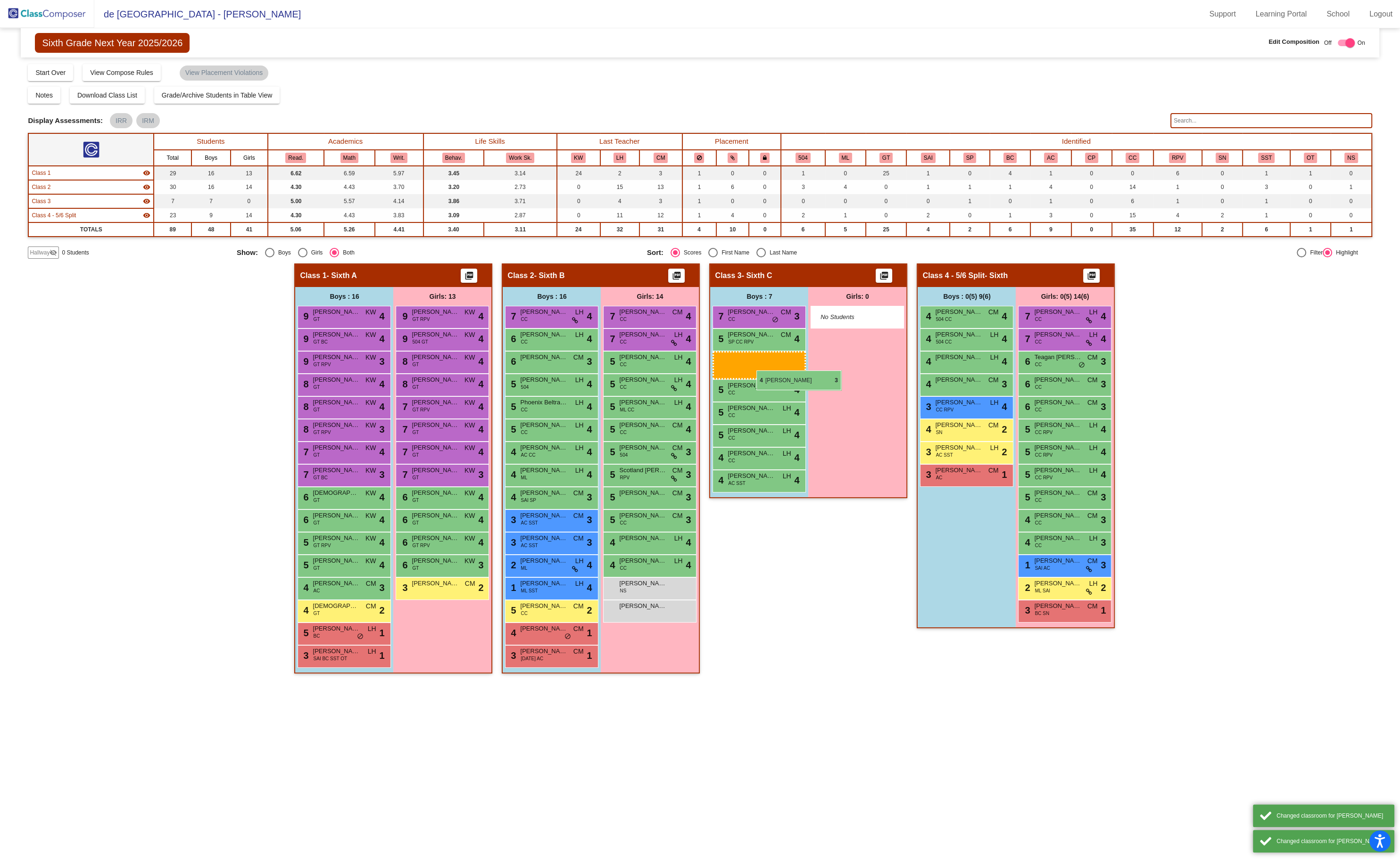
drag, startPoint x: 964, startPoint y: 379, endPoint x: 757, endPoint y: 370, distance: 207.2
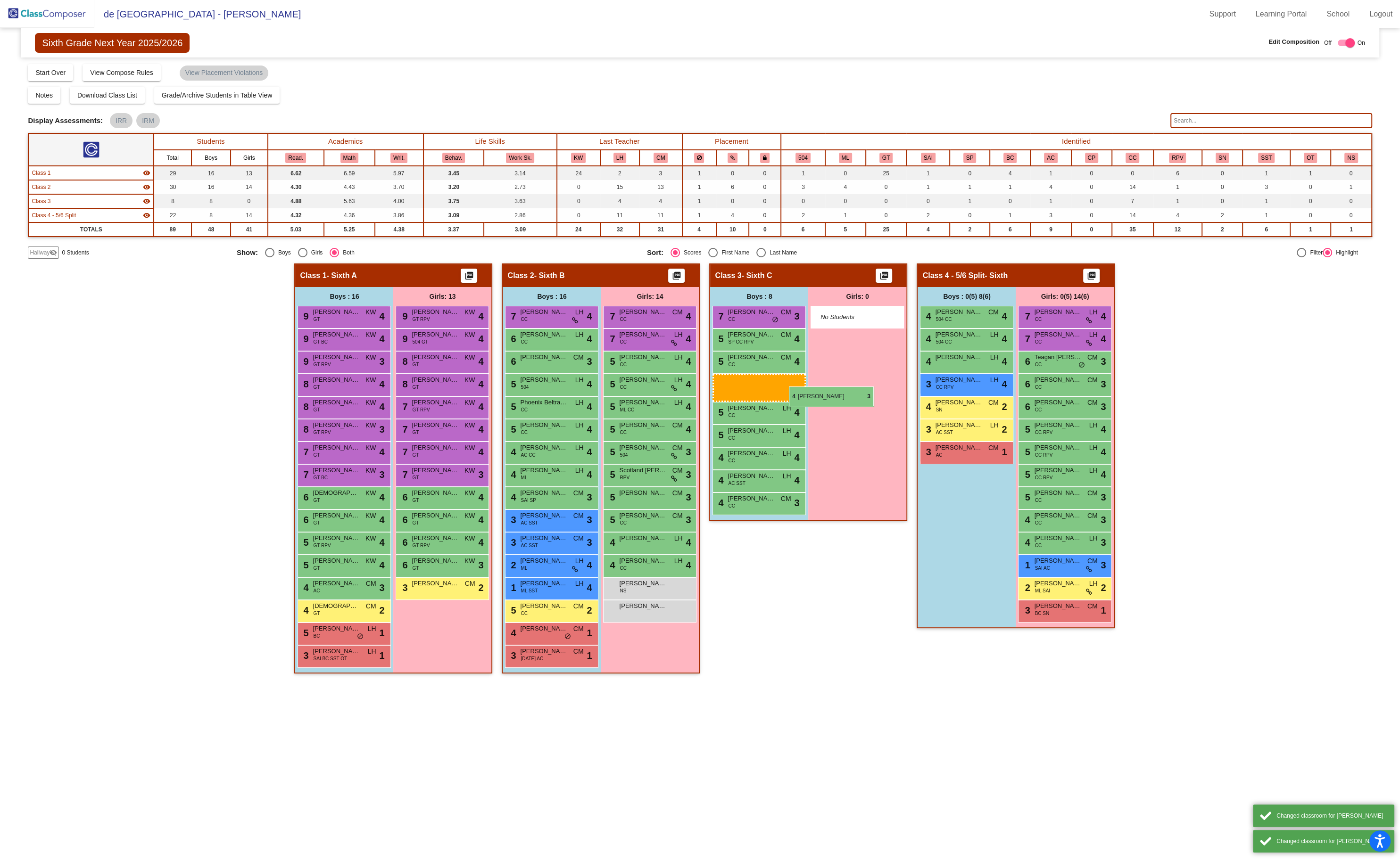
drag, startPoint x: 959, startPoint y: 393, endPoint x: 755, endPoint y: 385, distance: 204.2
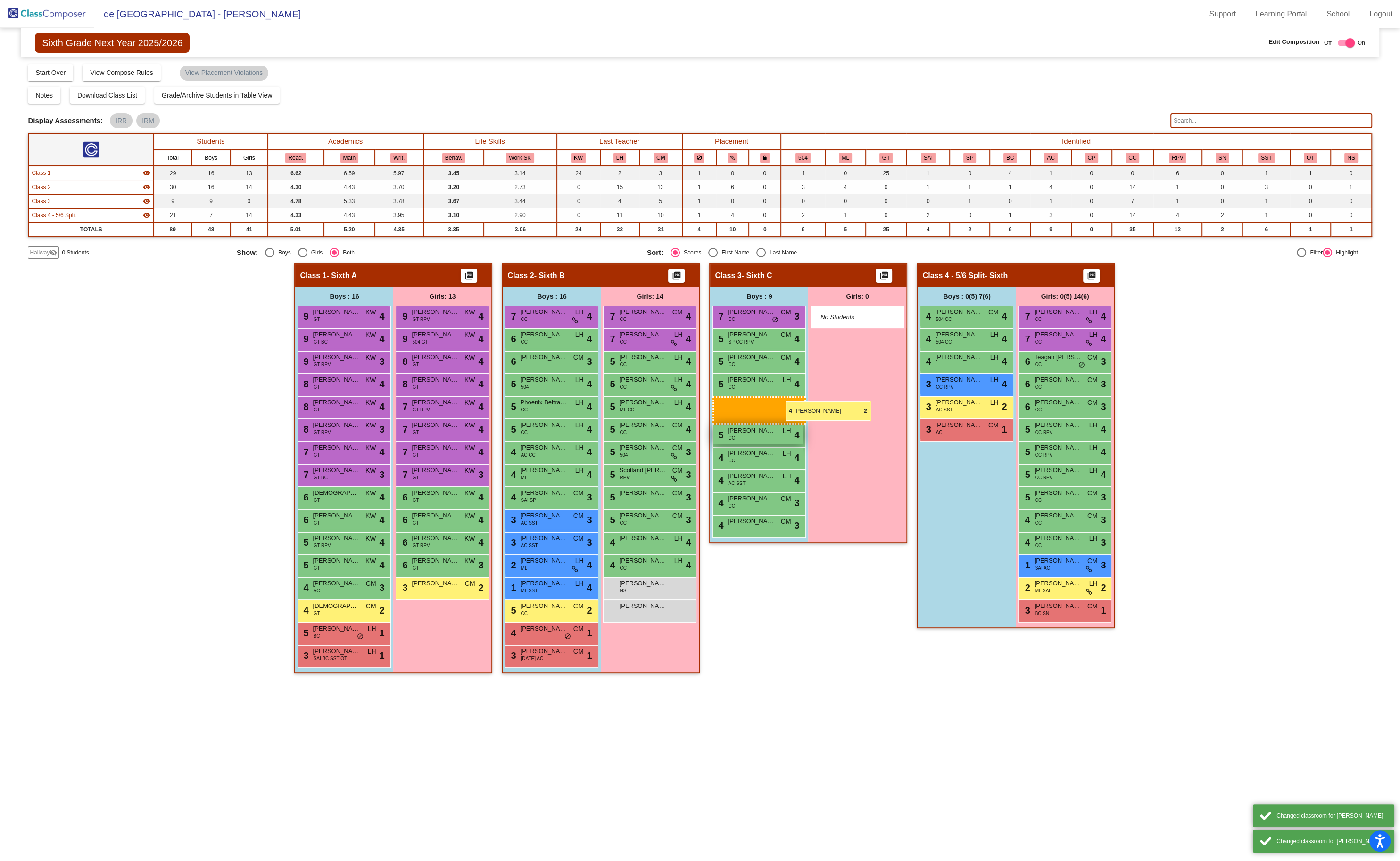
drag, startPoint x: 982, startPoint y: 407, endPoint x: 754, endPoint y: 399, distance: 228.1
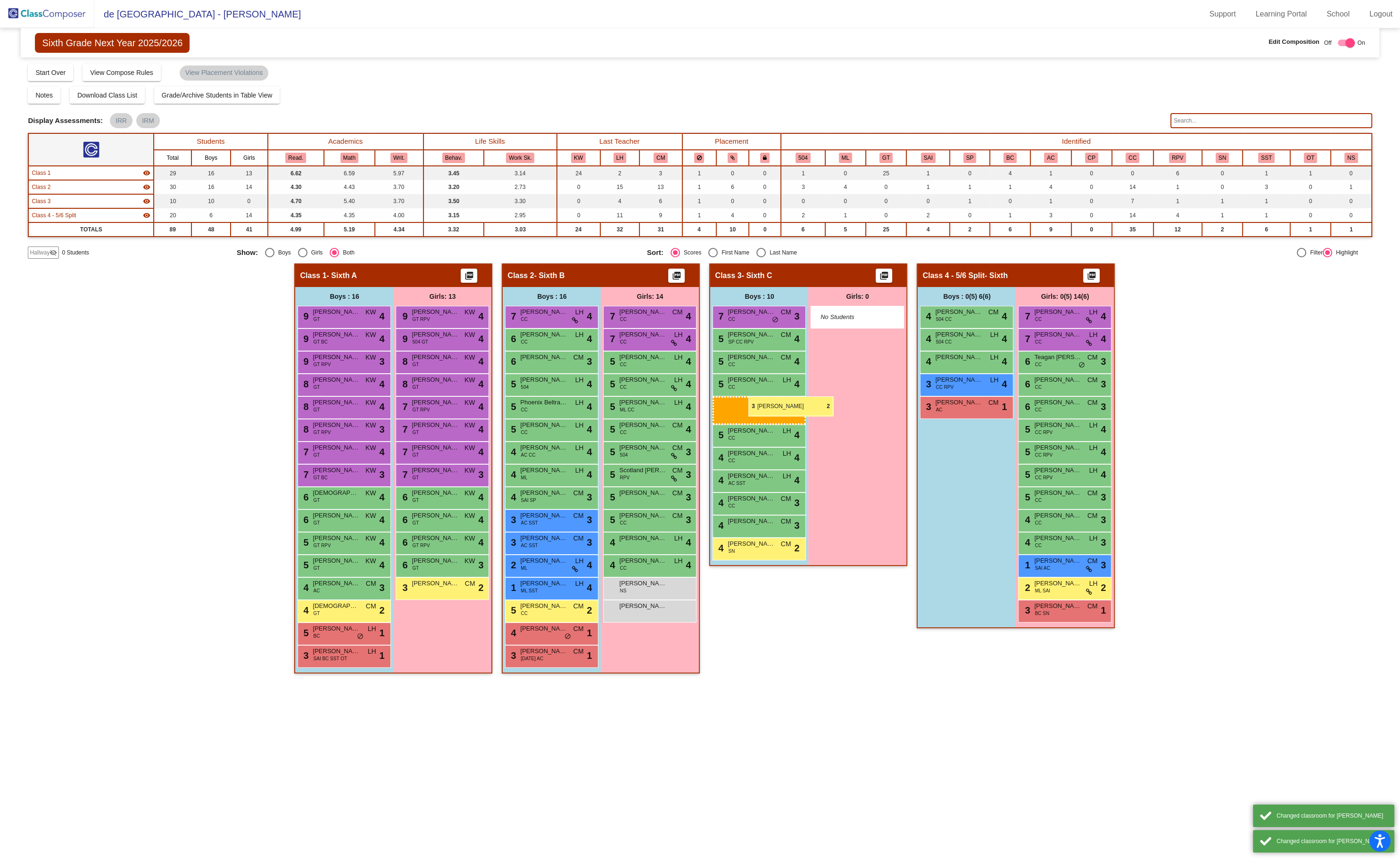
drag, startPoint x: 962, startPoint y: 401, endPoint x: 743, endPoint y: 396, distance: 219.1
drag, startPoint x: 955, startPoint y: 399, endPoint x: 760, endPoint y: 410, distance: 195.3
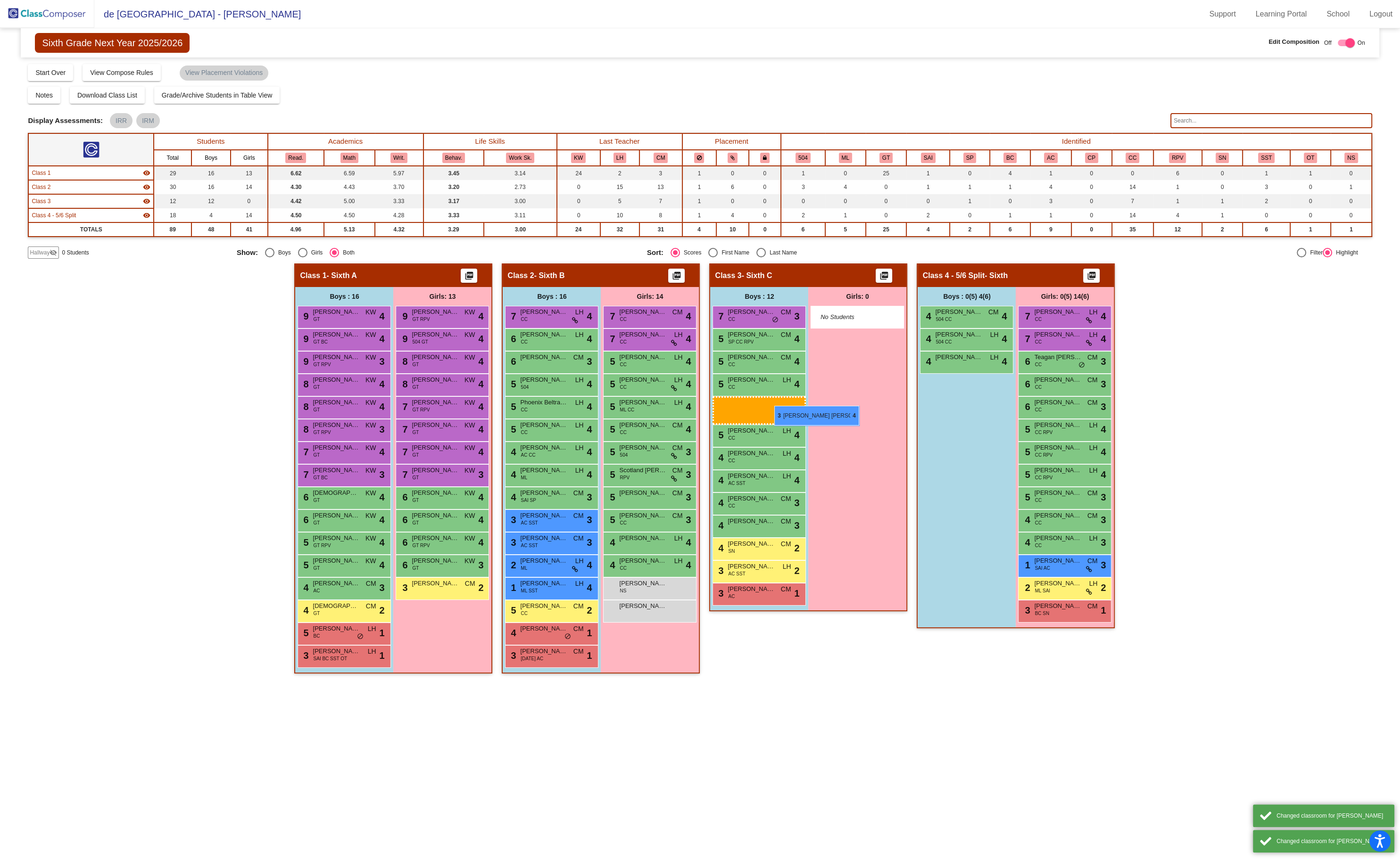
drag, startPoint x: 952, startPoint y: 374, endPoint x: 769, endPoint y: 406, distance: 185.8
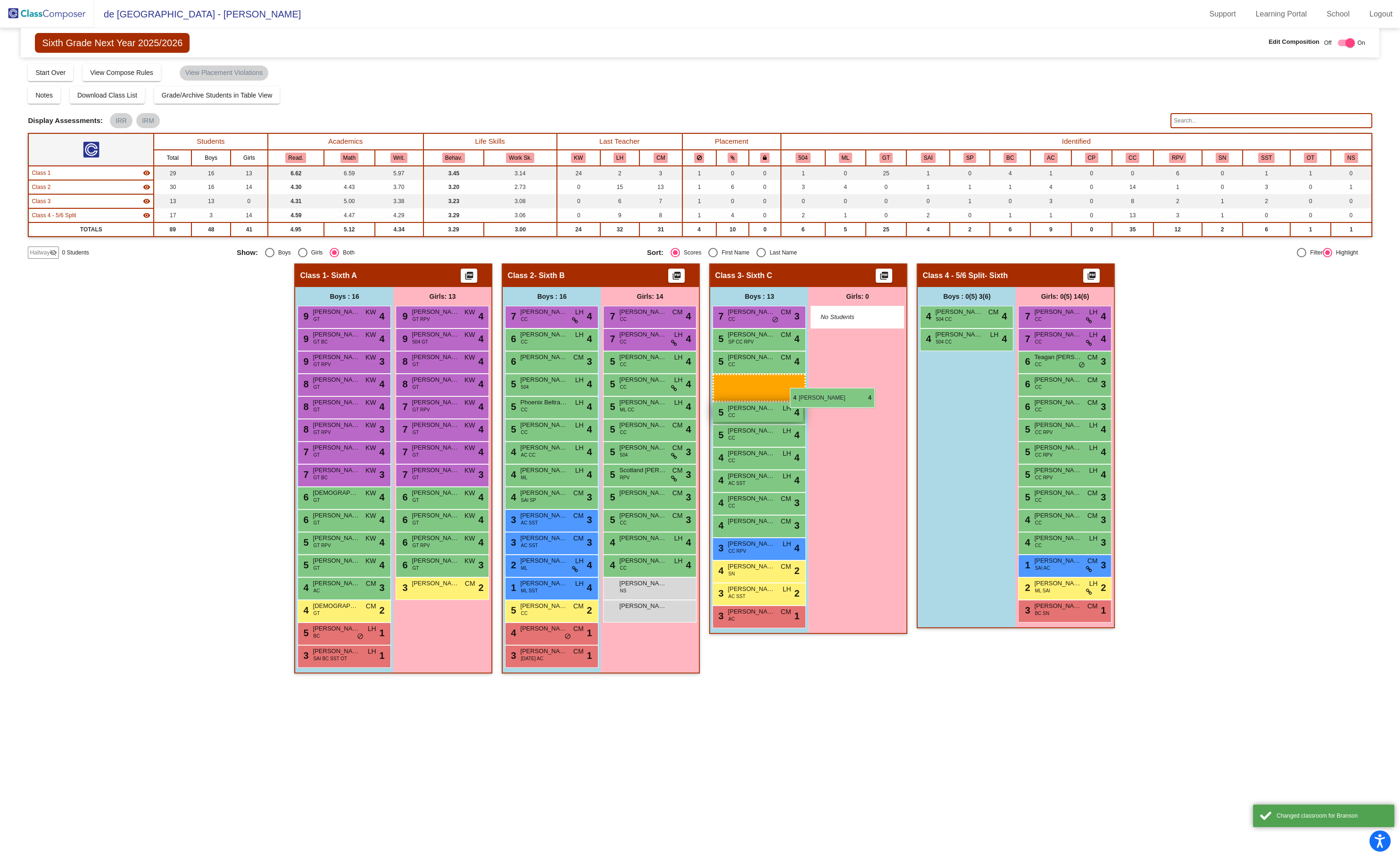
drag, startPoint x: 967, startPoint y: 361, endPoint x: 793, endPoint y: 382, distance: 175.3
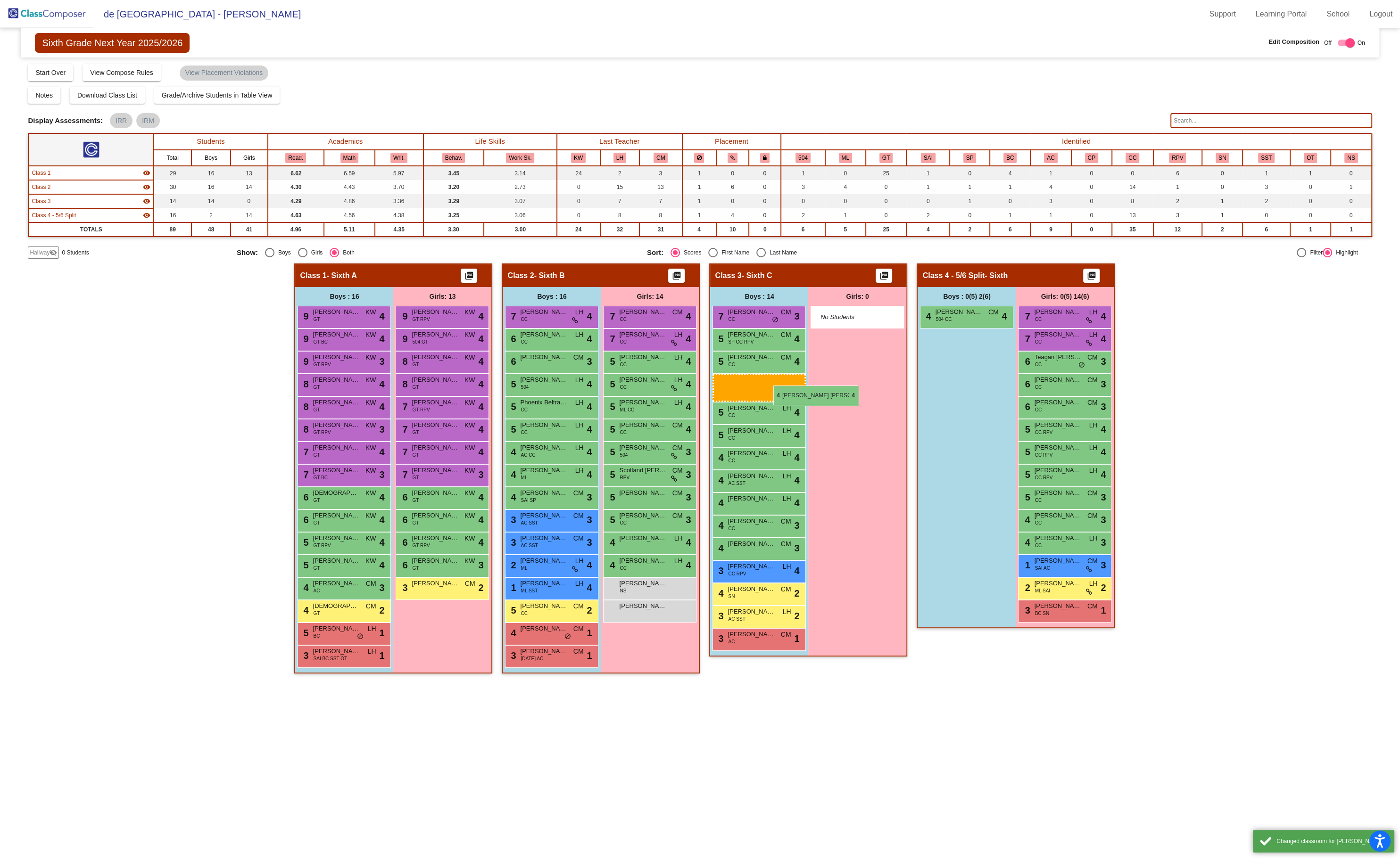
drag, startPoint x: 946, startPoint y: 336, endPoint x: 773, endPoint y: 386, distance: 180.1
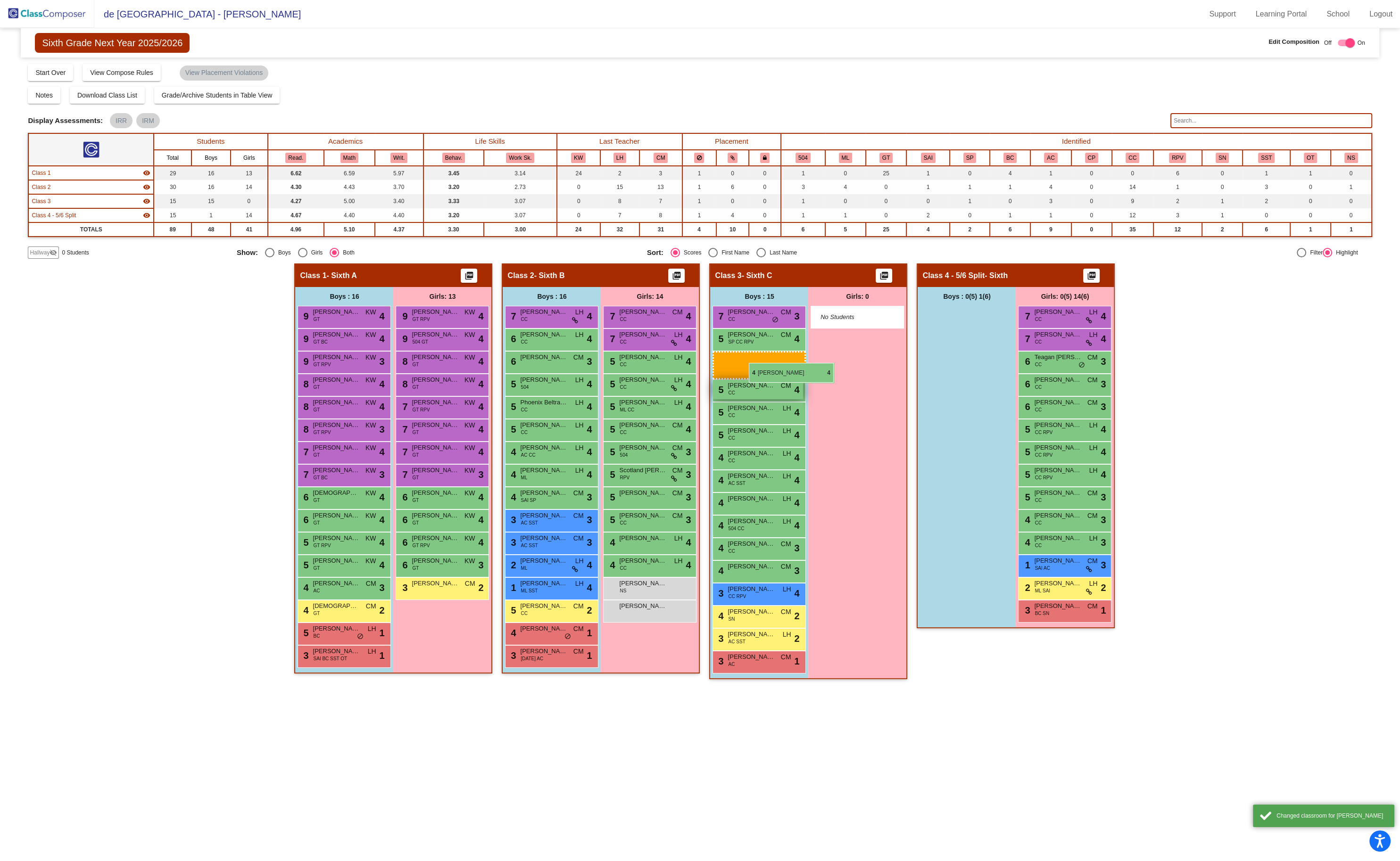
drag, startPoint x: 954, startPoint y: 312, endPoint x: 741, endPoint y: 362, distance: 218.8
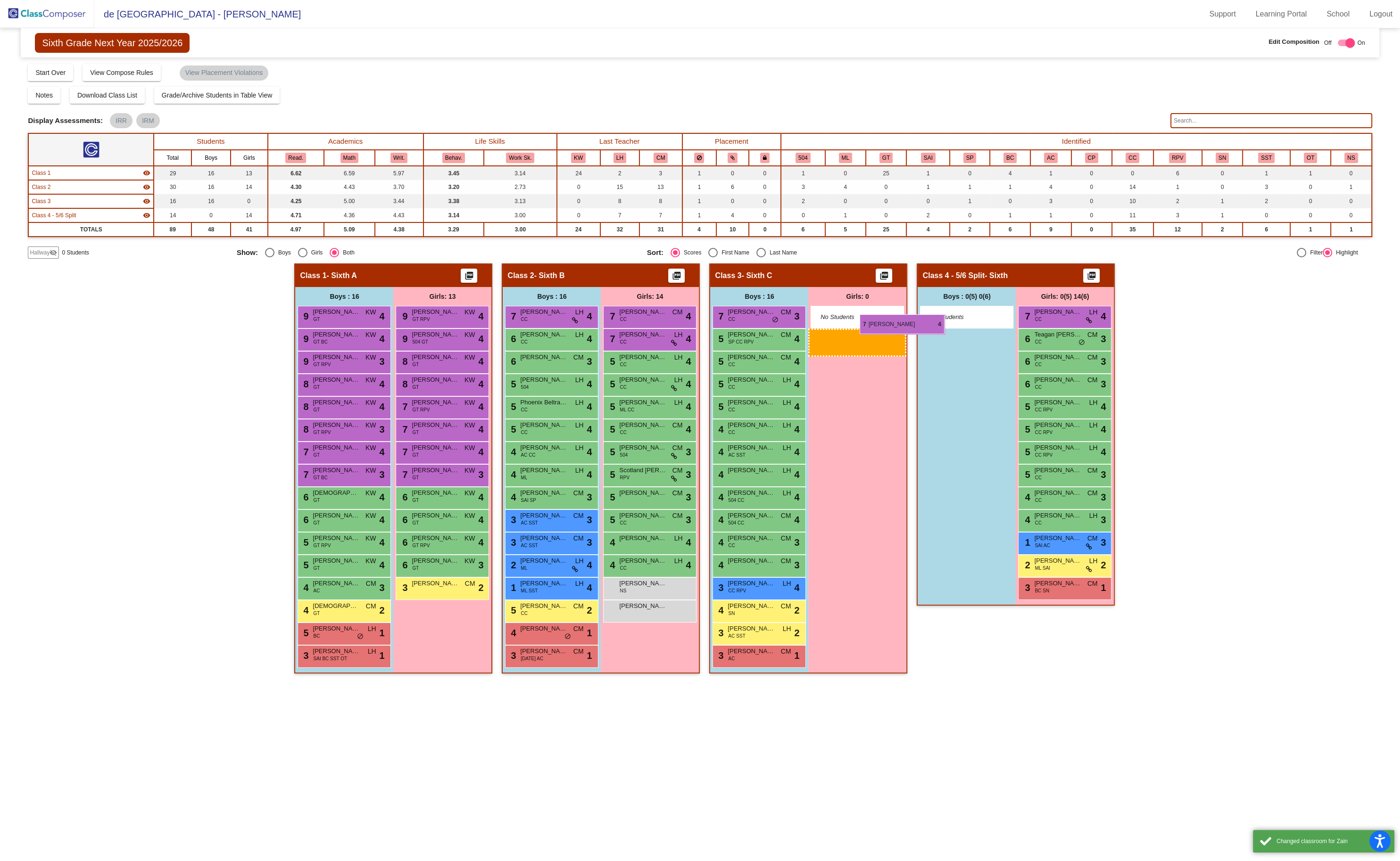
drag, startPoint x: 1066, startPoint y: 312, endPoint x: 860, endPoint y: 315, distance: 206.0
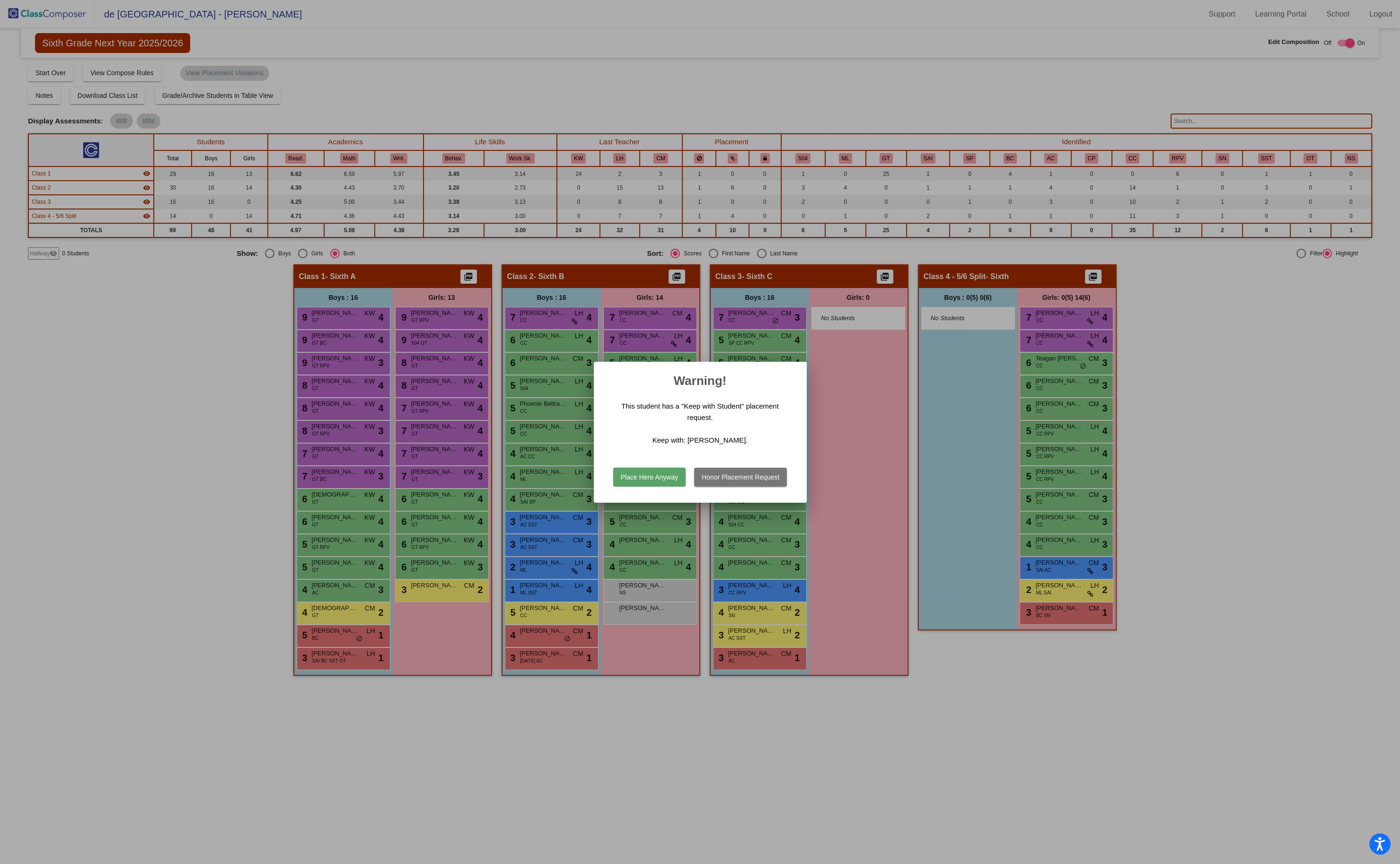
click at [676, 473] on button "Place Here Anyway" at bounding box center [649, 477] width 73 height 19
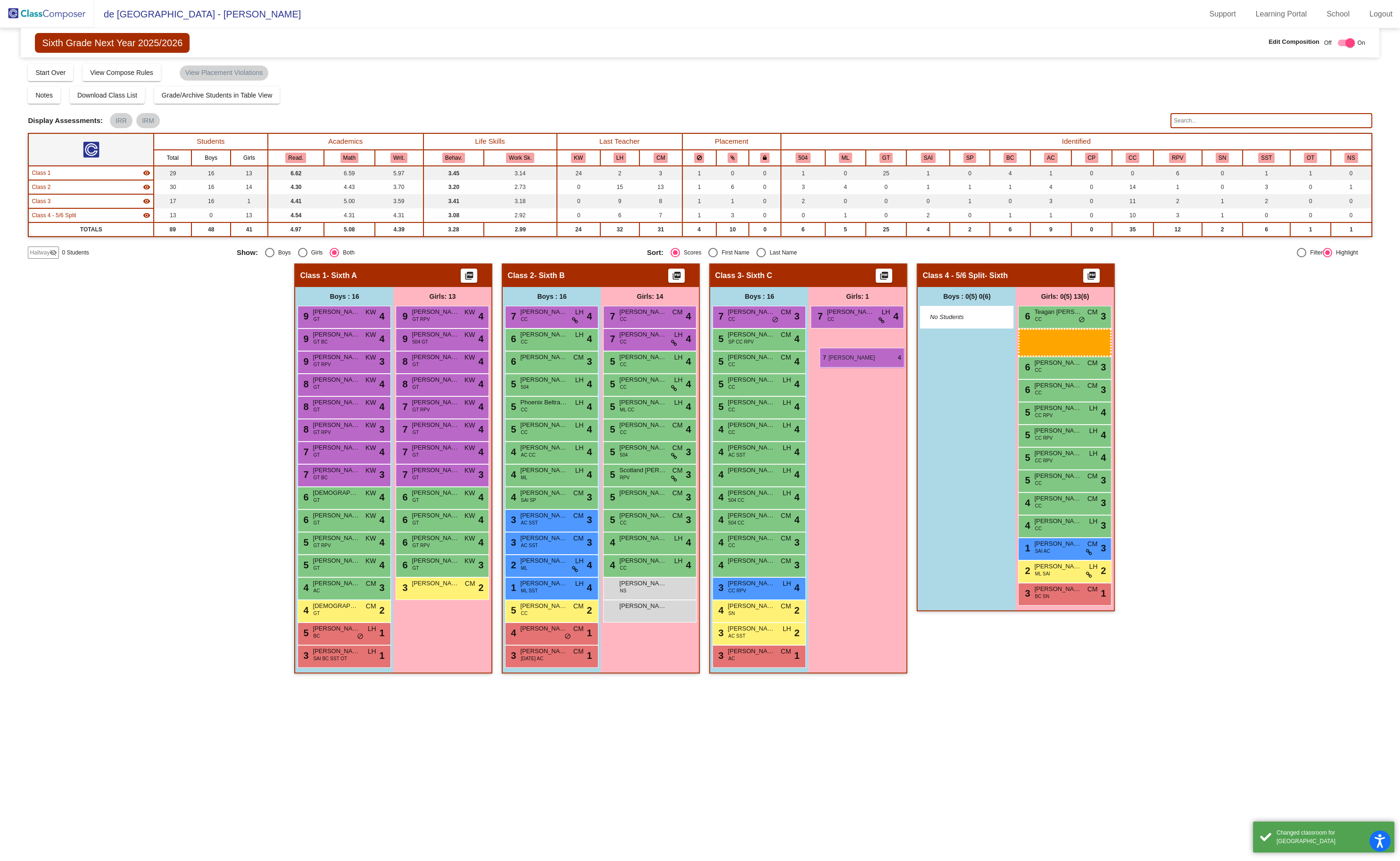
drag, startPoint x: 1080, startPoint y: 310, endPoint x: 820, endPoint y: 348, distance: 262.8
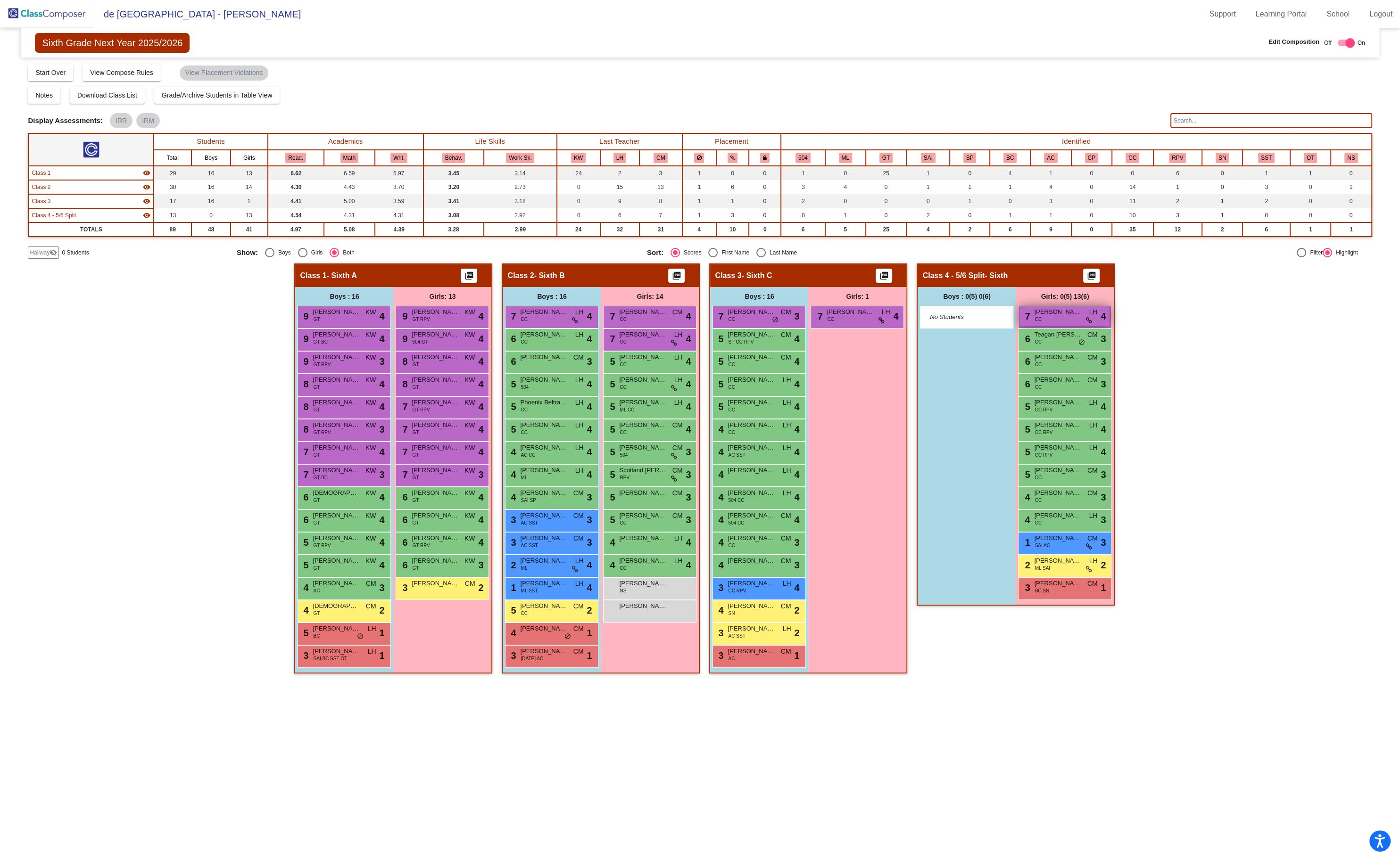
drag, startPoint x: 1048, startPoint y: 303, endPoint x: 1036, endPoint y: 310, distance: 13.9
click at [0, 0] on div "Girls: 0(5) 13(6) 7 [PERSON_NAME] CC LH lock do_not_disturb_alt 4 6 Teagan [PER…" at bounding box center [0, 0] width 0 height 0
click at [1071, 316] on div "7 [PERSON_NAME] CC LH lock do_not_disturb_alt 4" at bounding box center [1065, 316] width 90 height 20
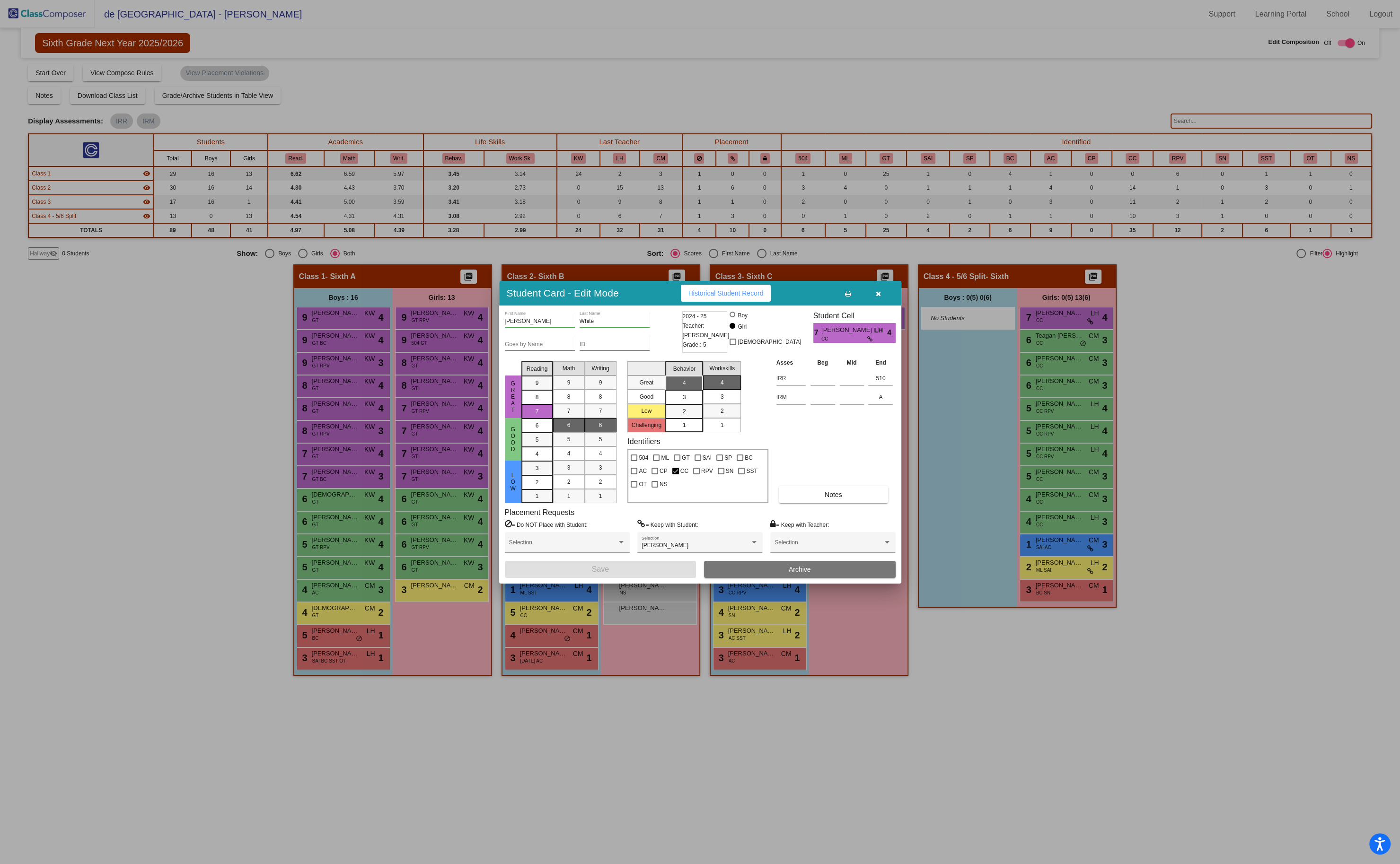
click at [881, 293] on button "button" at bounding box center [879, 293] width 31 height 17
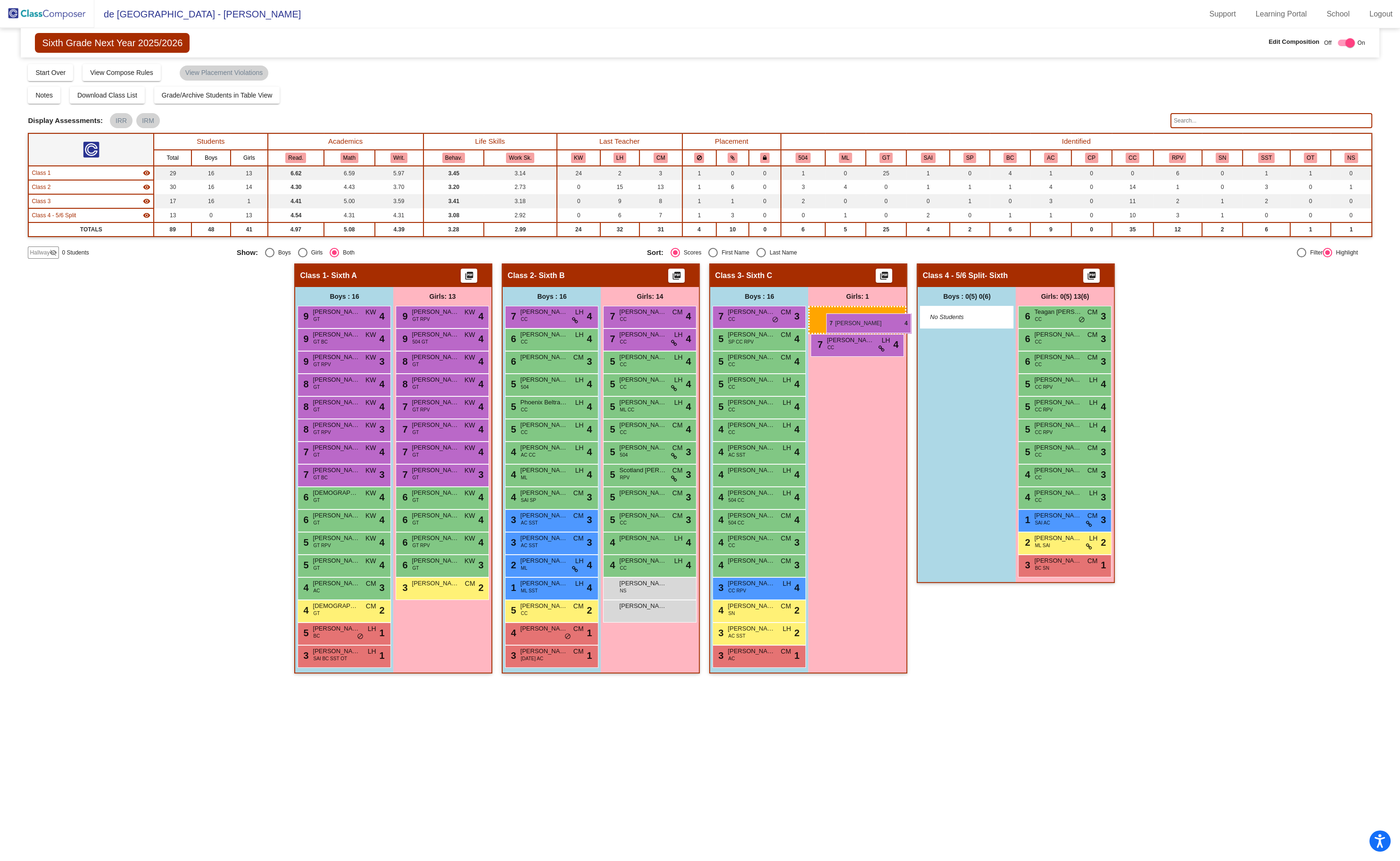
drag, startPoint x: 1061, startPoint y: 313, endPoint x: 826, endPoint y: 313, distance: 235.0
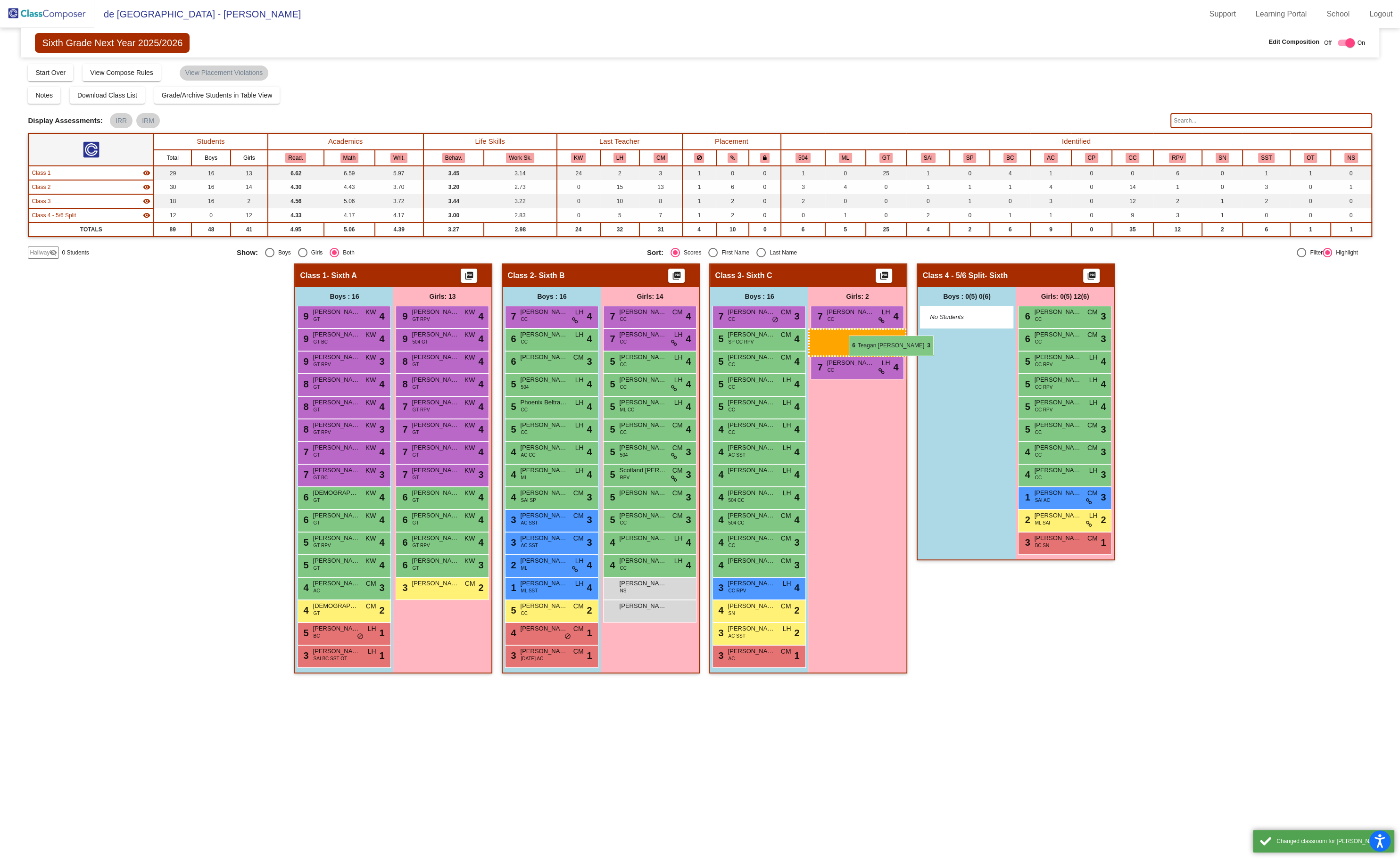
drag, startPoint x: 1053, startPoint y: 315, endPoint x: 849, endPoint y: 336, distance: 205.1
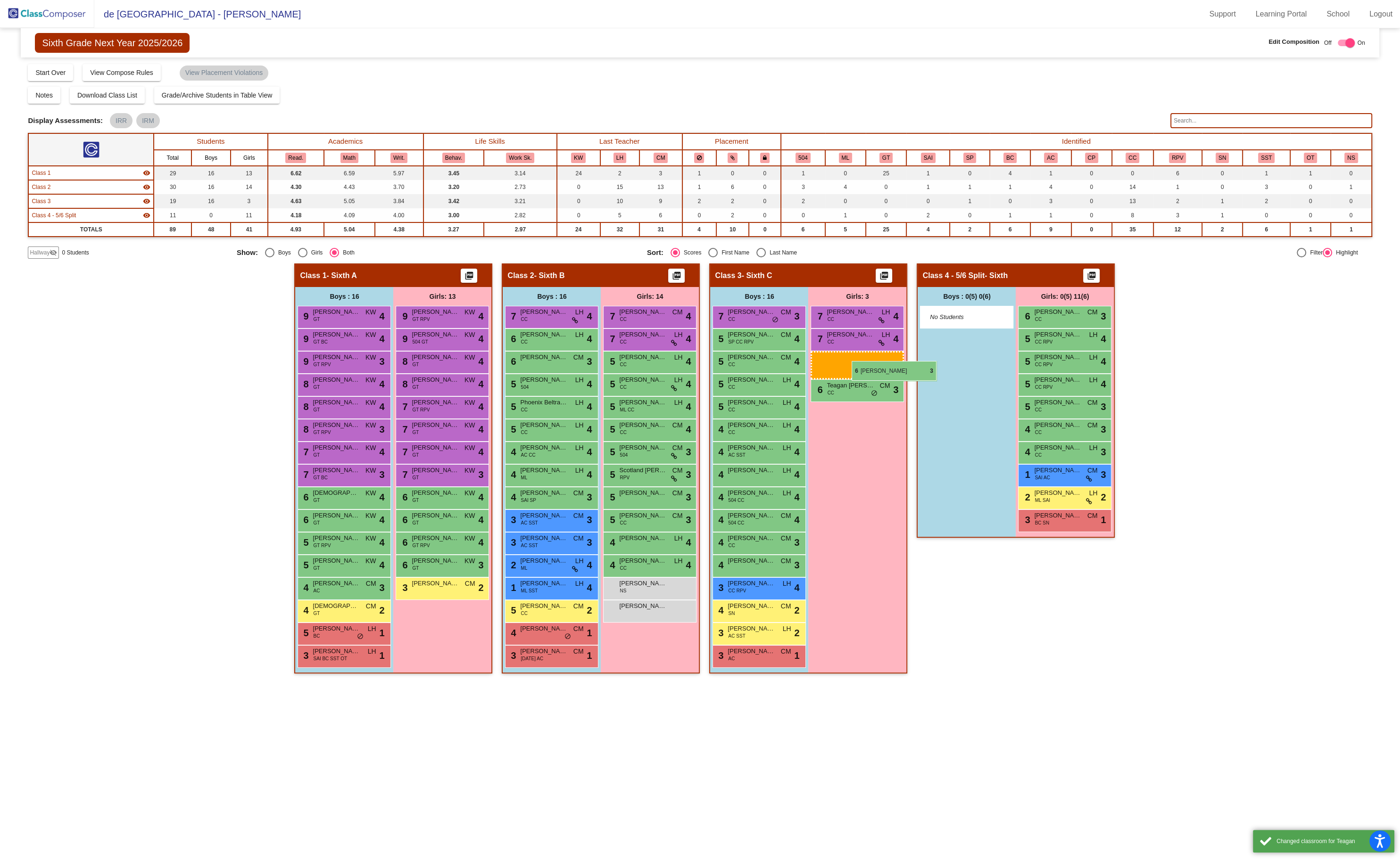
drag, startPoint x: 1084, startPoint y: 316, endPoint x: 852, endPoint y: 361, distance: 236.3
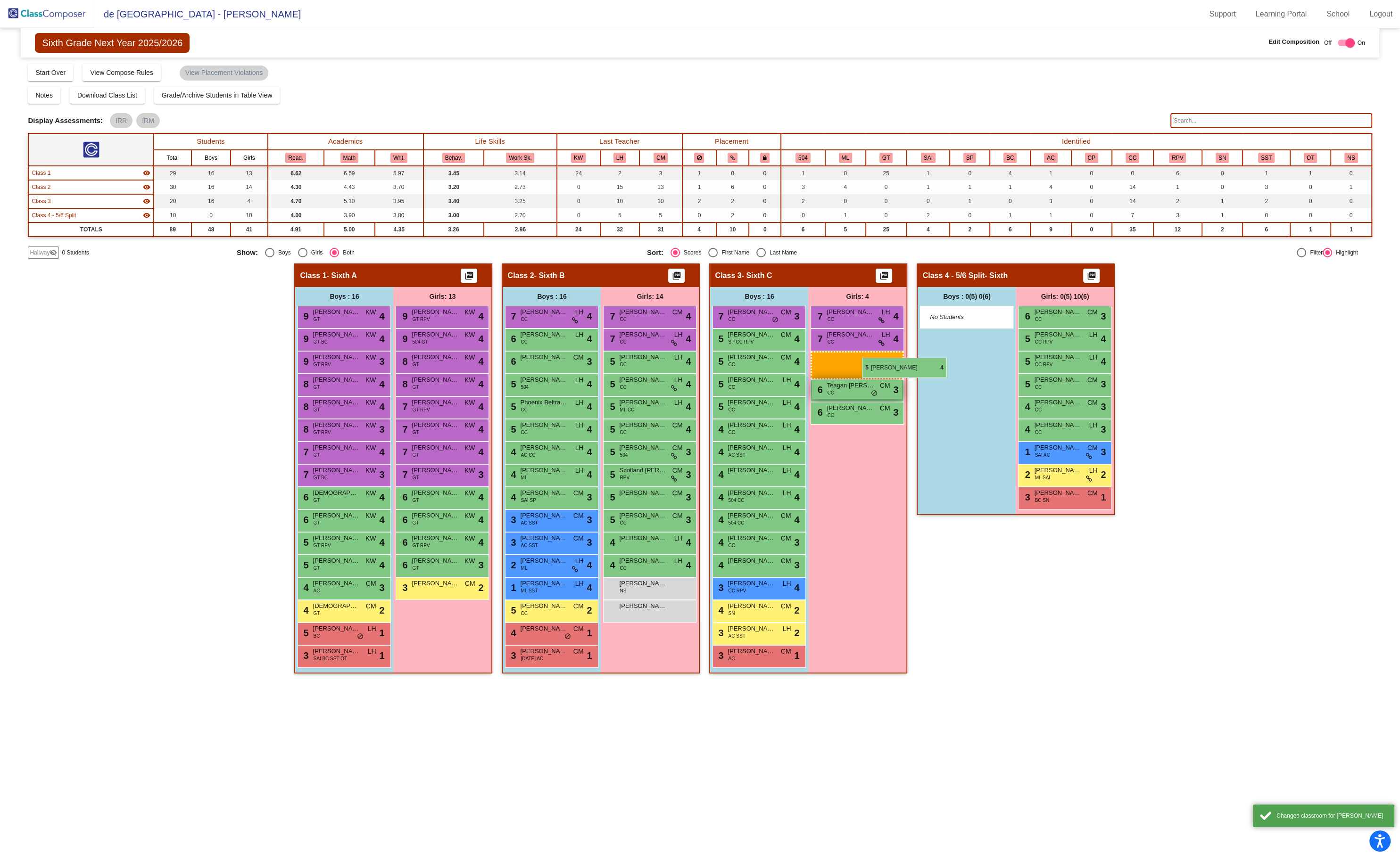
drag, startPoint x: 1052, startPoint y: 333, endPoint x: 843, endPoint y: 361, distance: 210.9
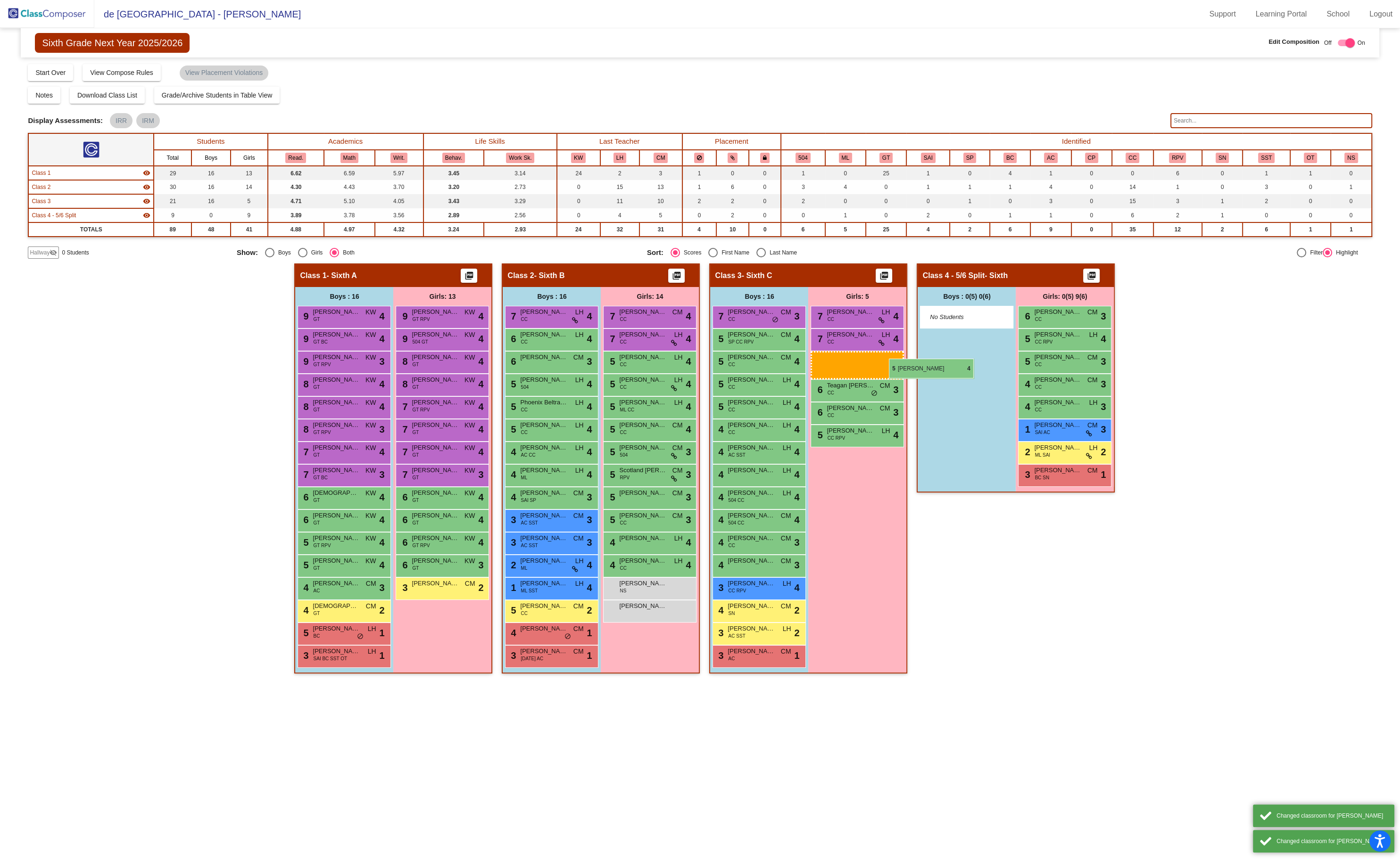
drag, startPoint x: 1048, startPoint y: 334, endPoint x: 850, endPoint y: 362, distance: 200.0
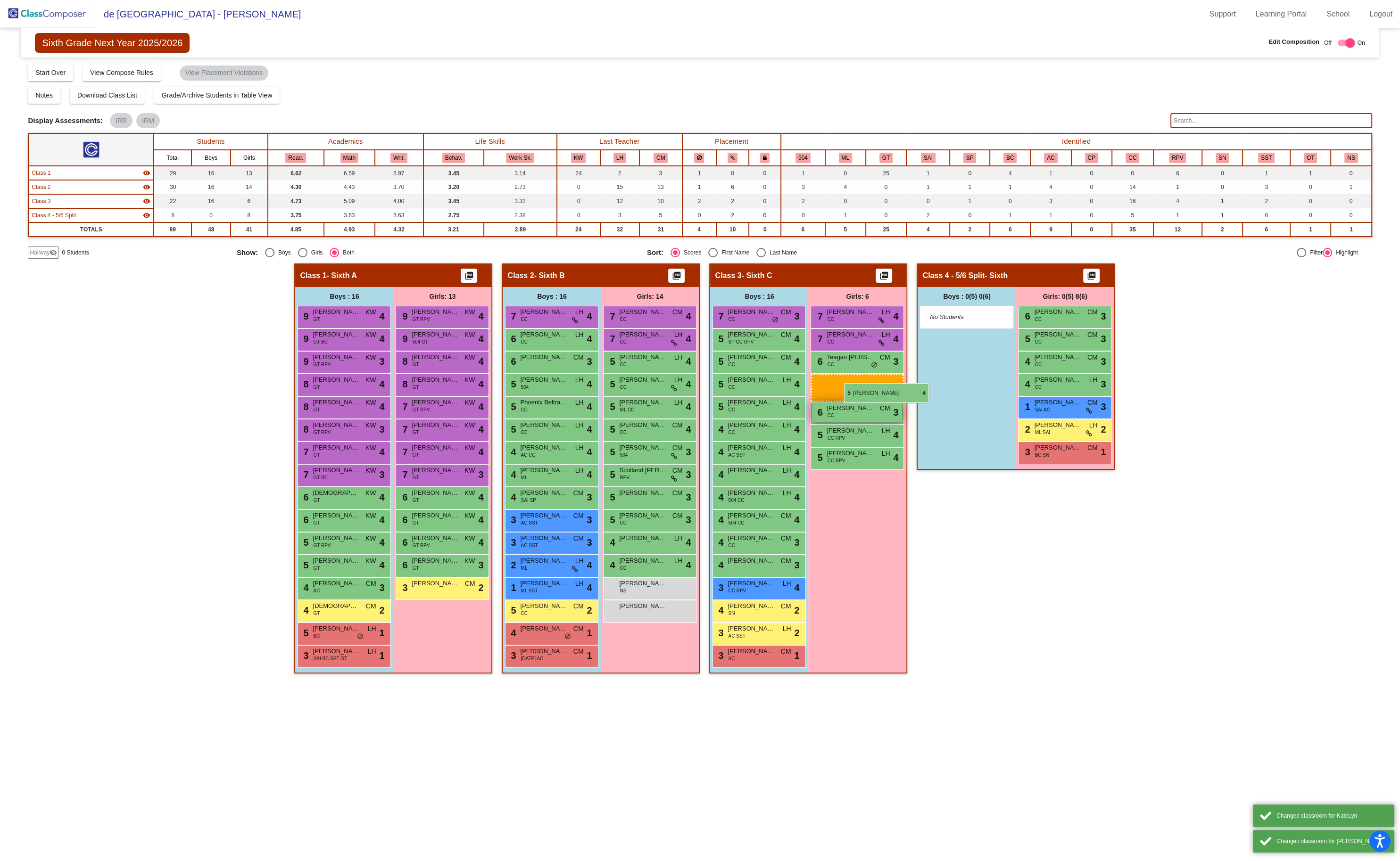
drag, startPoint x: 1042, startPoint y: 348, endPoint x: 854, endPoint y: 382, distance: 191.0
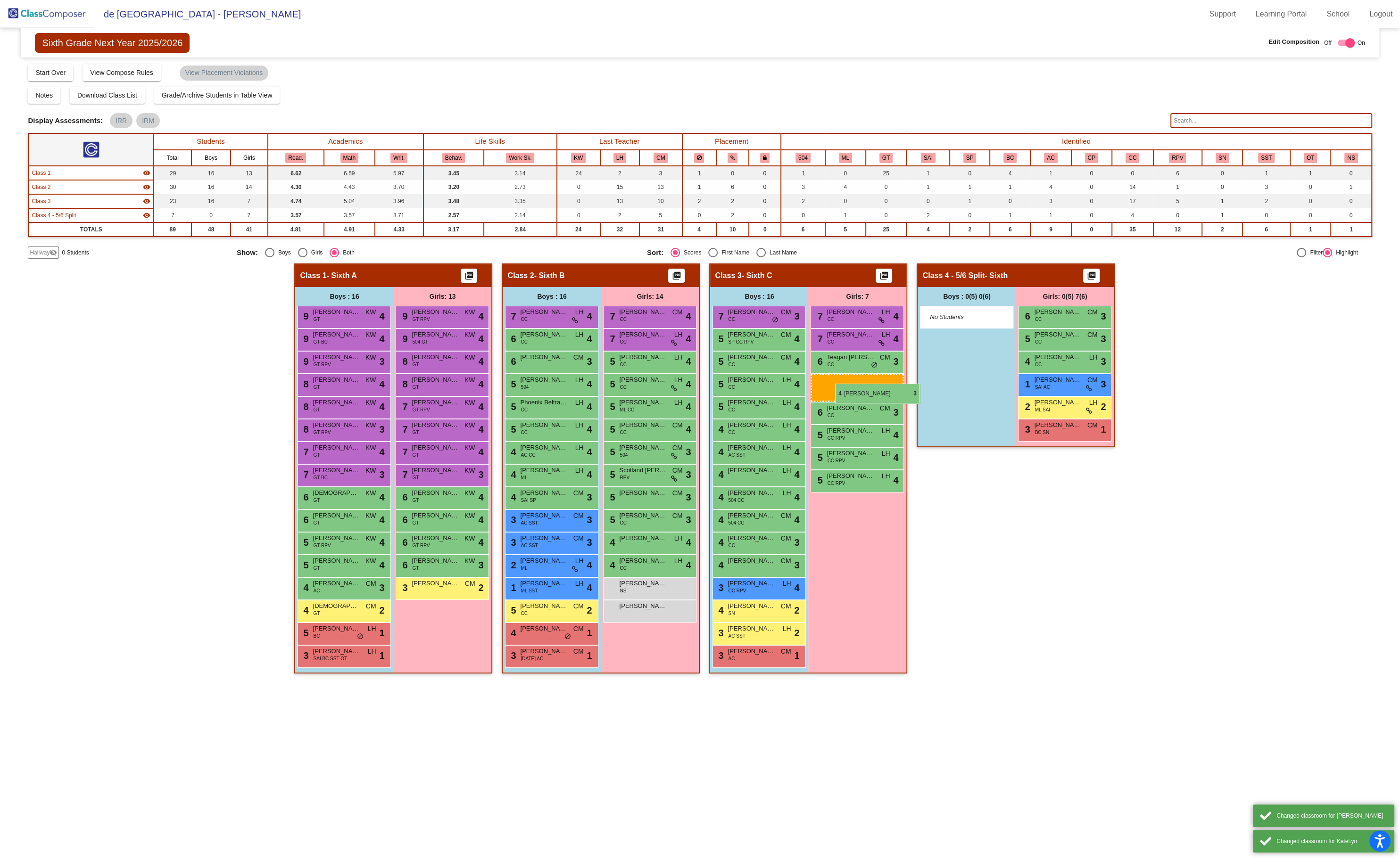
drag, startPoint x: 1049, startPoint y: 362, endPoint x: 835, endPoint y: 384, distance: 215.1
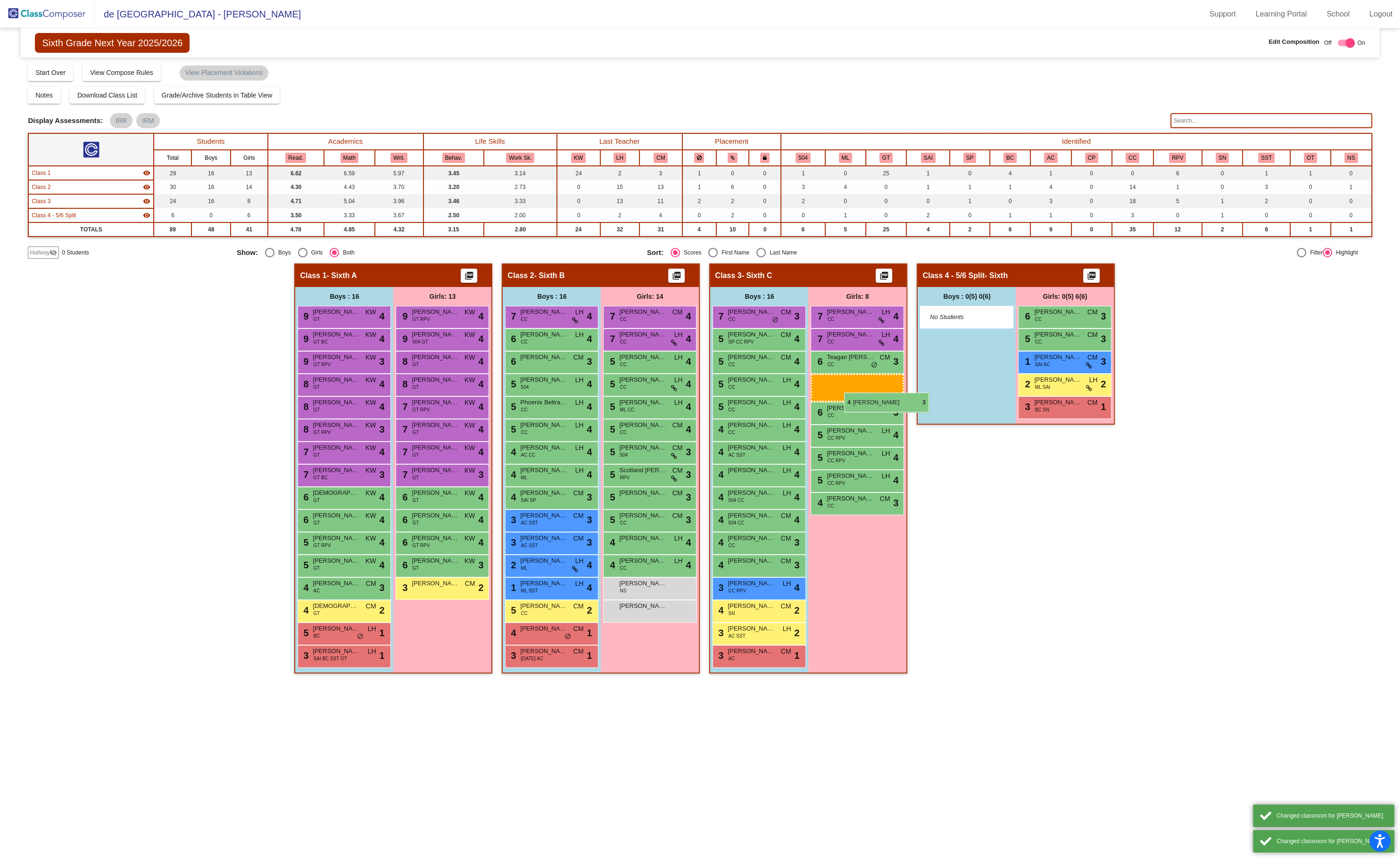
drag, startPoint x: 1056, startPoint y: 365, endPoint x: 844, endPoint y: 393, distance: 213.8
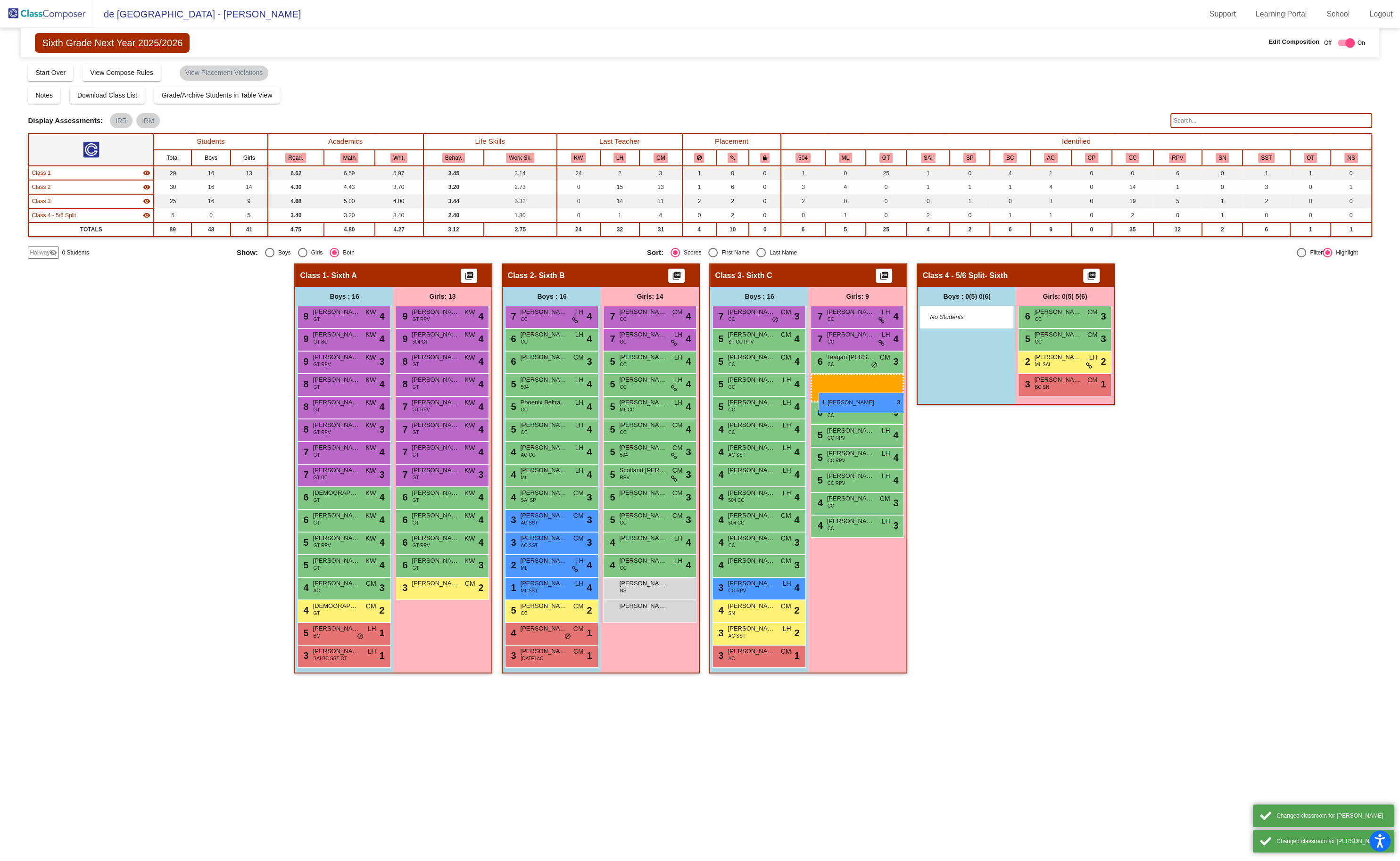
drag, startPoint x: 999, startPoint y: 372, endPoint x: 817, endPoint y: 393, distance: 183.2
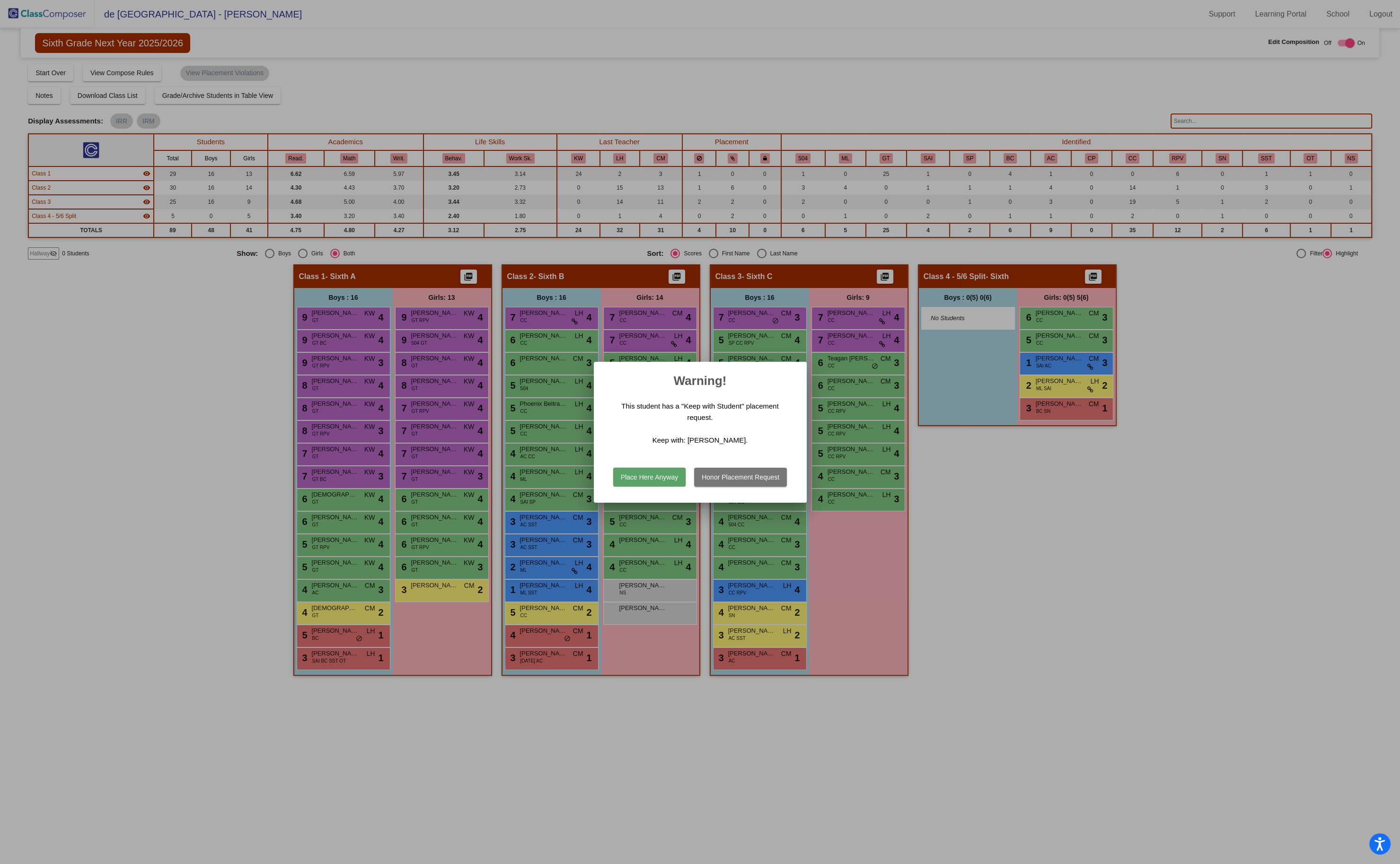
click at [658, 474] on button "Place Here Anyway" at bounding box center [649, 477] width 73 height 19
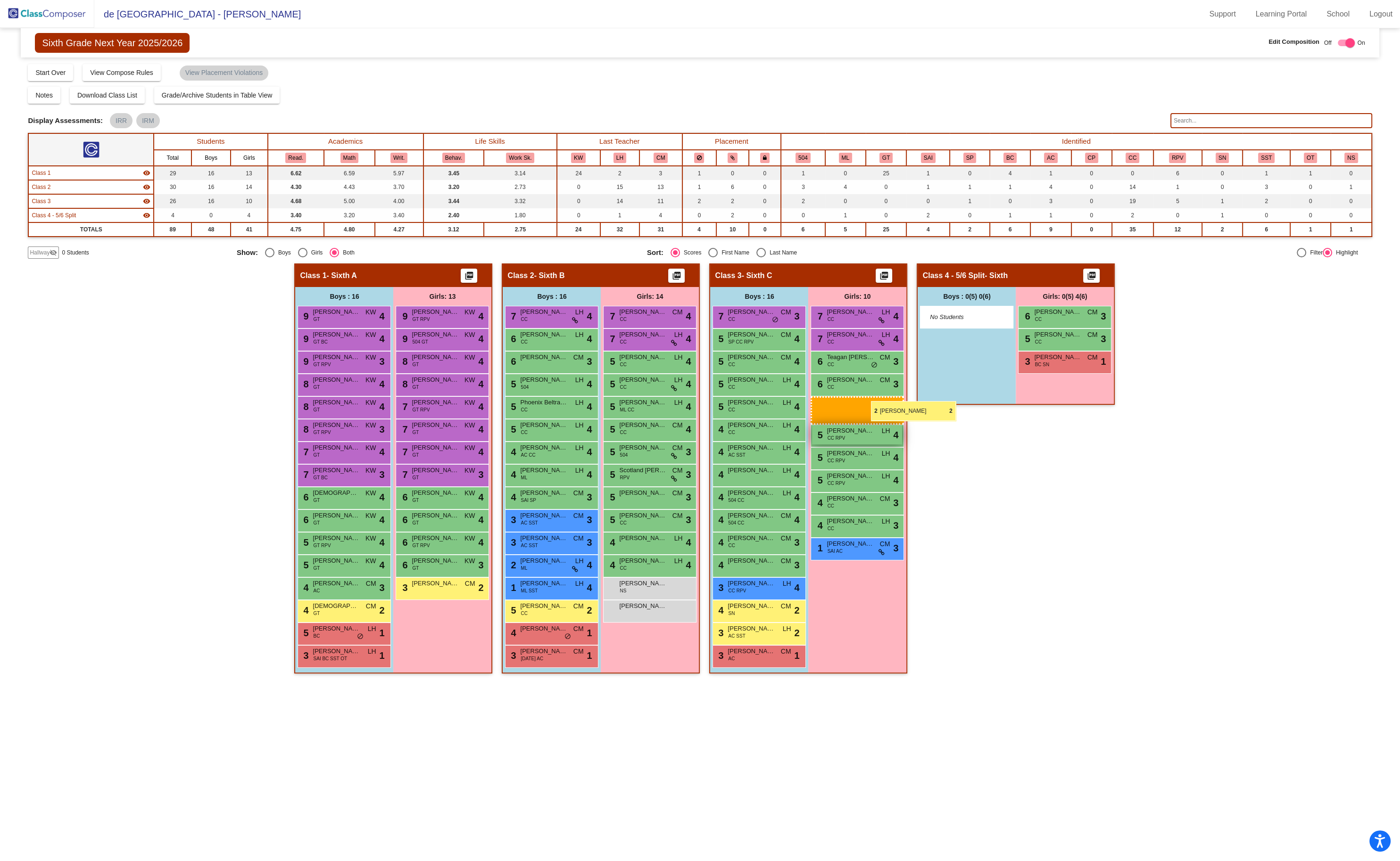
drag, startPoint x: 1042, startPoint y: 353, endPoint x: 867, endPoint y: 401, distance: 181.5
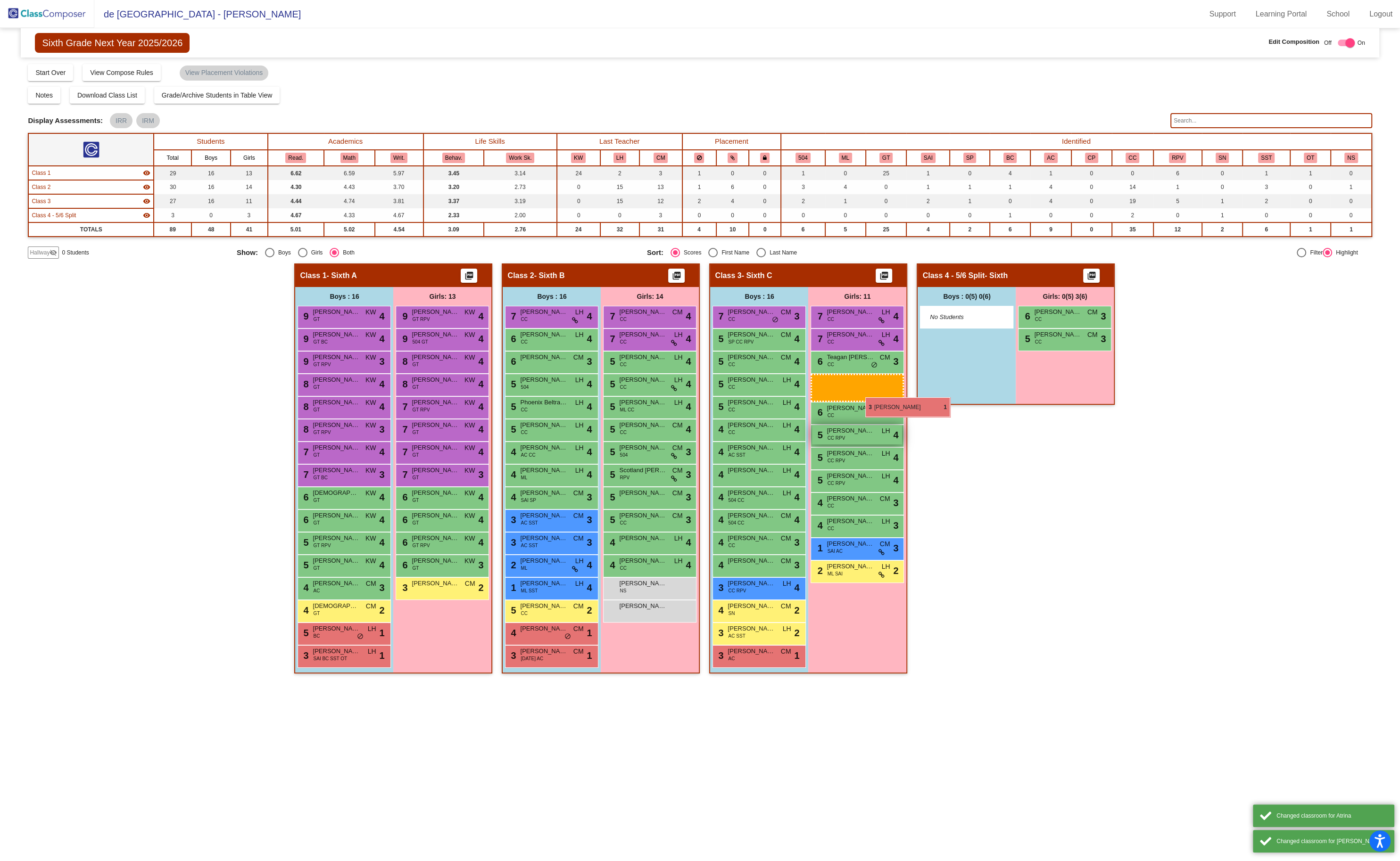
drag, startPoint x: 1035, startPoint y: 353, endPoint x: 861, endPoint y: 398, distance: 179.7
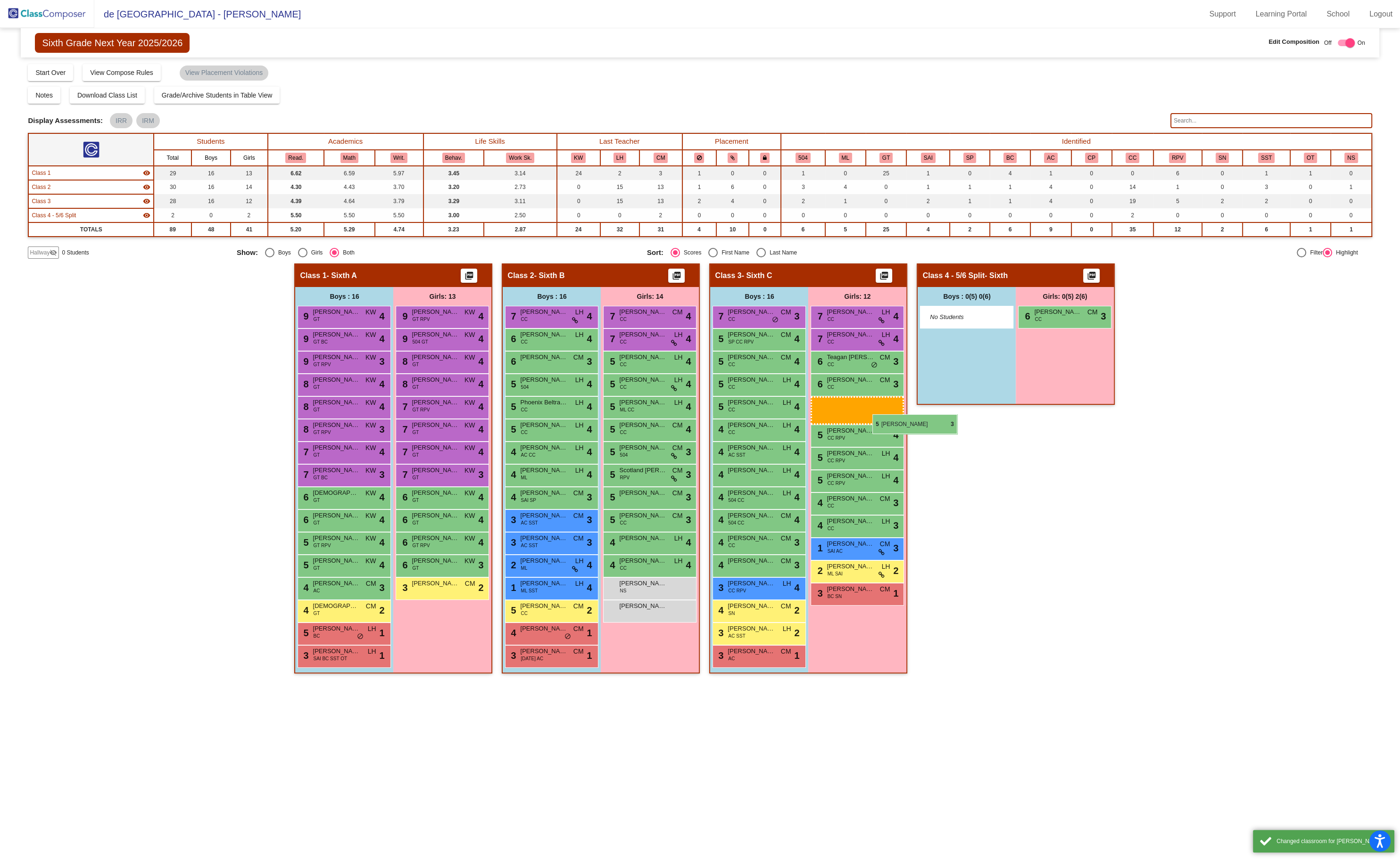
drag
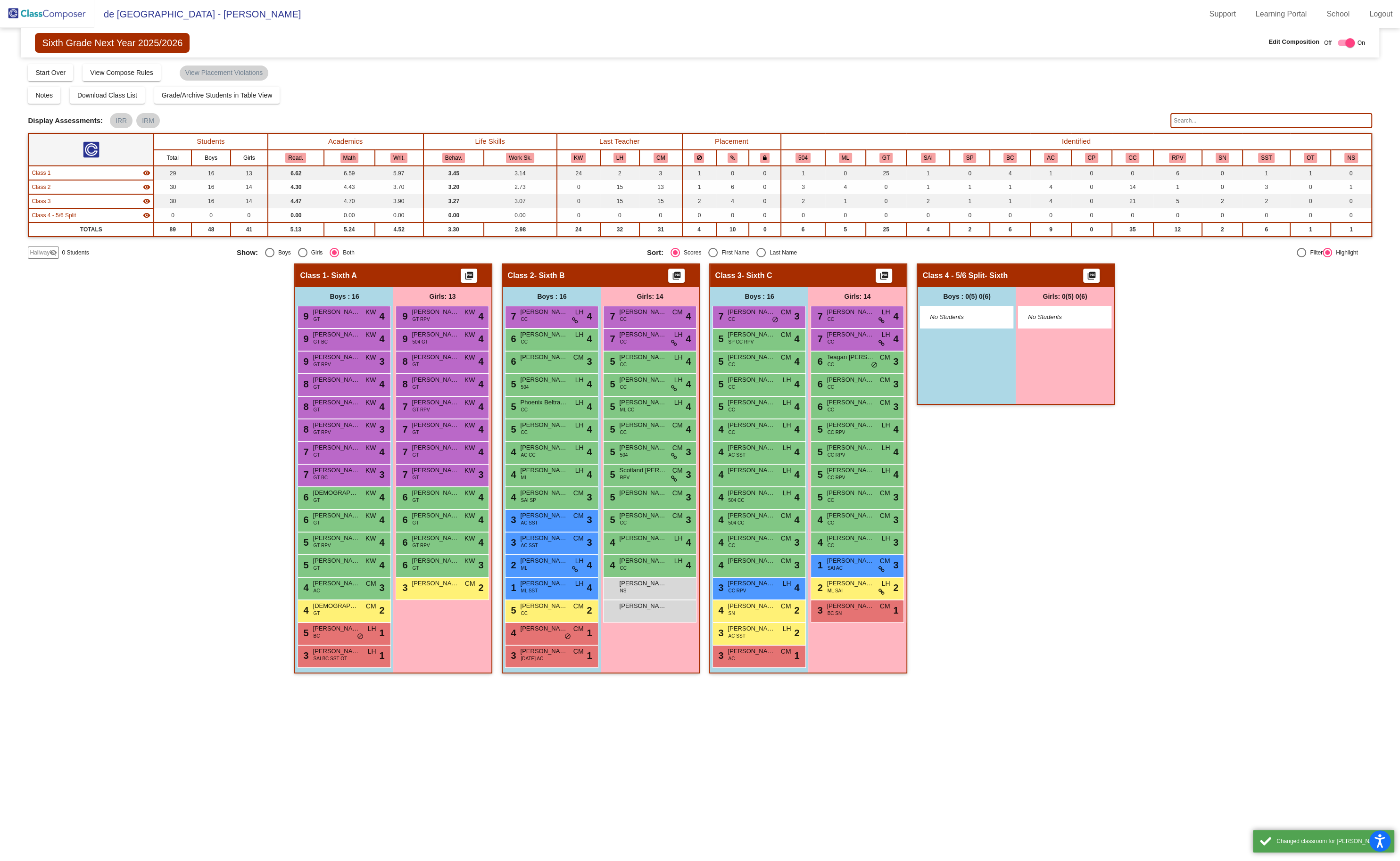
click at [996, 503] on div "Class 4 - 5/6 Split - Sixth picture_as_pdf Add Student First Name Last Name Stu…" at bounding box center [1016, 473] width 198 height 419
click at [55, 17] on img at bounding box center [47, 14] width 95 height 28
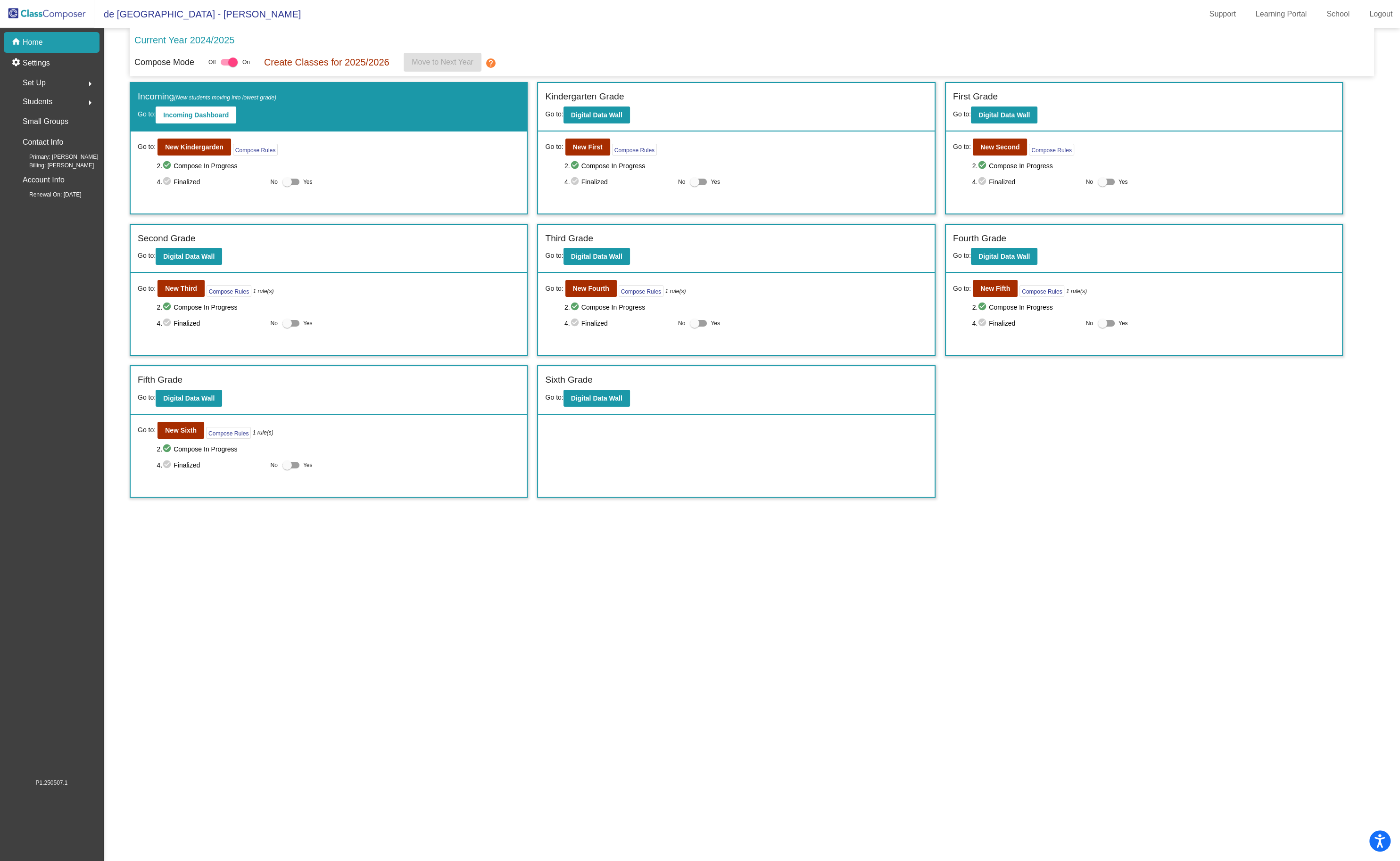
click at [43, 80] on span "Set Up" at bounding box center [34, 83] width 23 height 13
click at [52, 166] on div "Classes" at bounding box center [33, 165] width 47 height 21
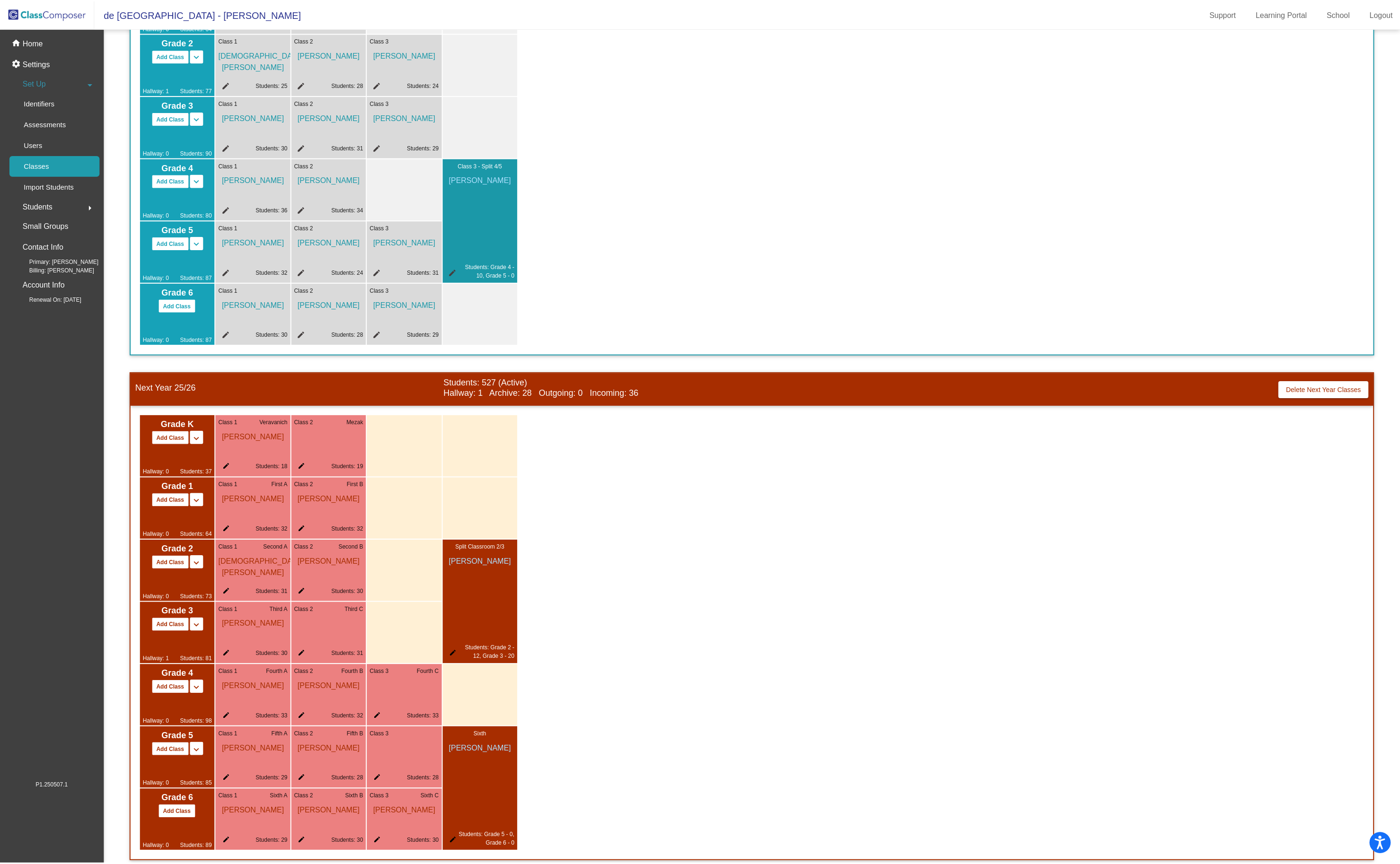
scroll to position [223, 0]
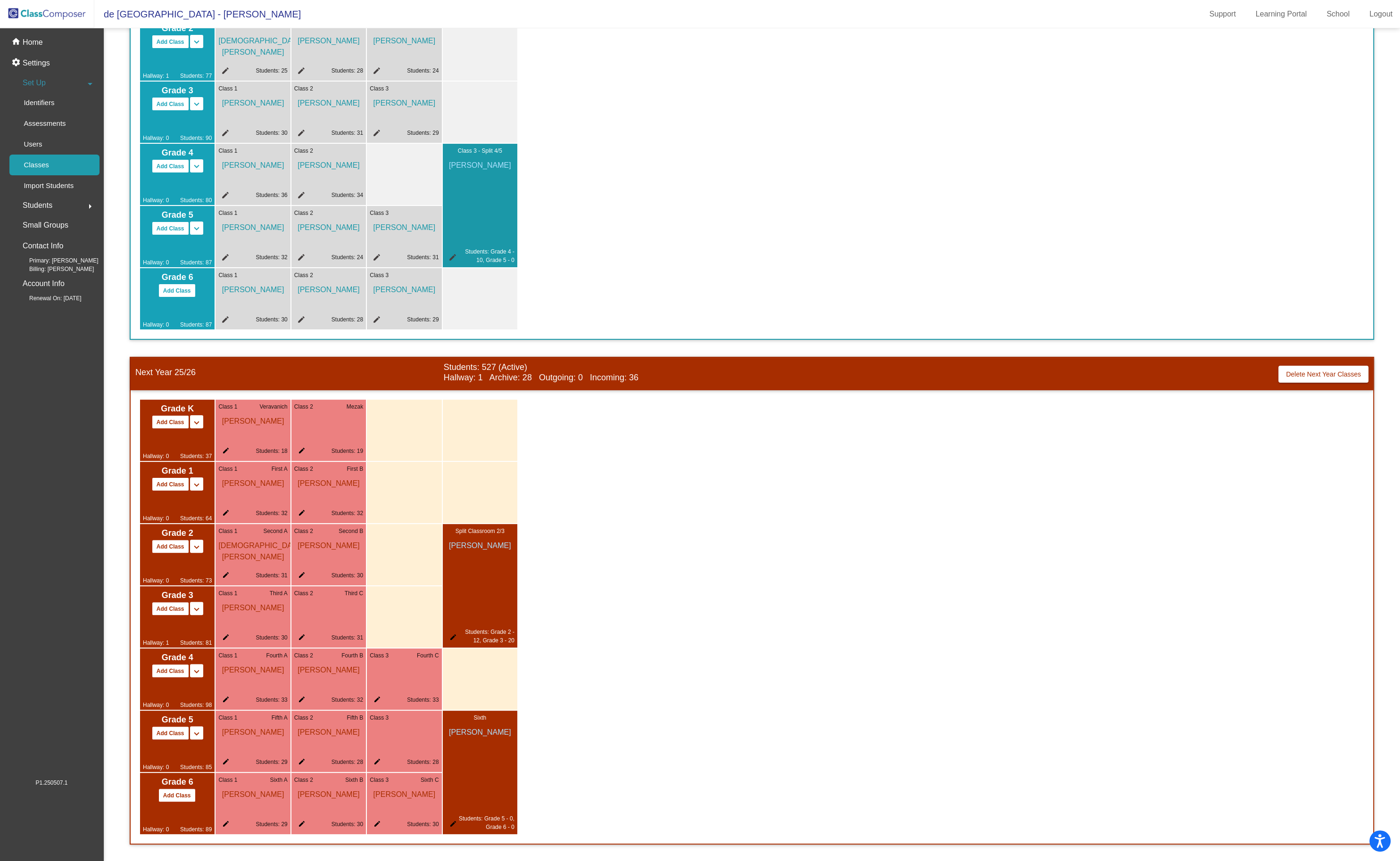
click at [451, 822] on mat-icon "edit" at bounding box center [451, 826] width 11 height 11
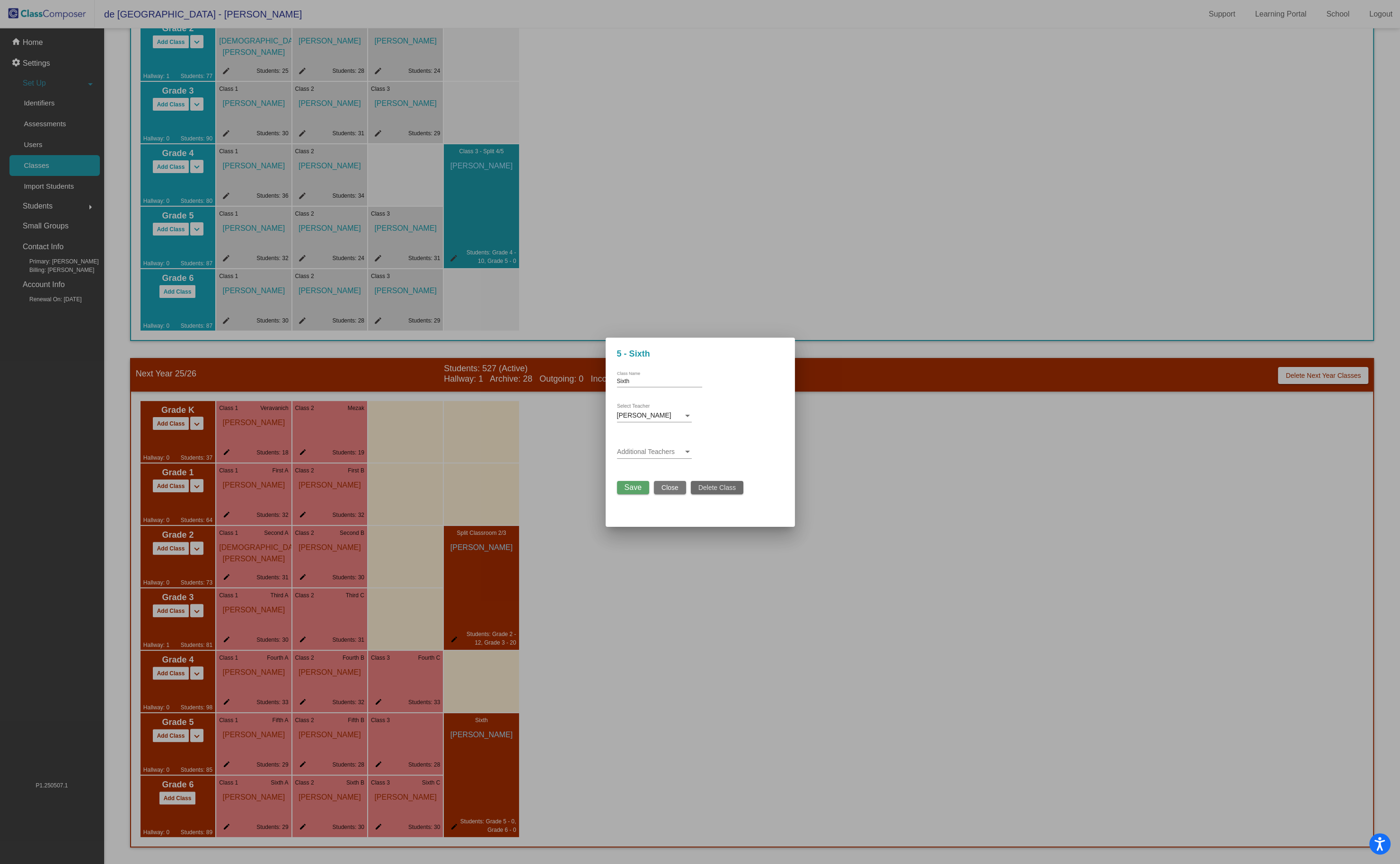
click at [711, 488] on span "Delete Class" at bounding box center [717, 488] width 38 height 8
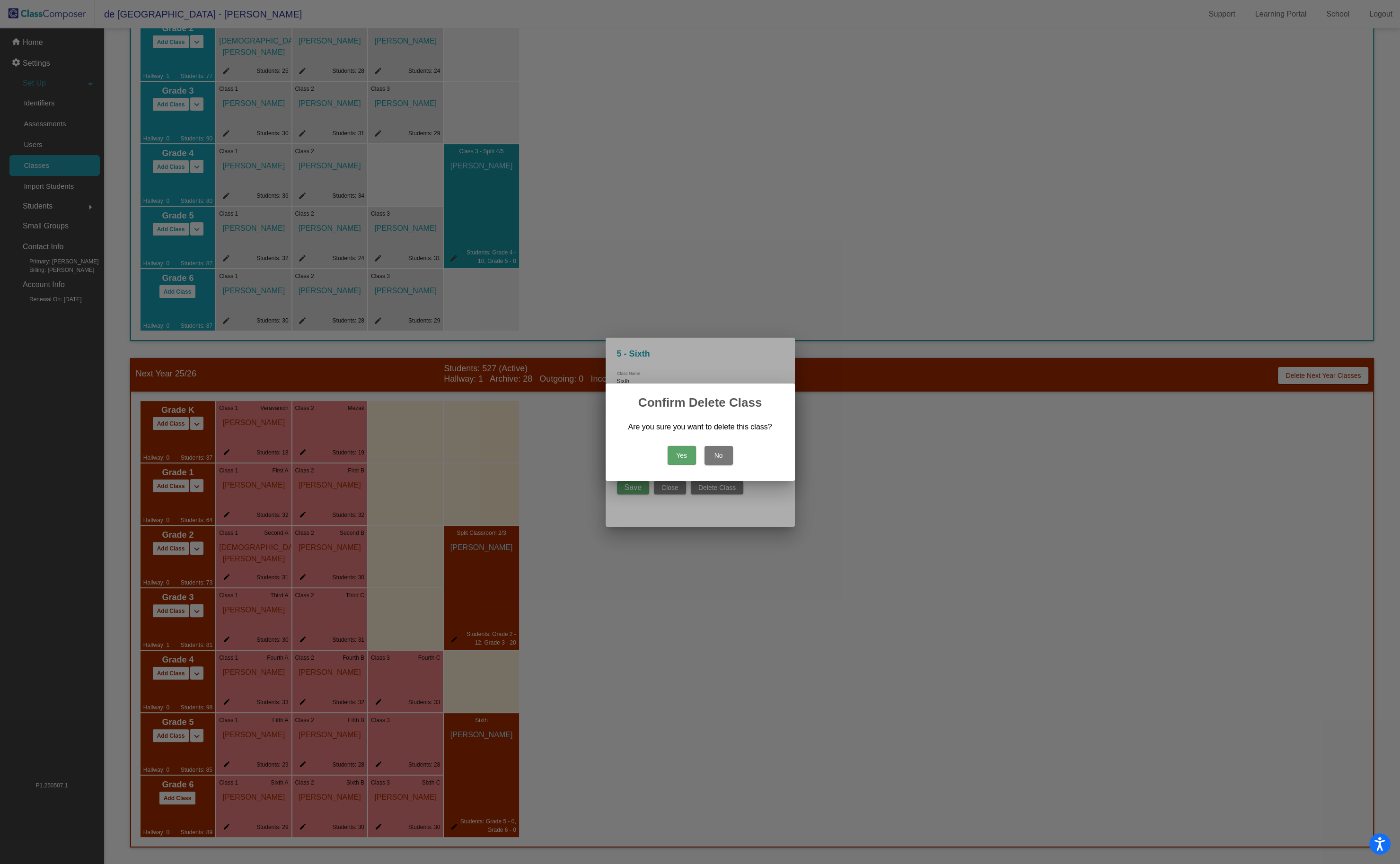
click at [687, 457] on button "Yes" at bounding box center [682, 455] width 28 height 19
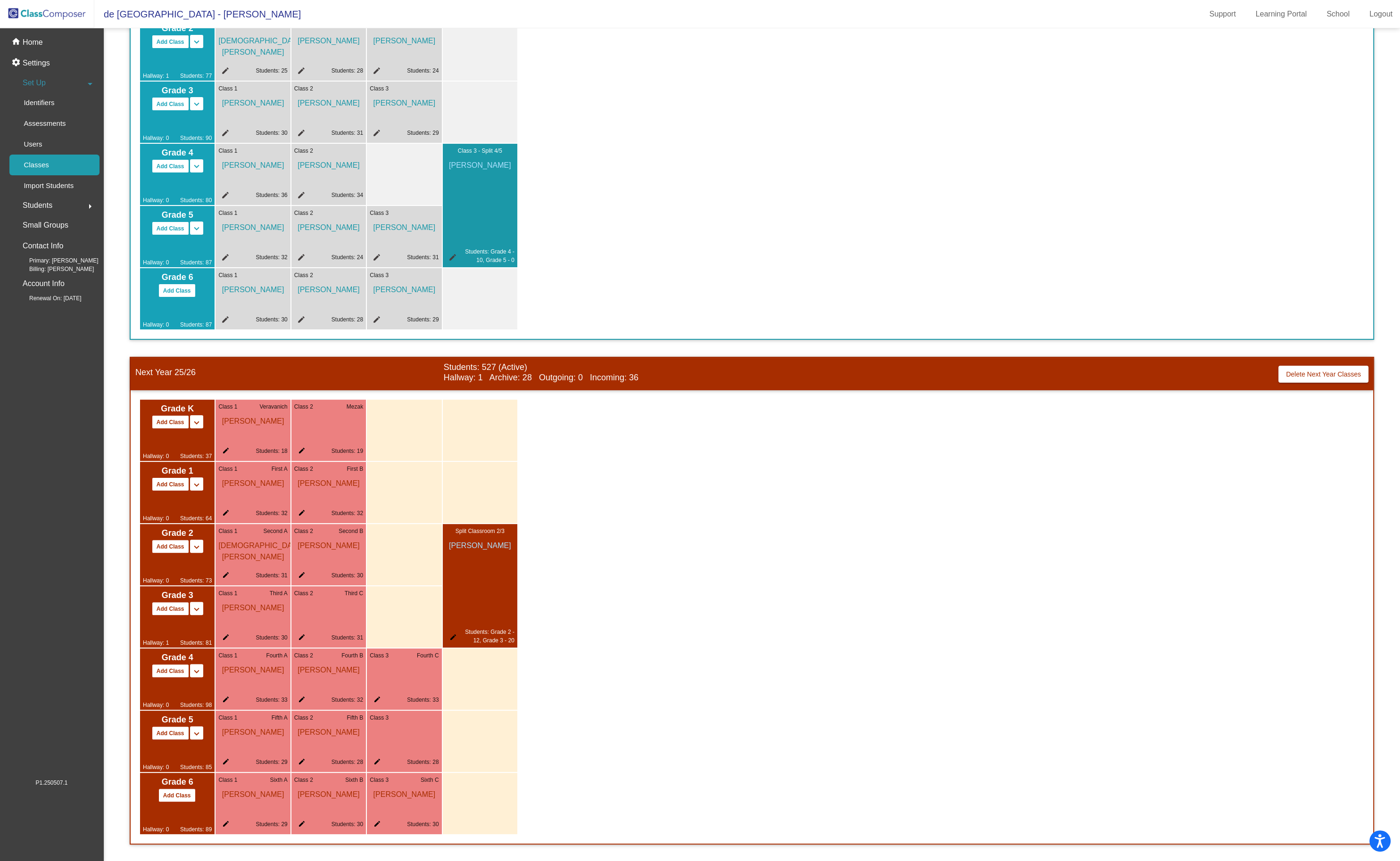
click at [301, 449] on mat-icon "edit" at bounding box center [299, 453] width 11 height 11
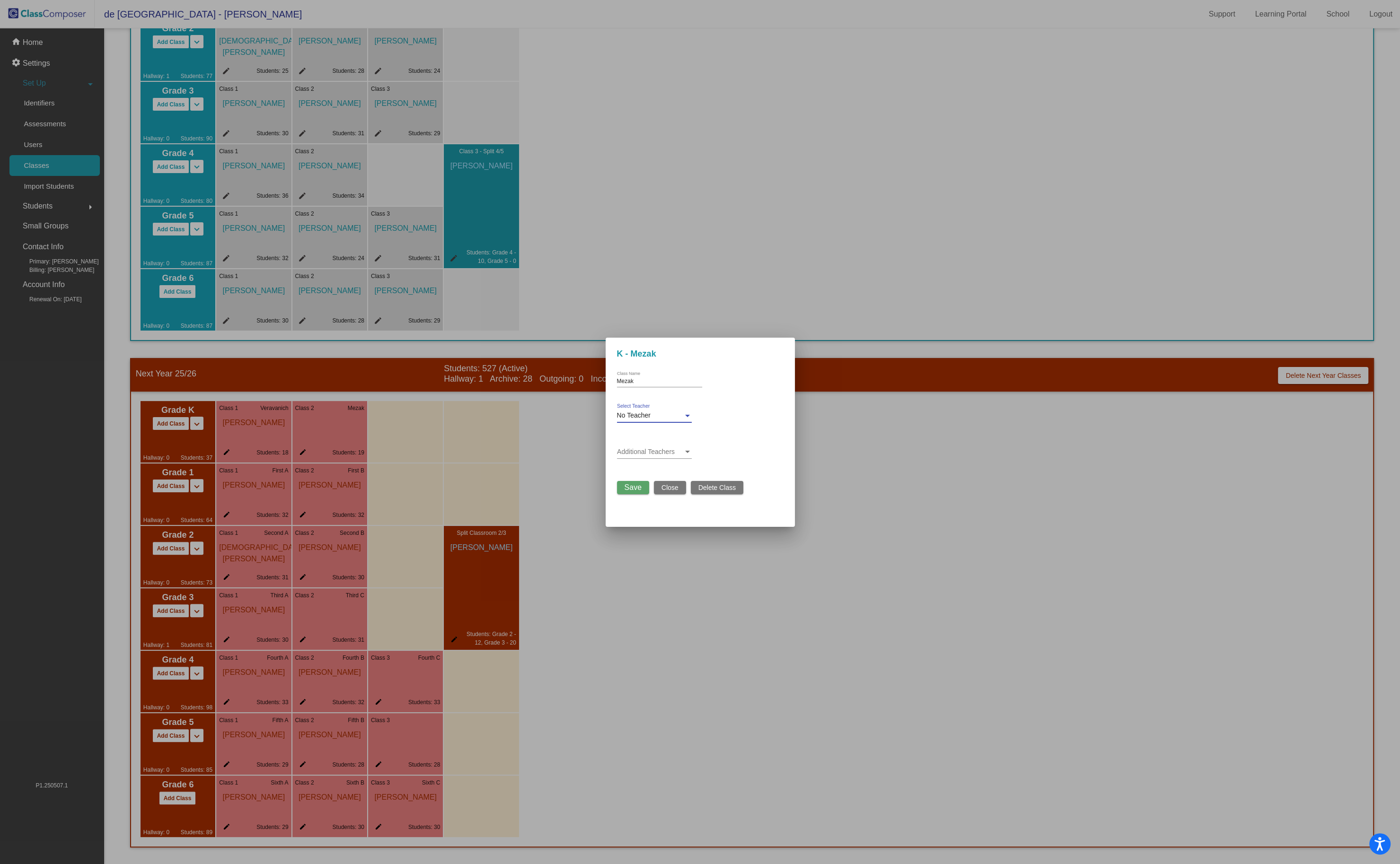
click at [657, 416] on div "No Teacher" at bounding box center [650, 416] width 66 height 8
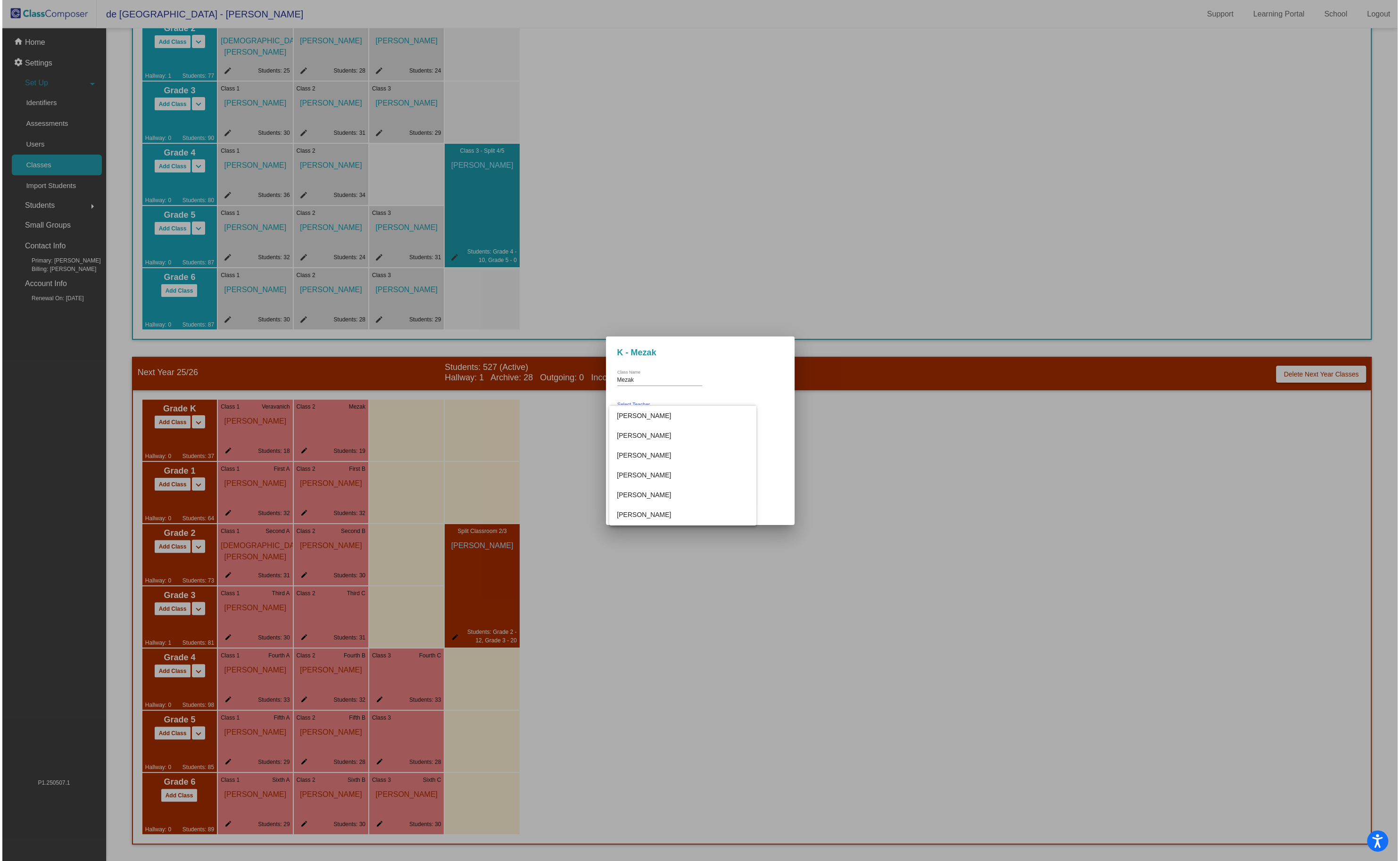
scroll to position [0, 0]
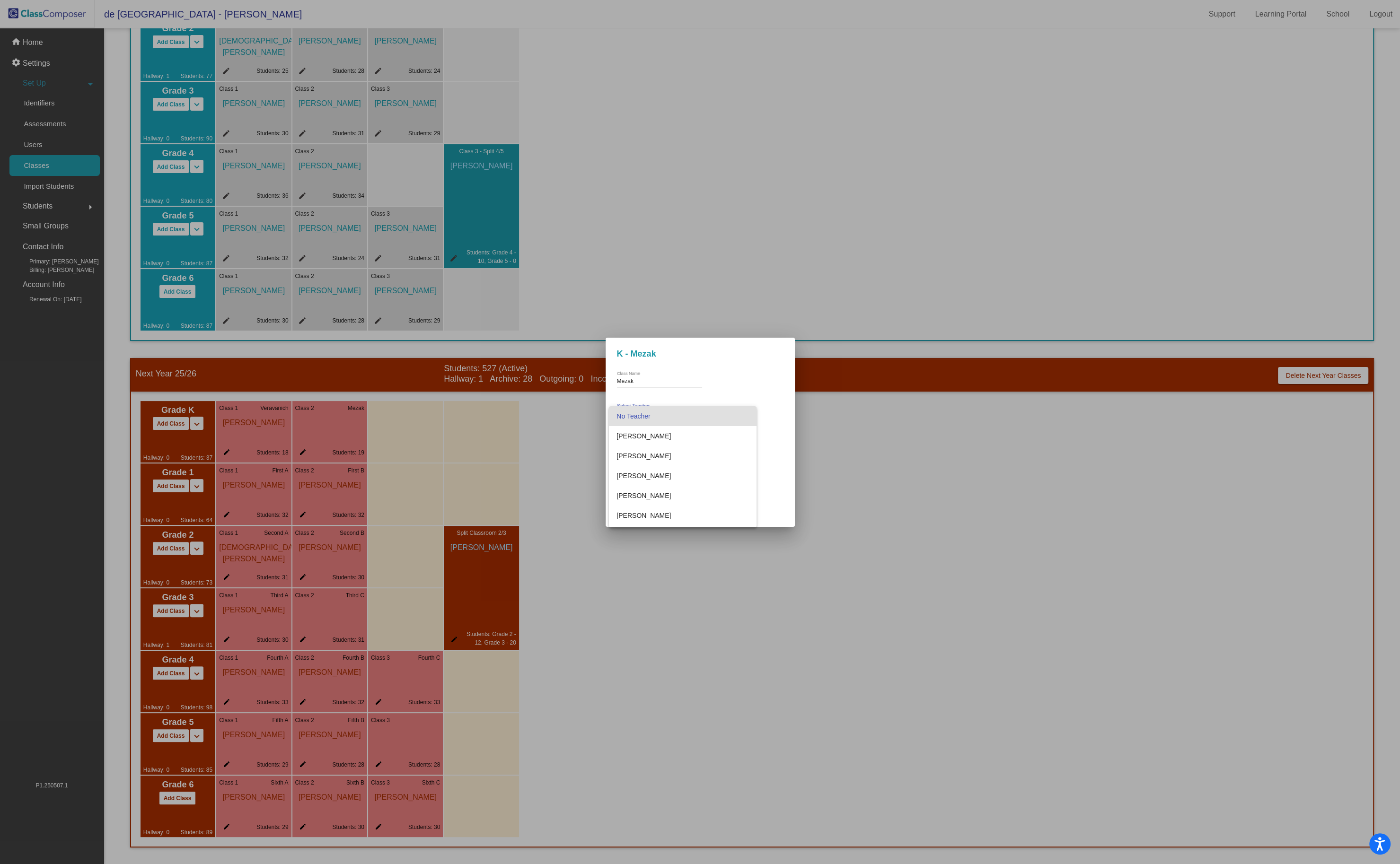
click at [813, 484] on div at bounding box center [700, 432] width 1400 height 864
click at [851, 530] on div at bounding box center [700, 432] width 1400 height 864
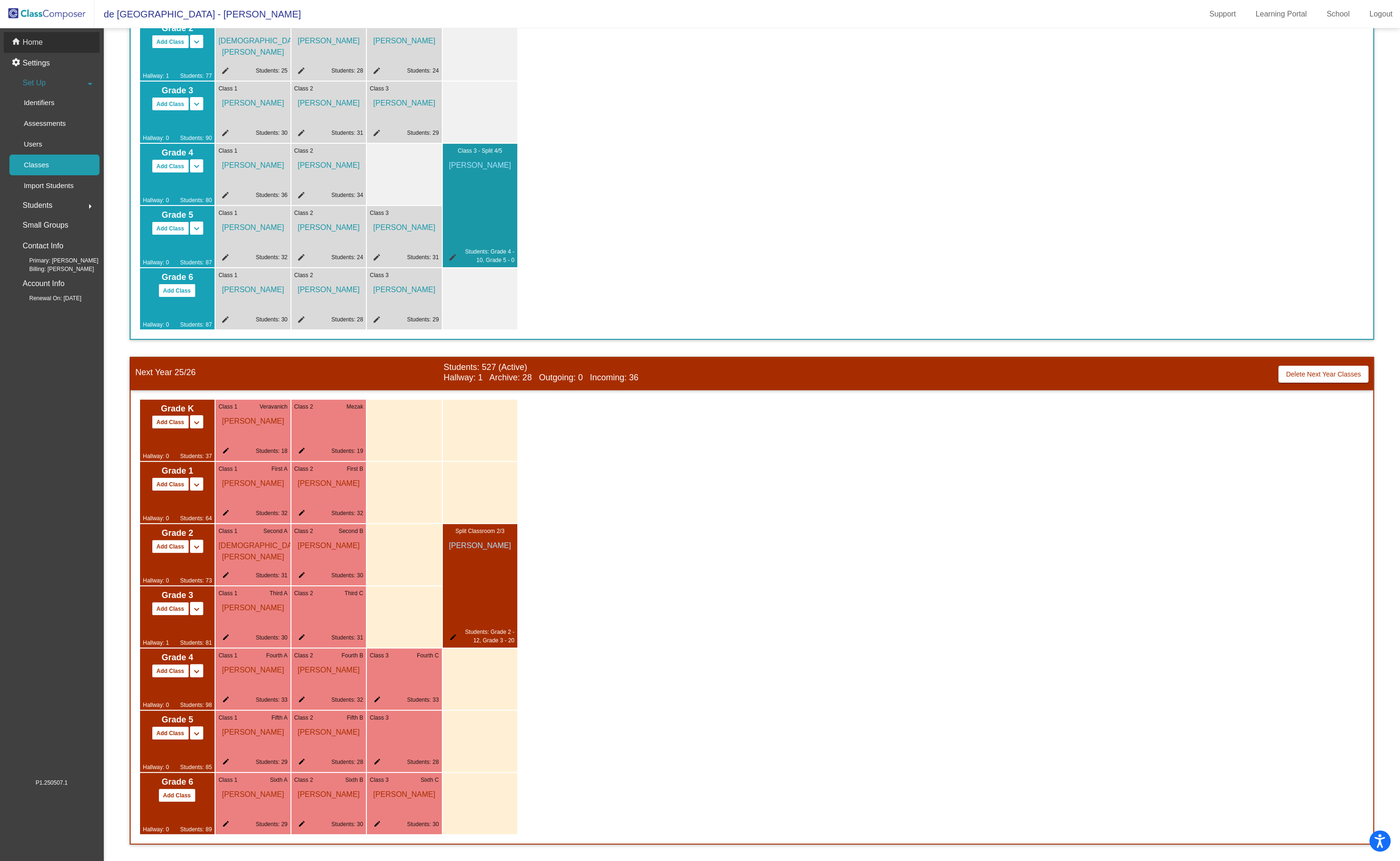
click at [18, 37] on mat-icon "home" at bounding box center [17, 42] width 11 height 11
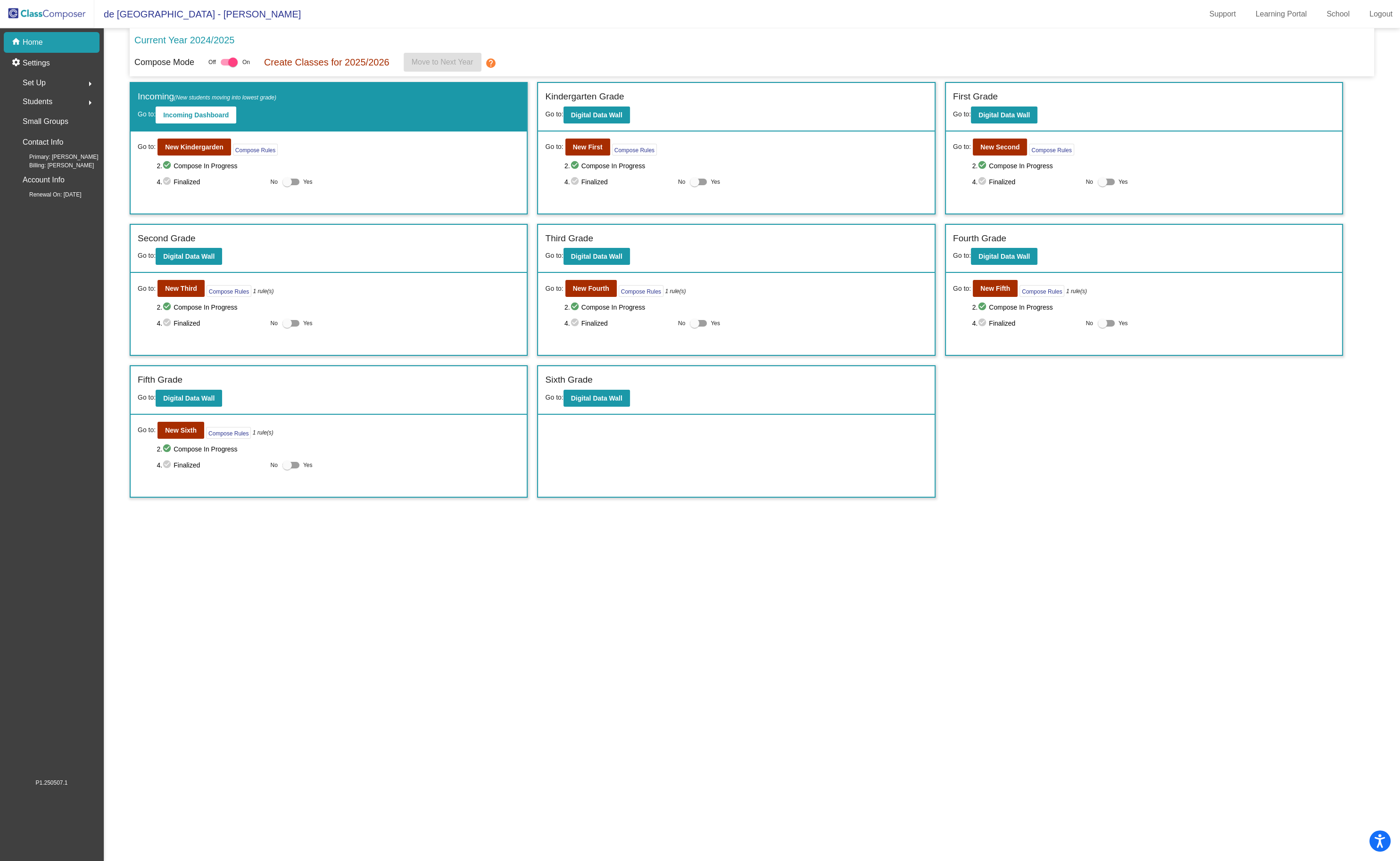
click at [55, 103] on div "Students arrow_right" at bounding box center [54, 102] width 90 height 19
click at [41, 208] on p "All Students" at bounding box center [42, 204] width 38 height 11
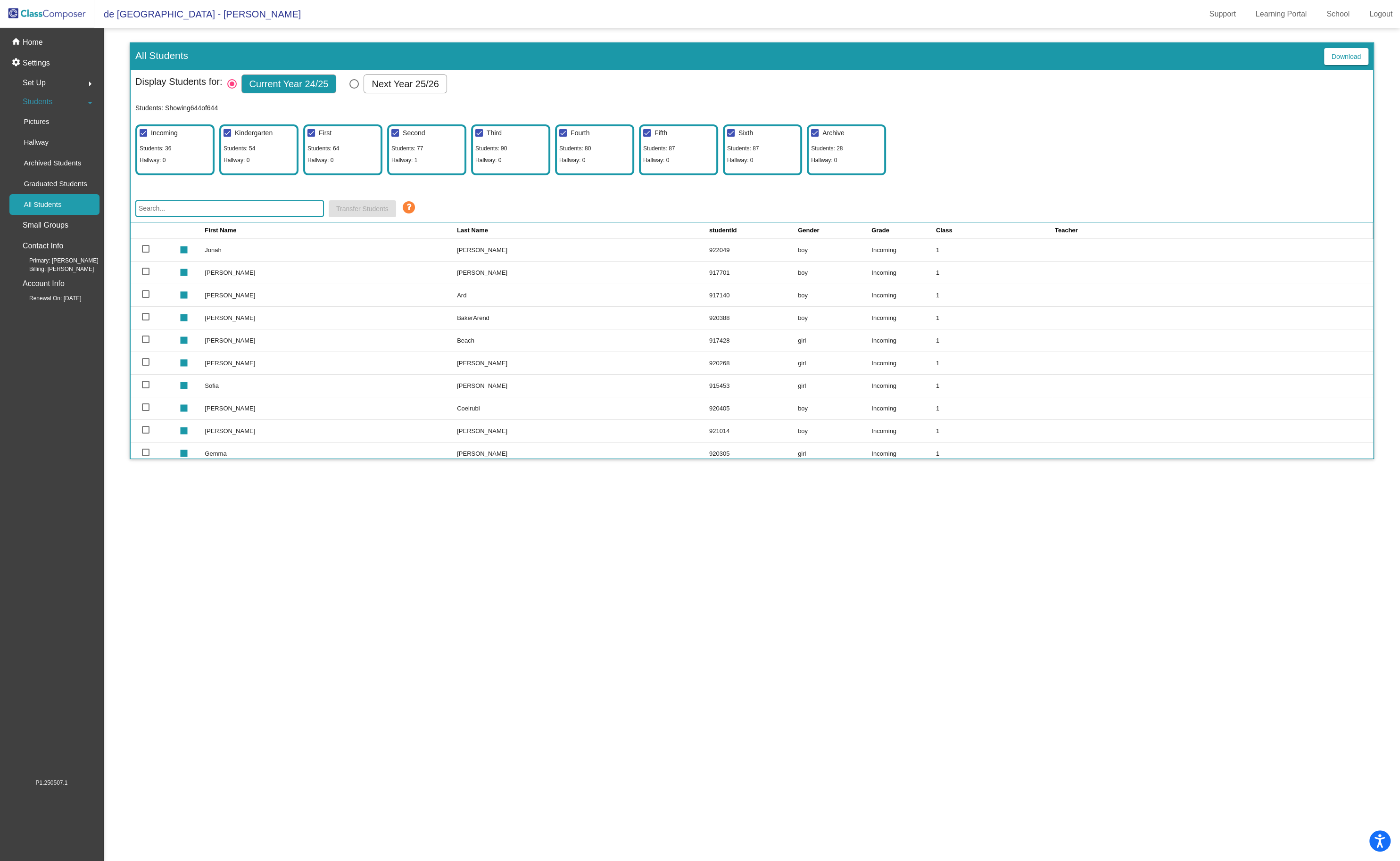
click at [190, 204] on input "text" at bounding box center [229, 209] width 189 height 16
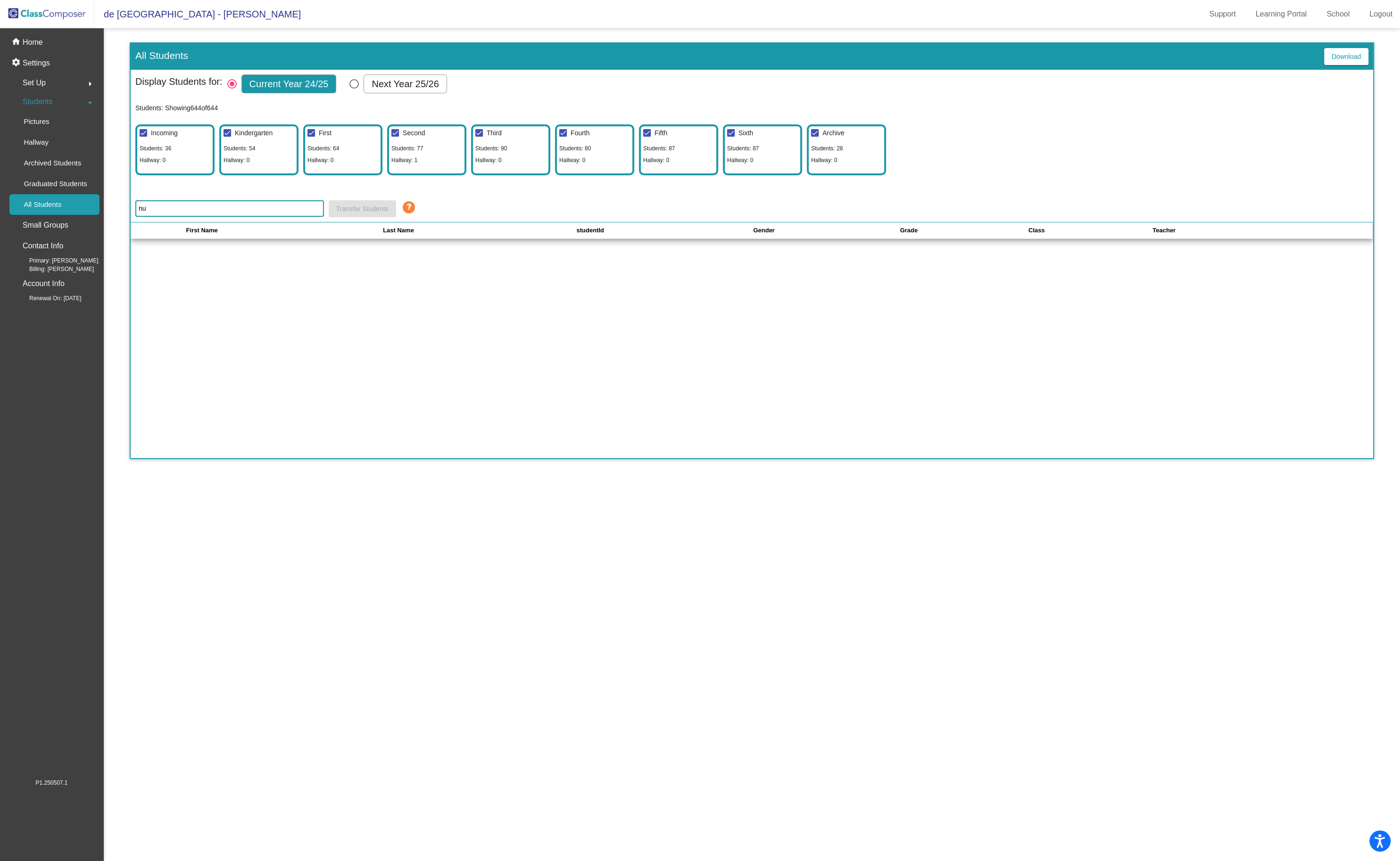
type input "n"
